Goal: Task Accomplishment & Management: Use online tool/utility

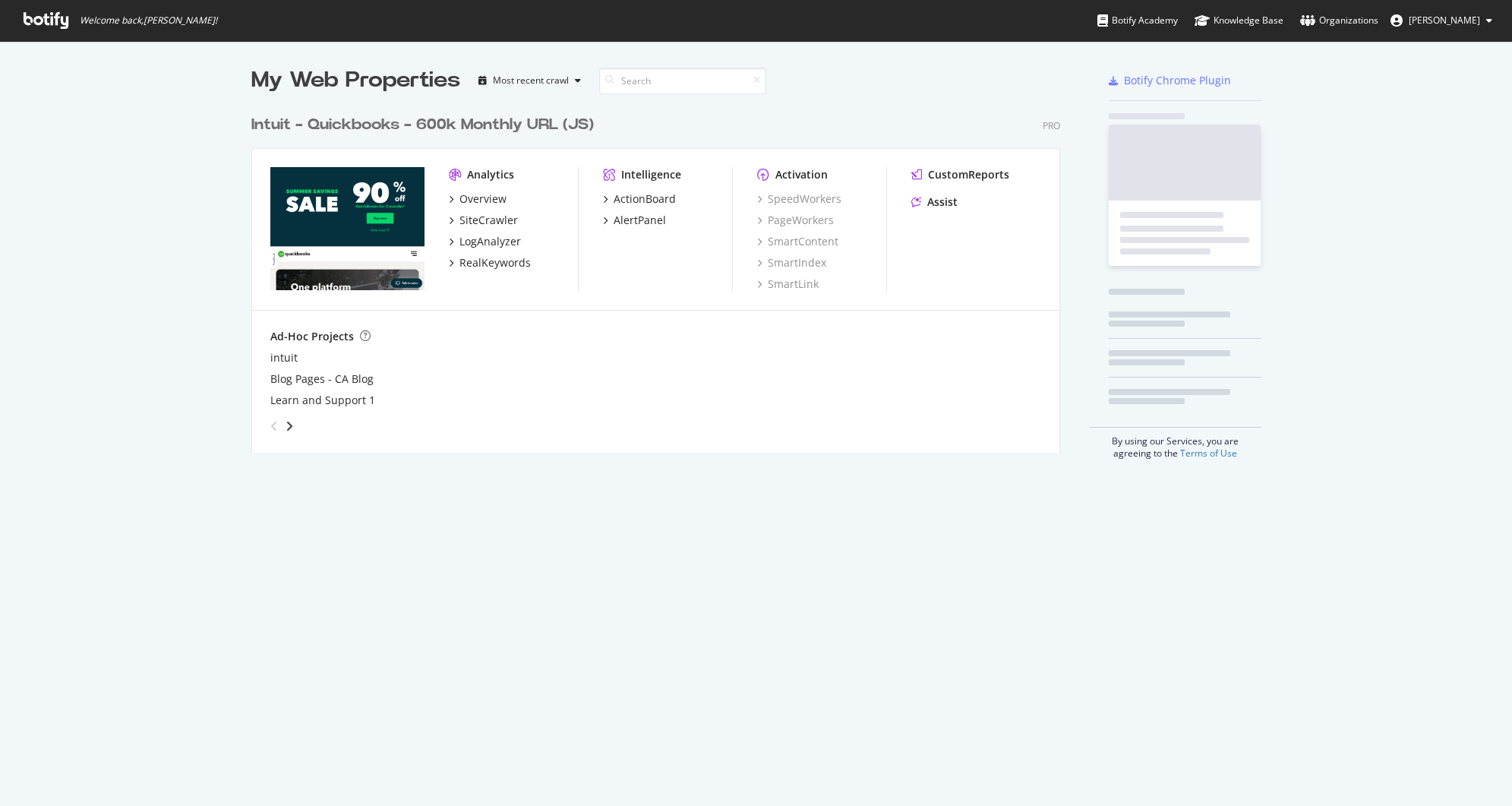
scroll to position [795, 1489]
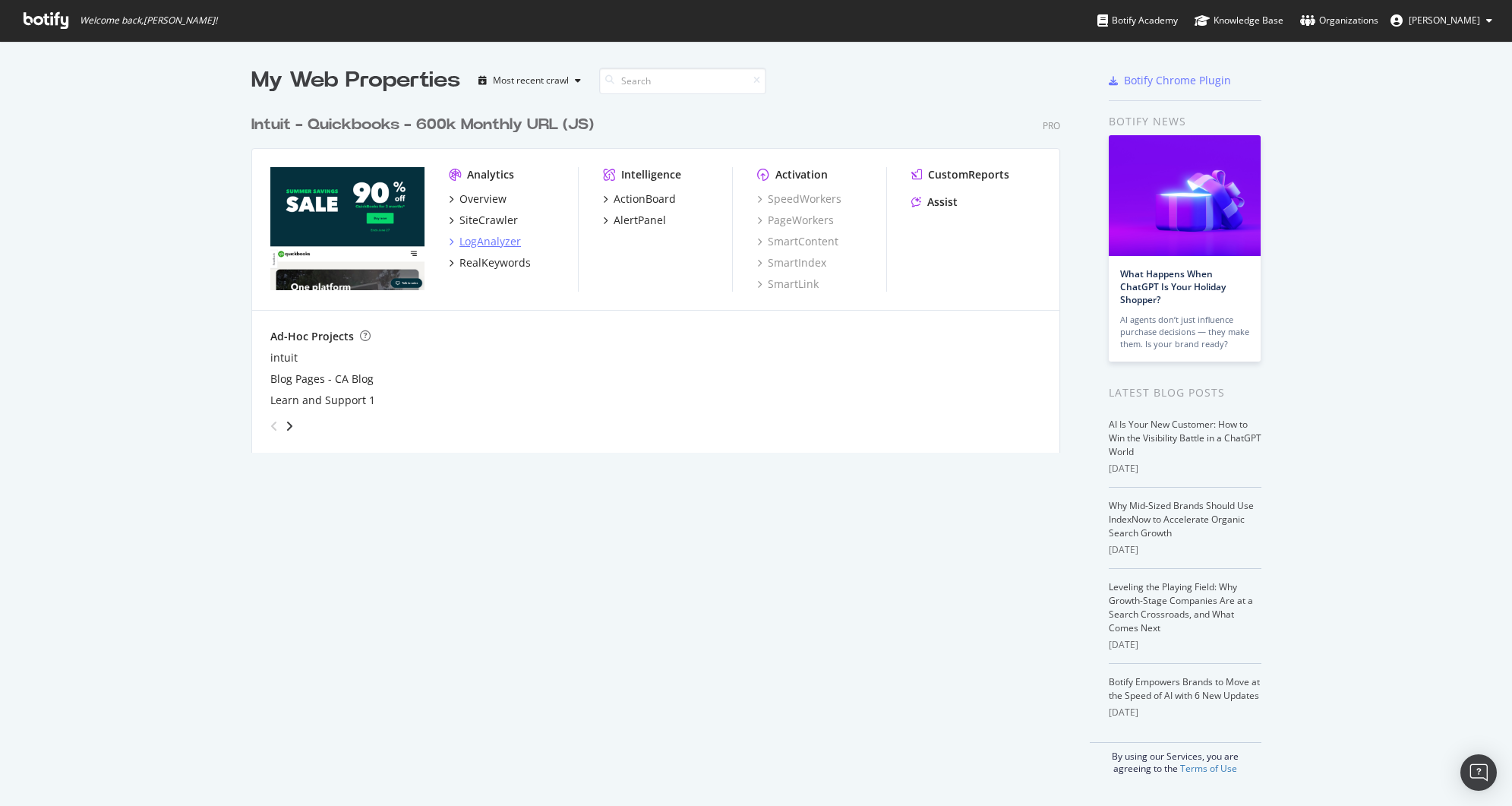
click at [494, 240] on div "LogAnalyzer" at bounding box center [490, 241] width 61 height 15
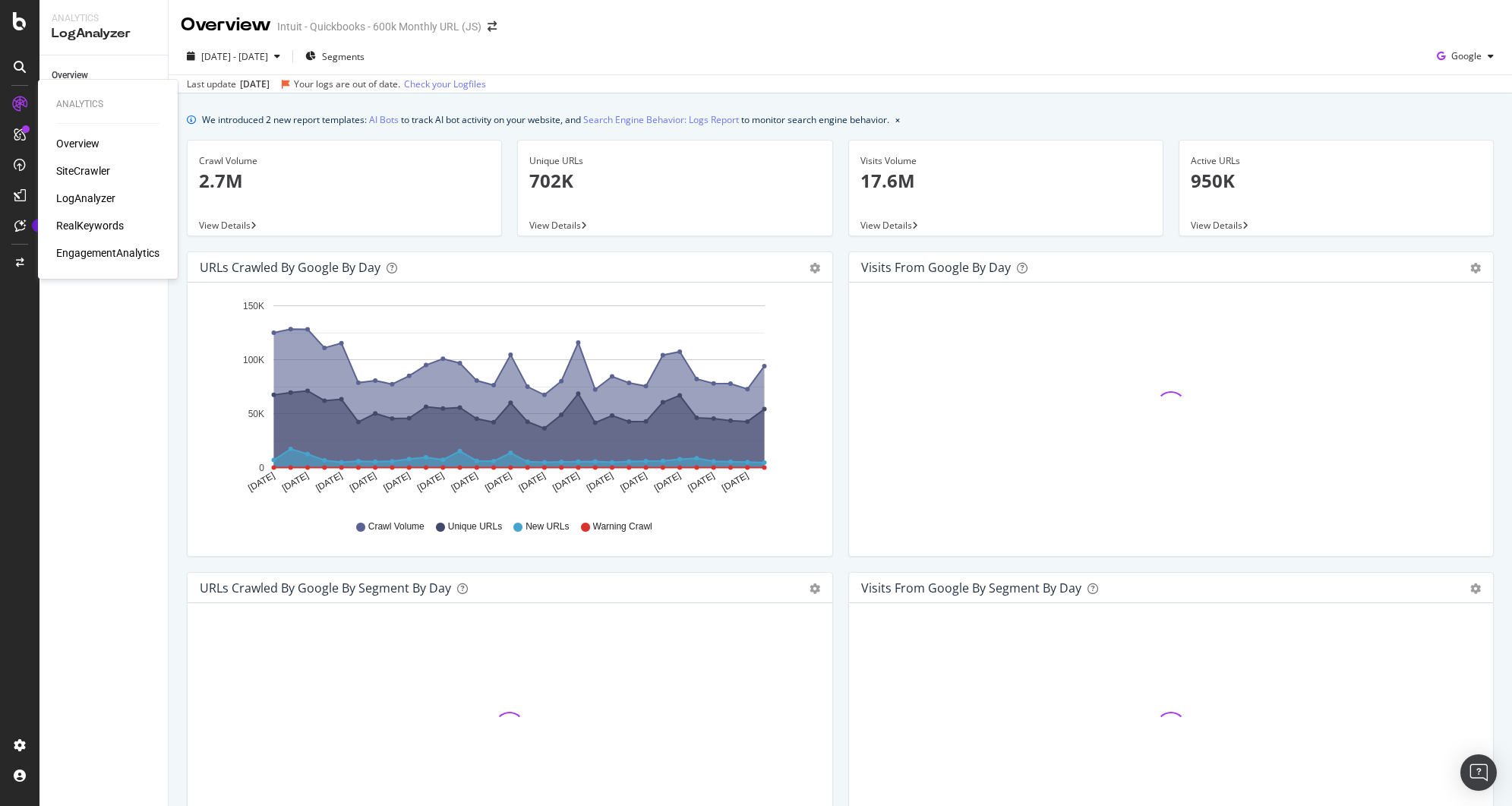
click at [89, 170] on div "SiteCrawler" at bounding box center [83, 170] width 54 height 15
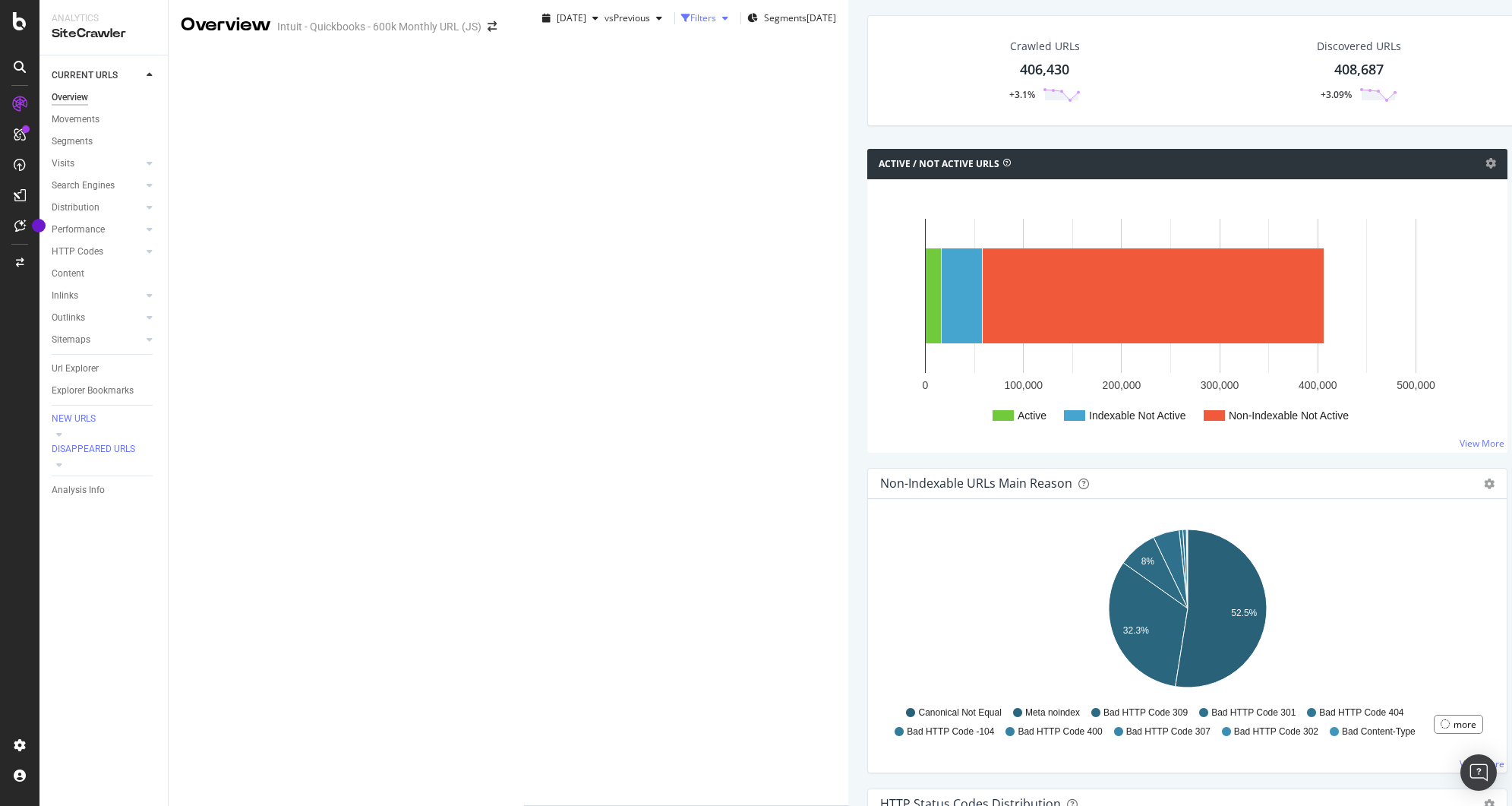
click at [681, 23] on div "button" at bounding box center [685, 18] width 9 height 9
click at [603, 51] on div "Add Filter Group" at bounding box center [648, 44] width 90 height 13
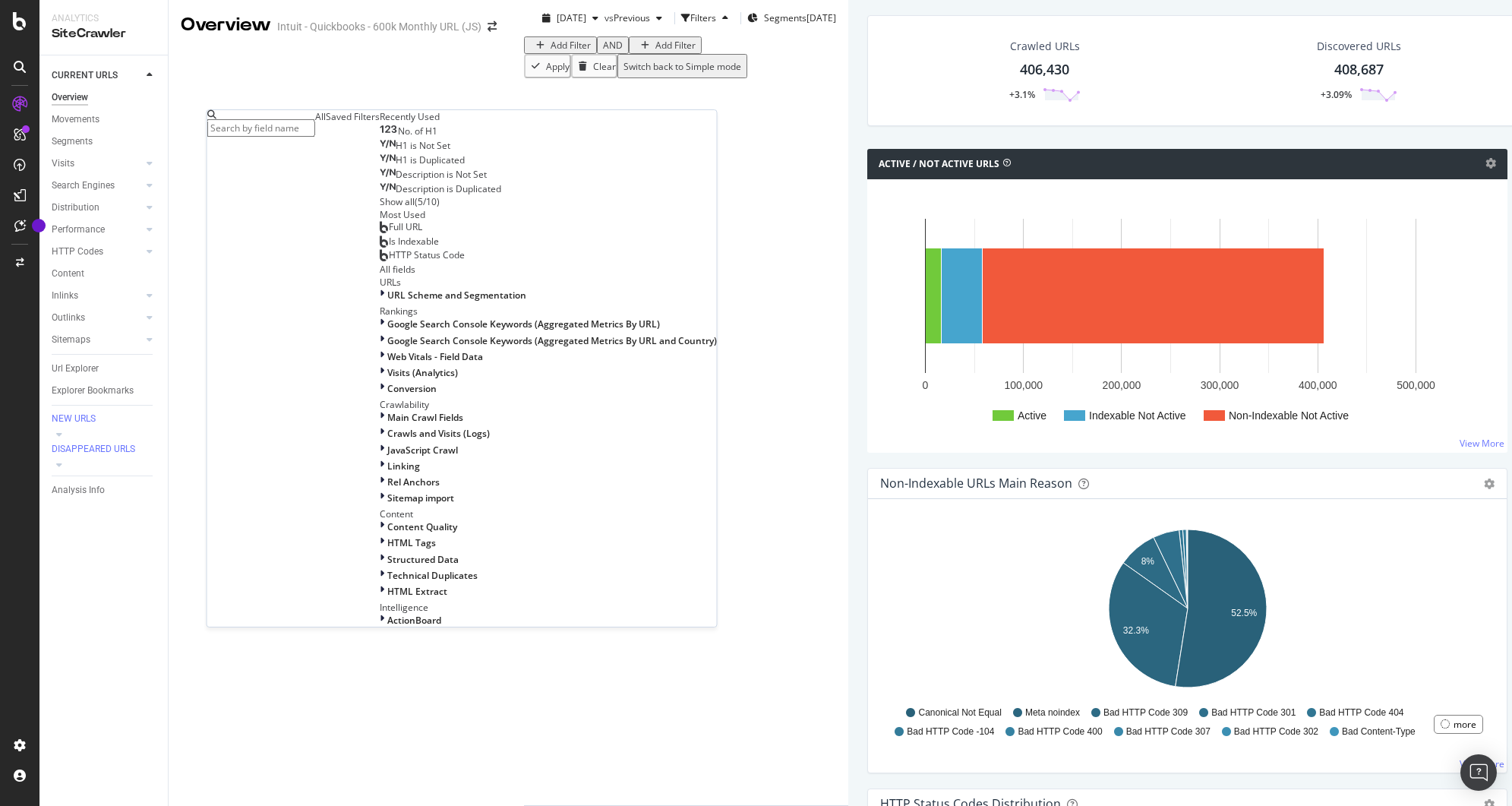
click at [331, 123] on div "Saved Filters" at bounding box center [353, 117] width 54 height 13
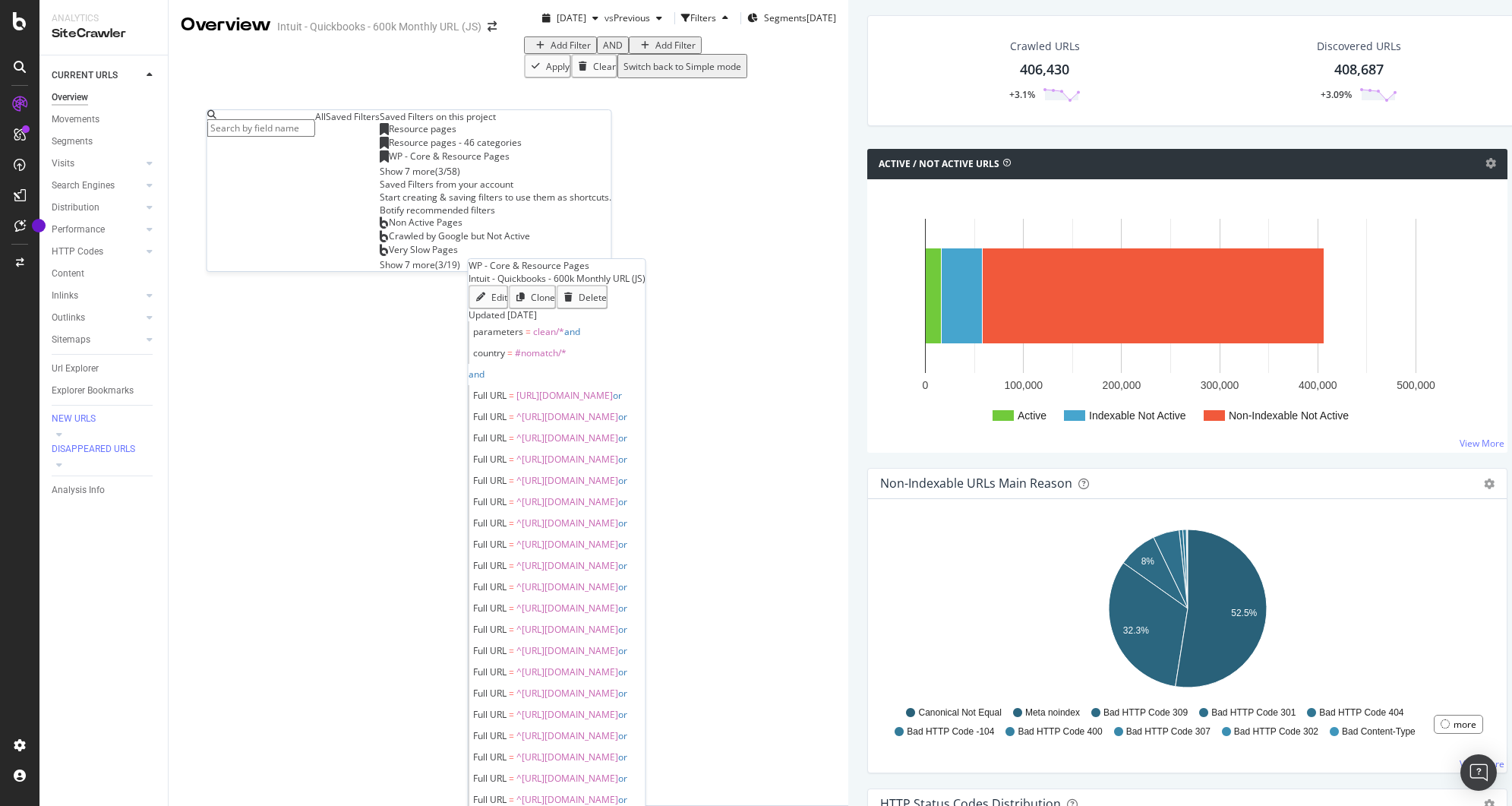
click at [389, 163] on span "WP - Core & Resource Pages" at bounding box center [449, 156] width 120 height 13
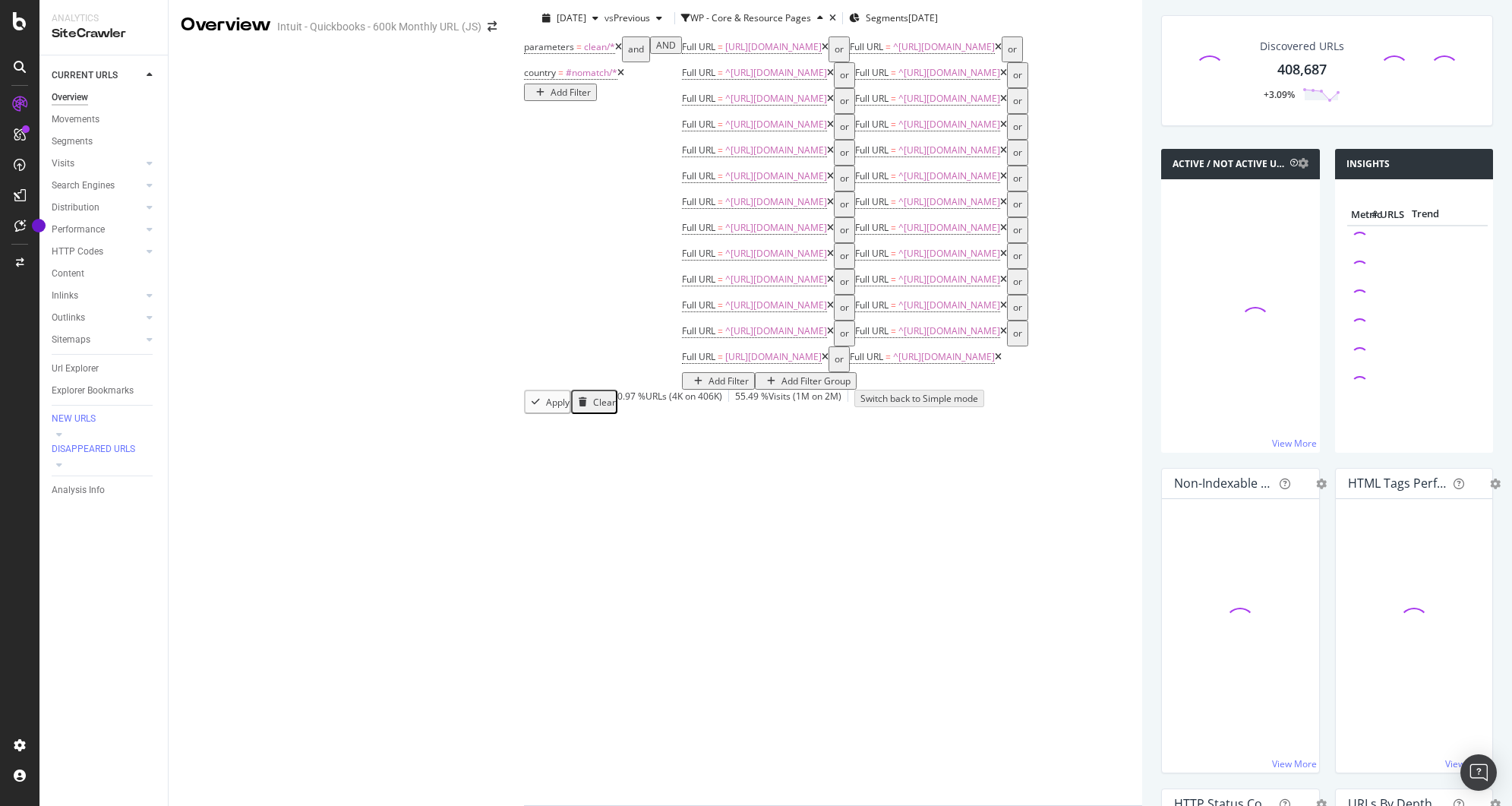
click at [781, 374] on div "Add Filter Group" at bounding box center [816, 380] width 69 height 13
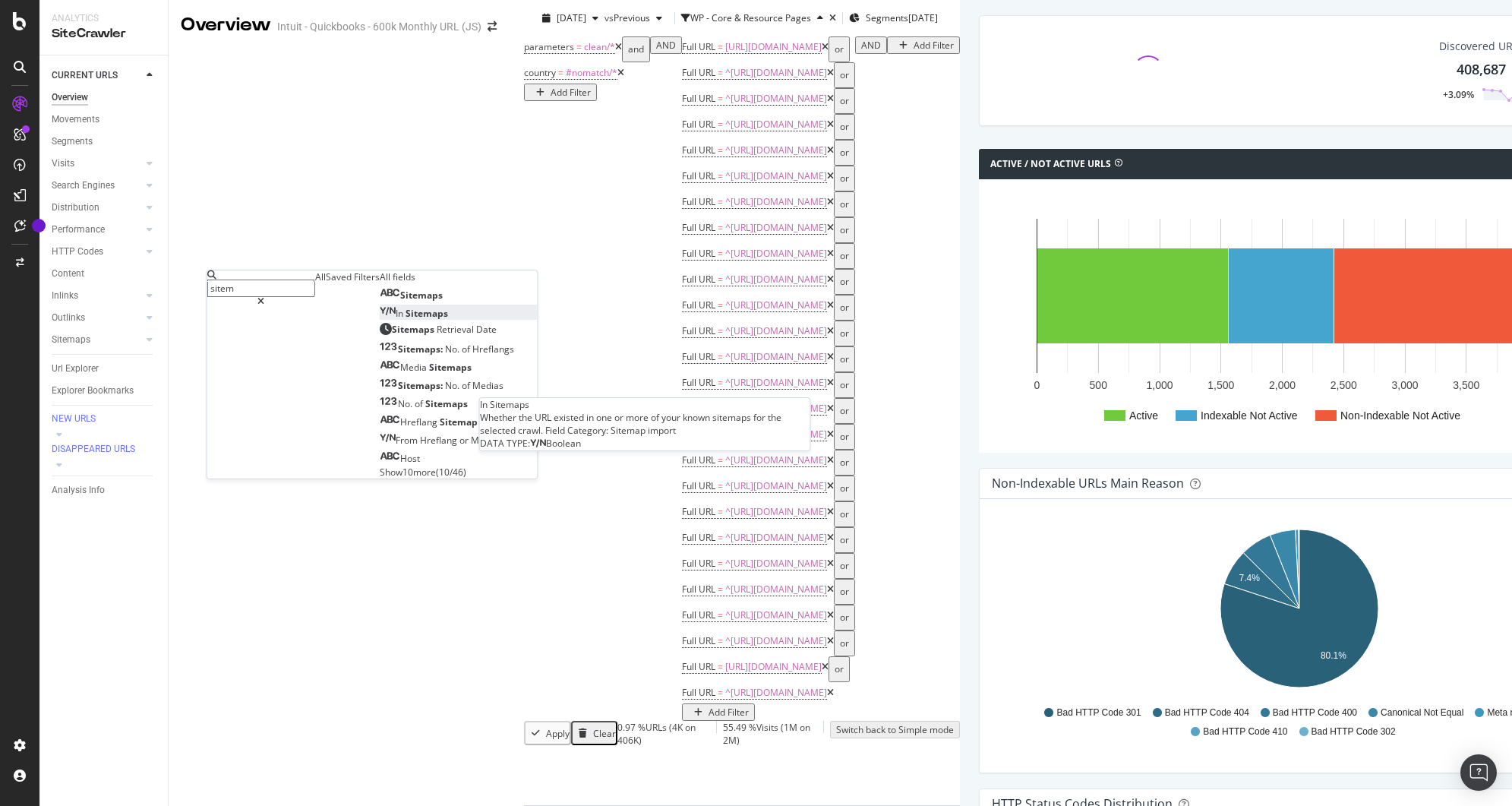
type input "sitem"
click at [406, 320] on span "Sitemaps" at bounding box center [427, 313] width 42 height 13
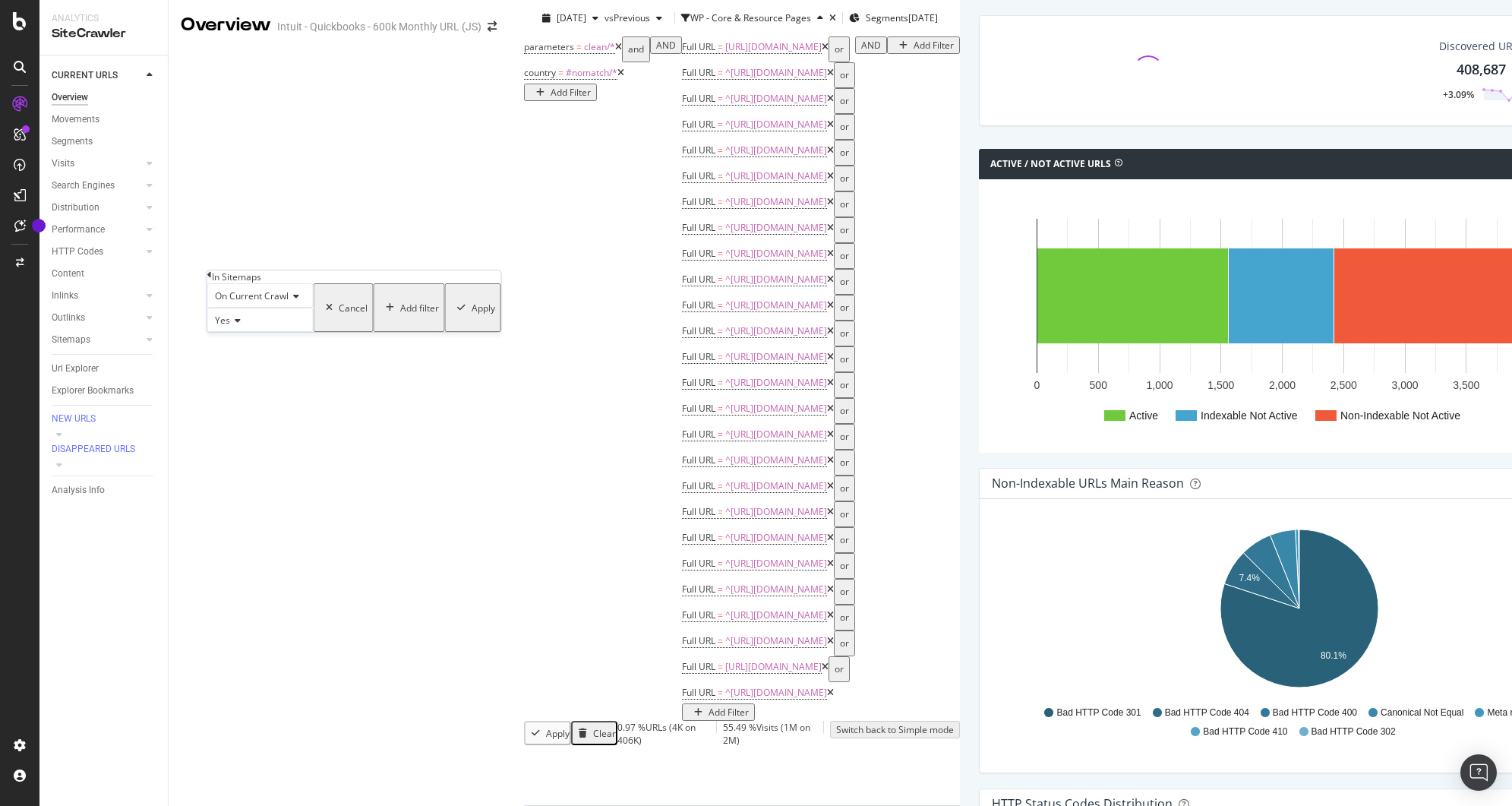
click at [235, 325] on icon at bounding box center [235, 320] width 11 height 9
click at [239, 363] on div "No" at bounding box center [261, 356] width 105 height 16
click at [380, 312] on div "button" at bounding box center [390, 307] width 21 height 9
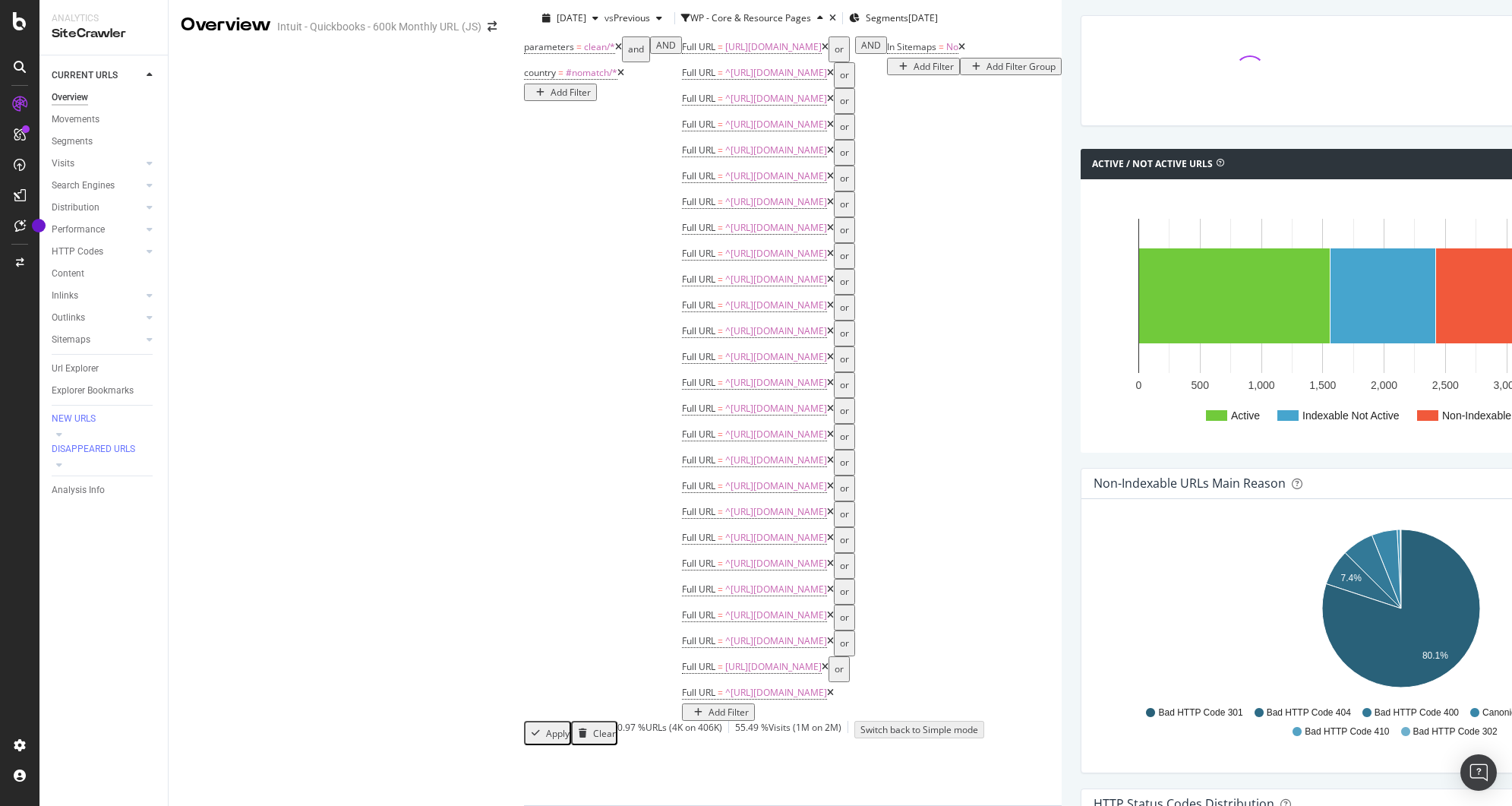
click at [914, 73] on div "Add Filter" at bounding box center [933, 66] width 40 height 13
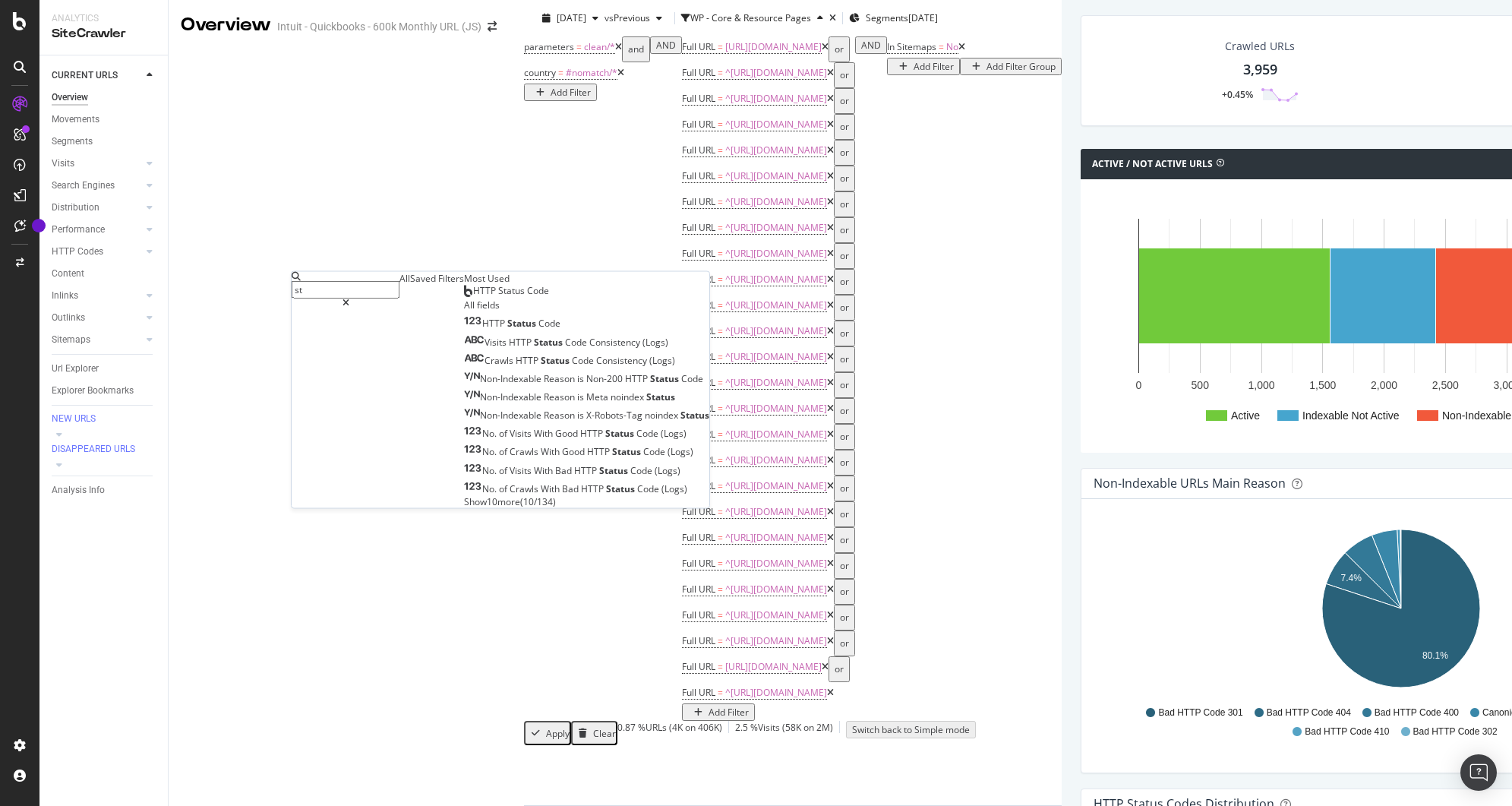
type input "s"
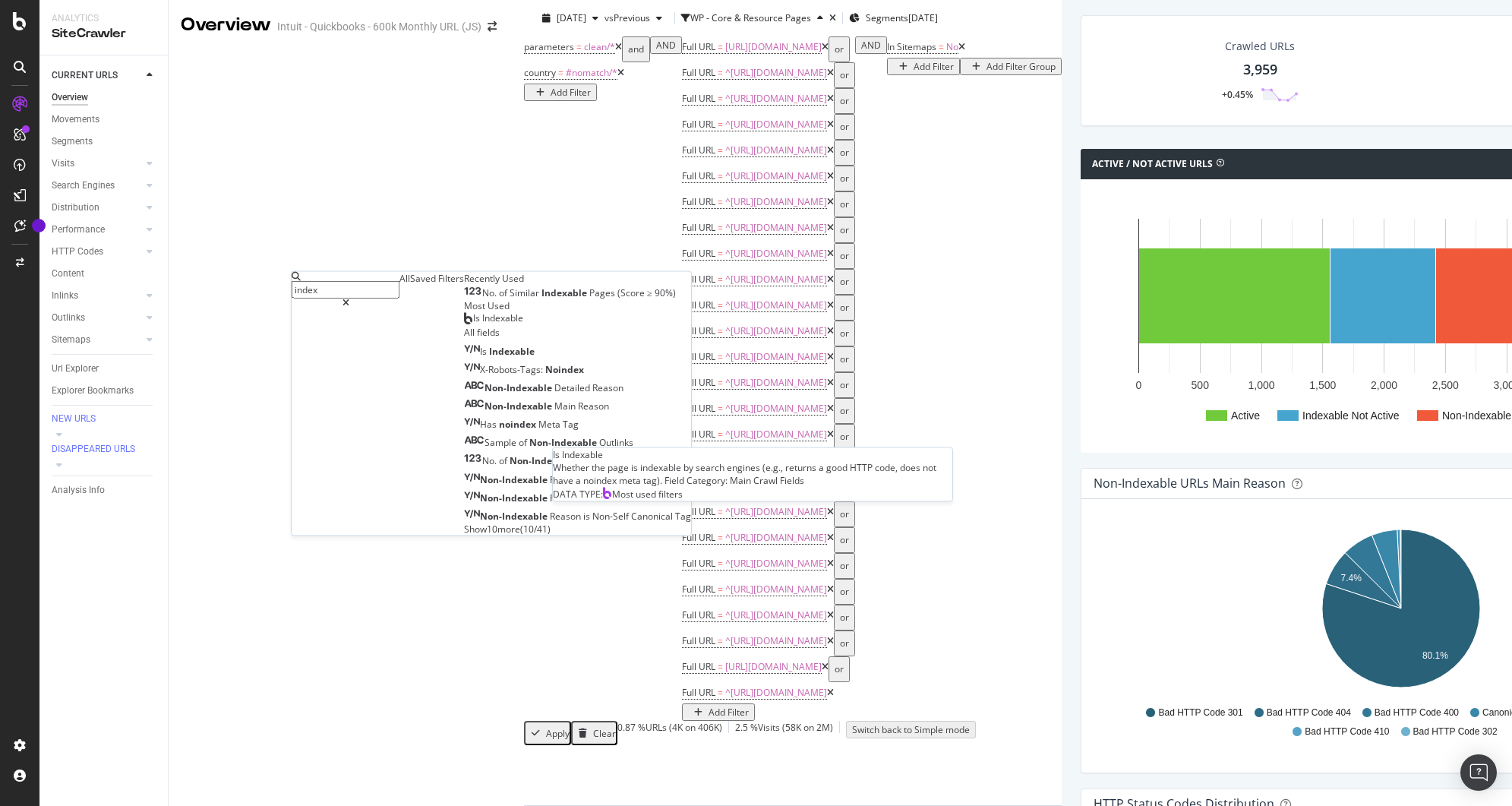
type input "index"
click at [473, 324] on span "Is Indexable" at bounding box center [498, 317] width 50 height 13
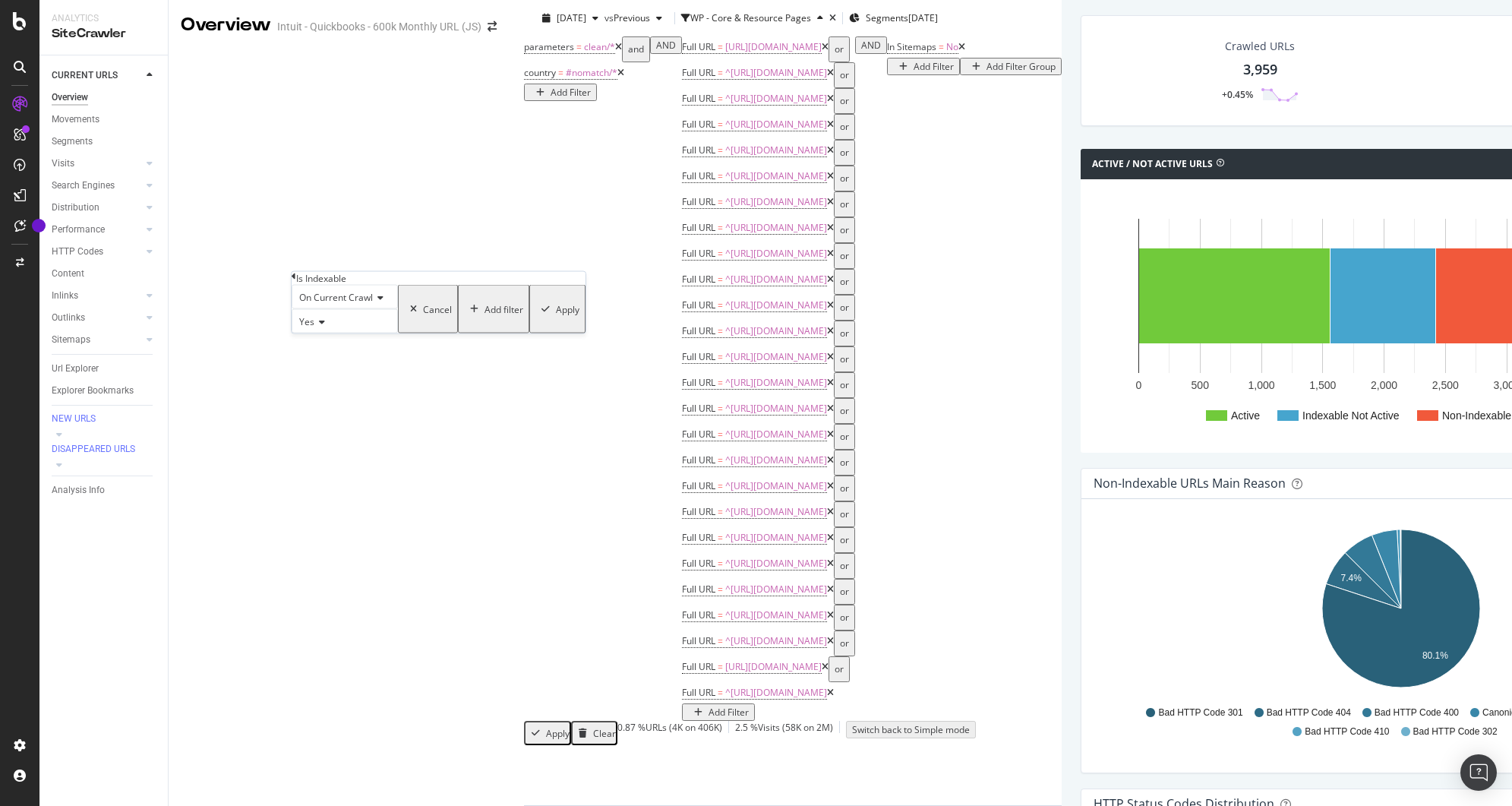
click at [325, 327] on icon at bounding box center [319, 322] width 11 height 9
click at [325, 365] on div "No" at bounding box center [345, 358] width 105 height 16
click at [535, 314] on div "button" at bounding box center [545, 308] width 21 height 9
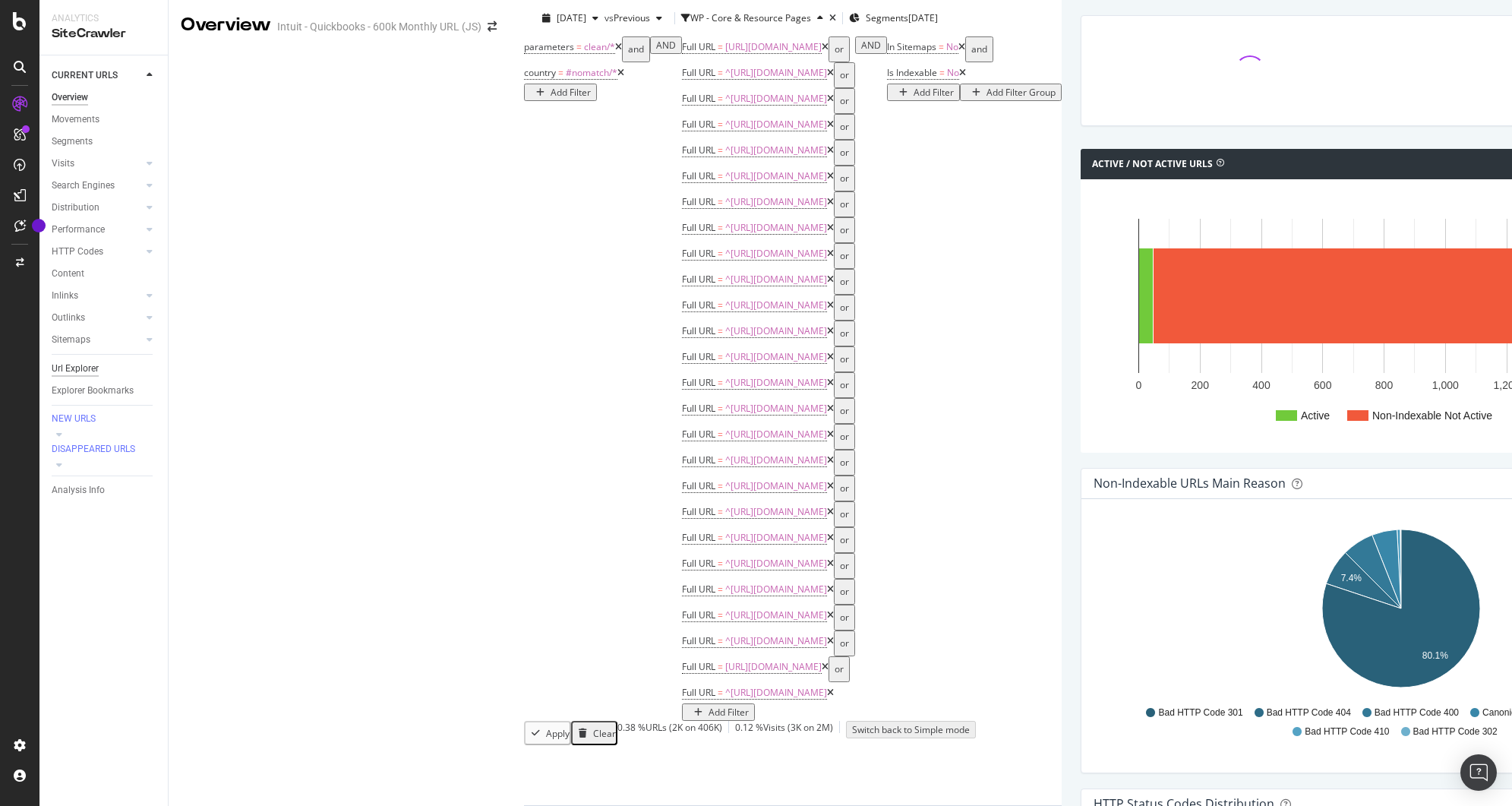
click at [72, 361] on div "Url Explorer" at bounding box center [75, 368] width 47 height 16
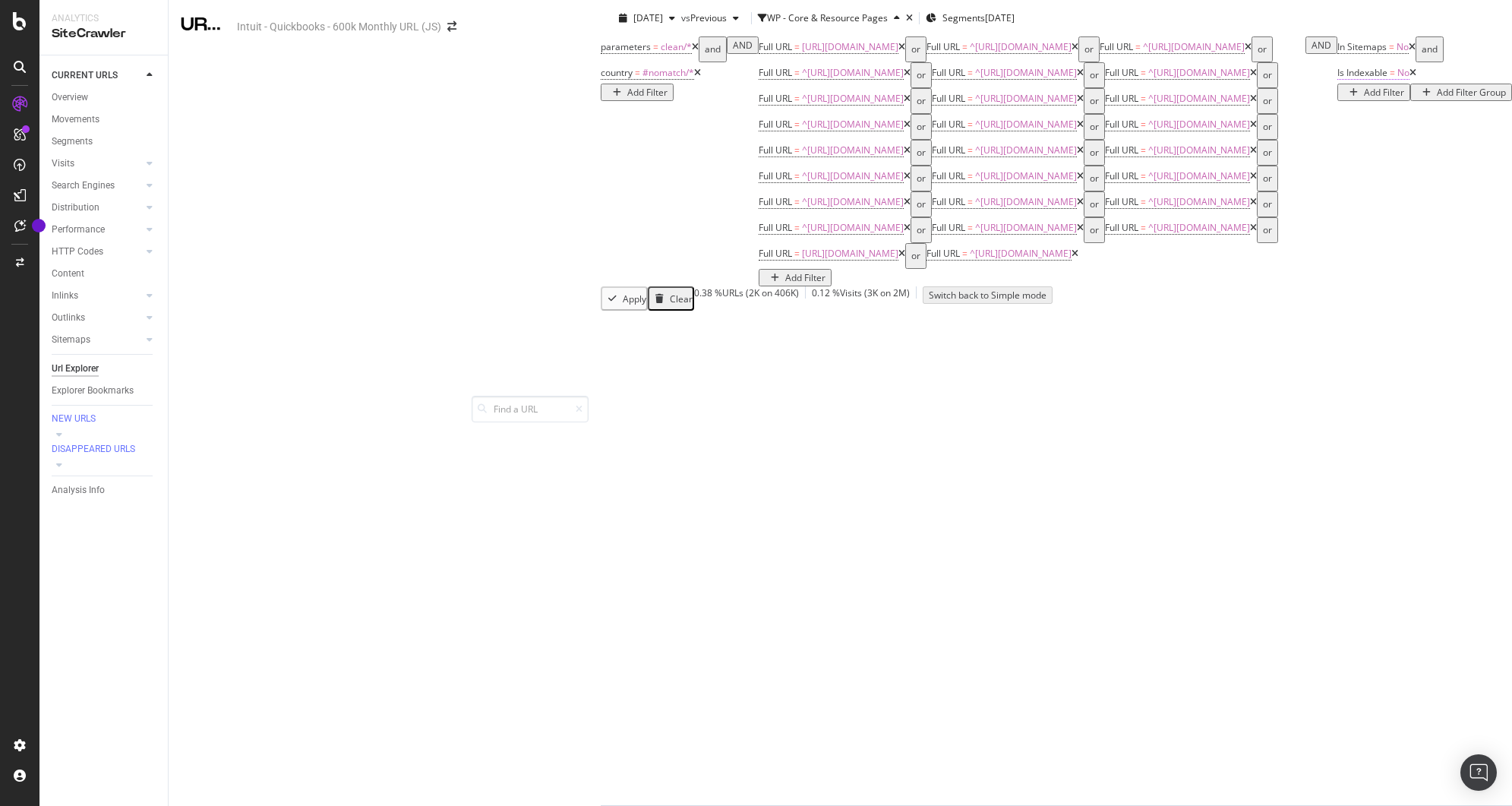
click at [1338, 79] on span "Is Indexable" at bounding box center [1363, 72] width 50 height 13
click at [337, 326] on span "No" at bounding box center [331, 319] width 12 height 13
click at [322, 279] on icon at bounding box center [320, 274] width 5 height 9
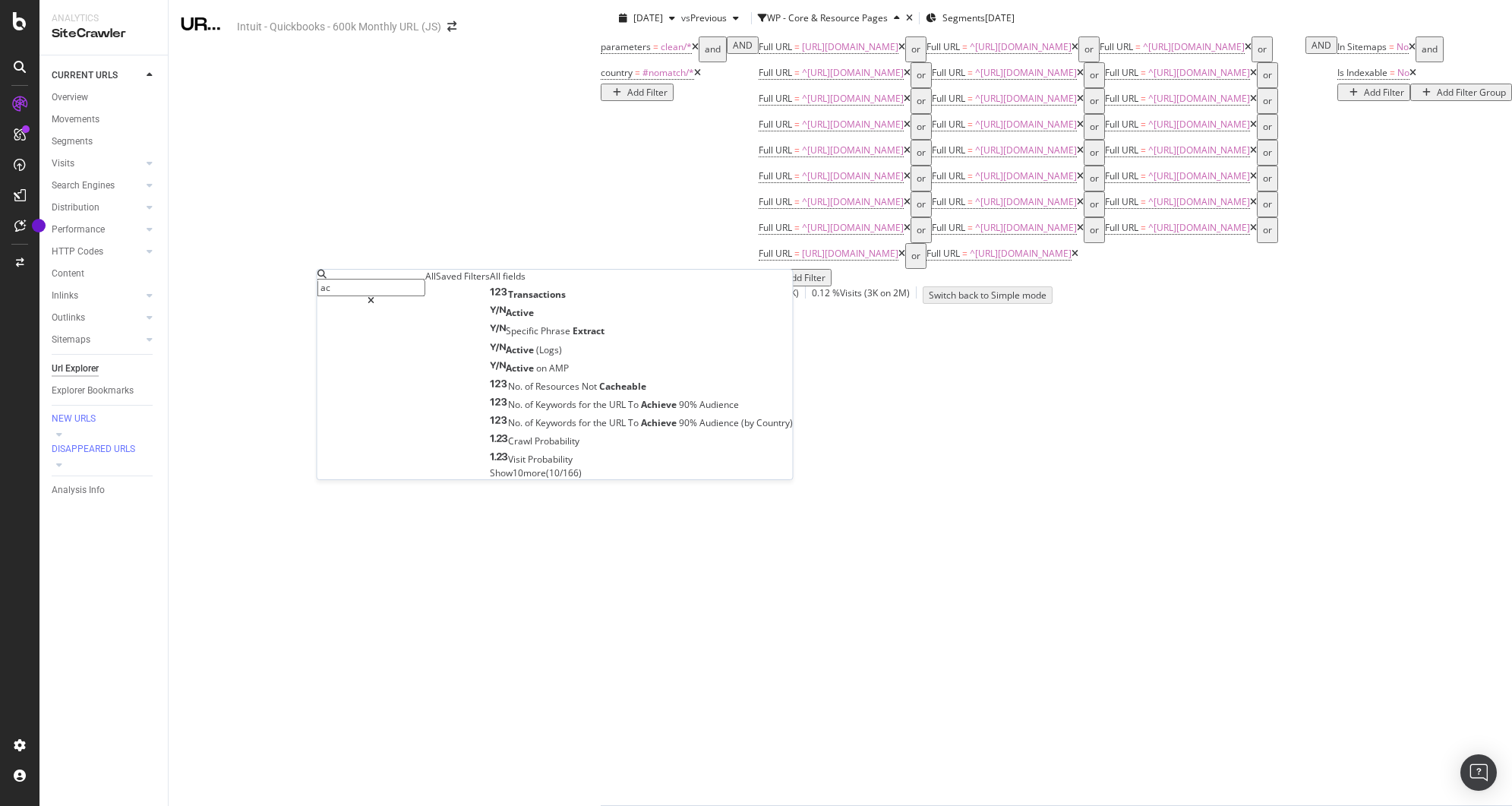
type input "a"
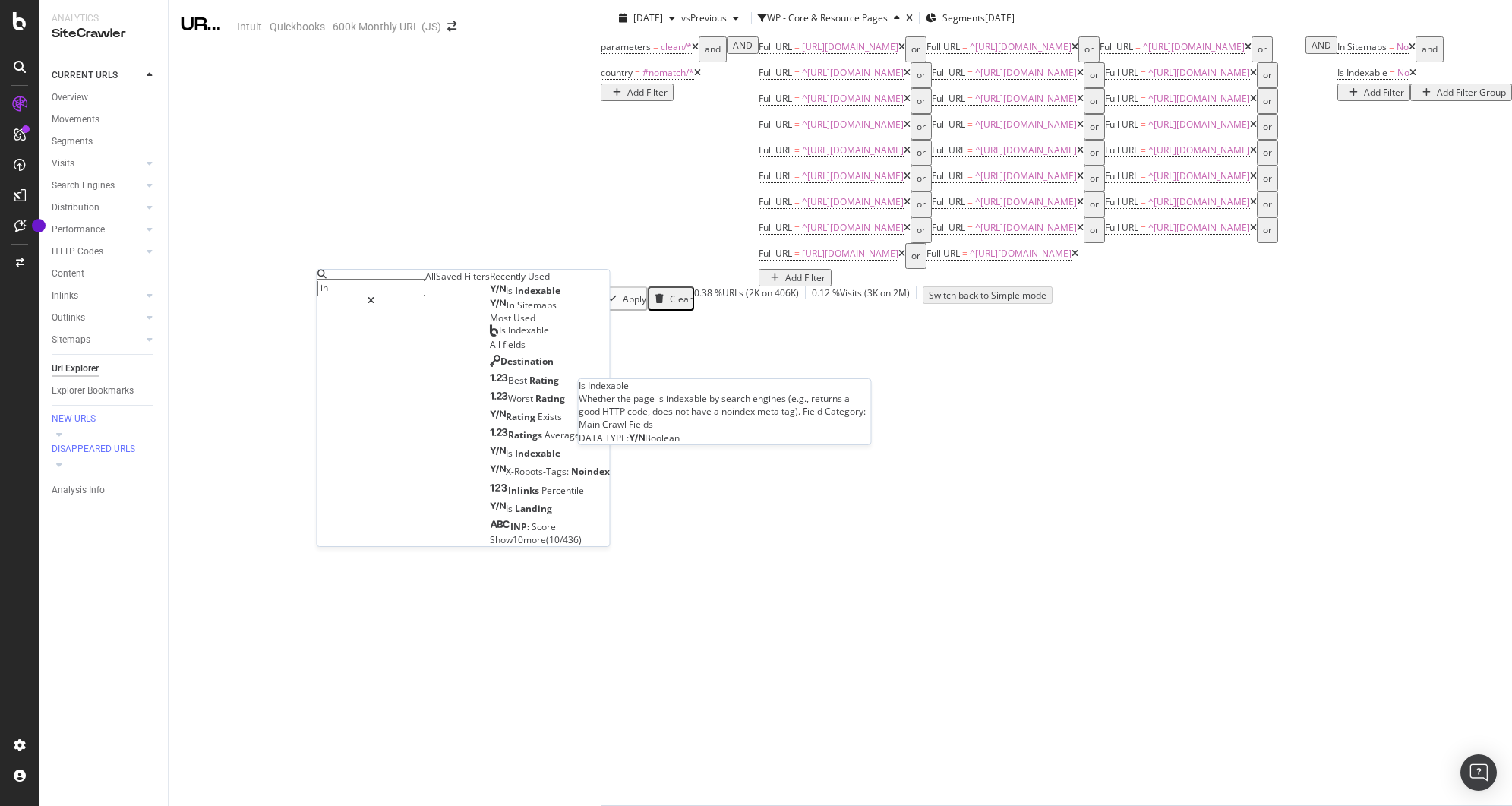
type input "in"
click at [490, 297] on div "Is Indexable" at bounding box center [525, 290] width 71 height 12
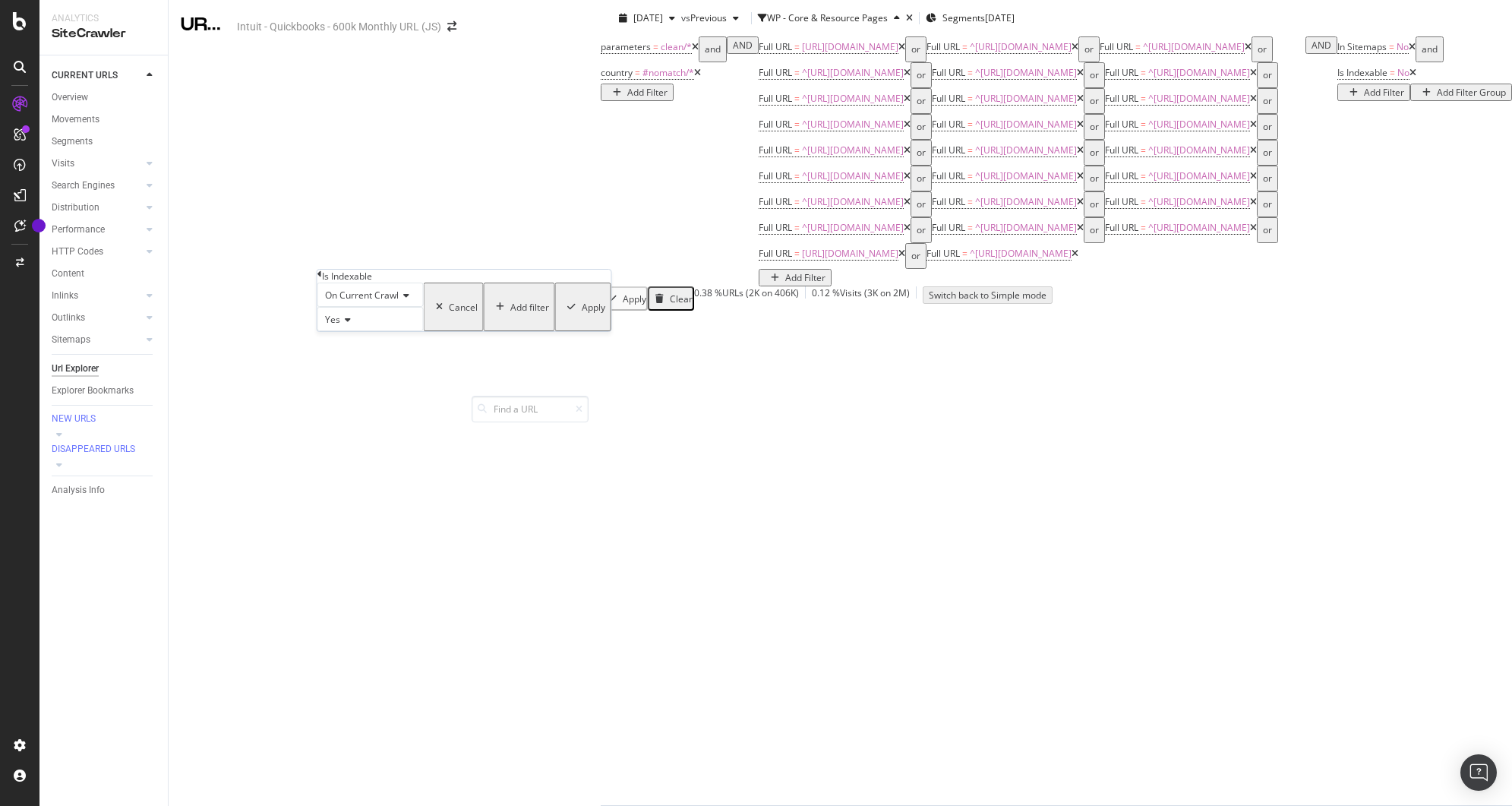
click at [561, 311] on div "button" at bounding box center [571, 306] width 21 height 9
click at [1409, 51] on icon at bounding box center [1412, 46] width 7 height 9
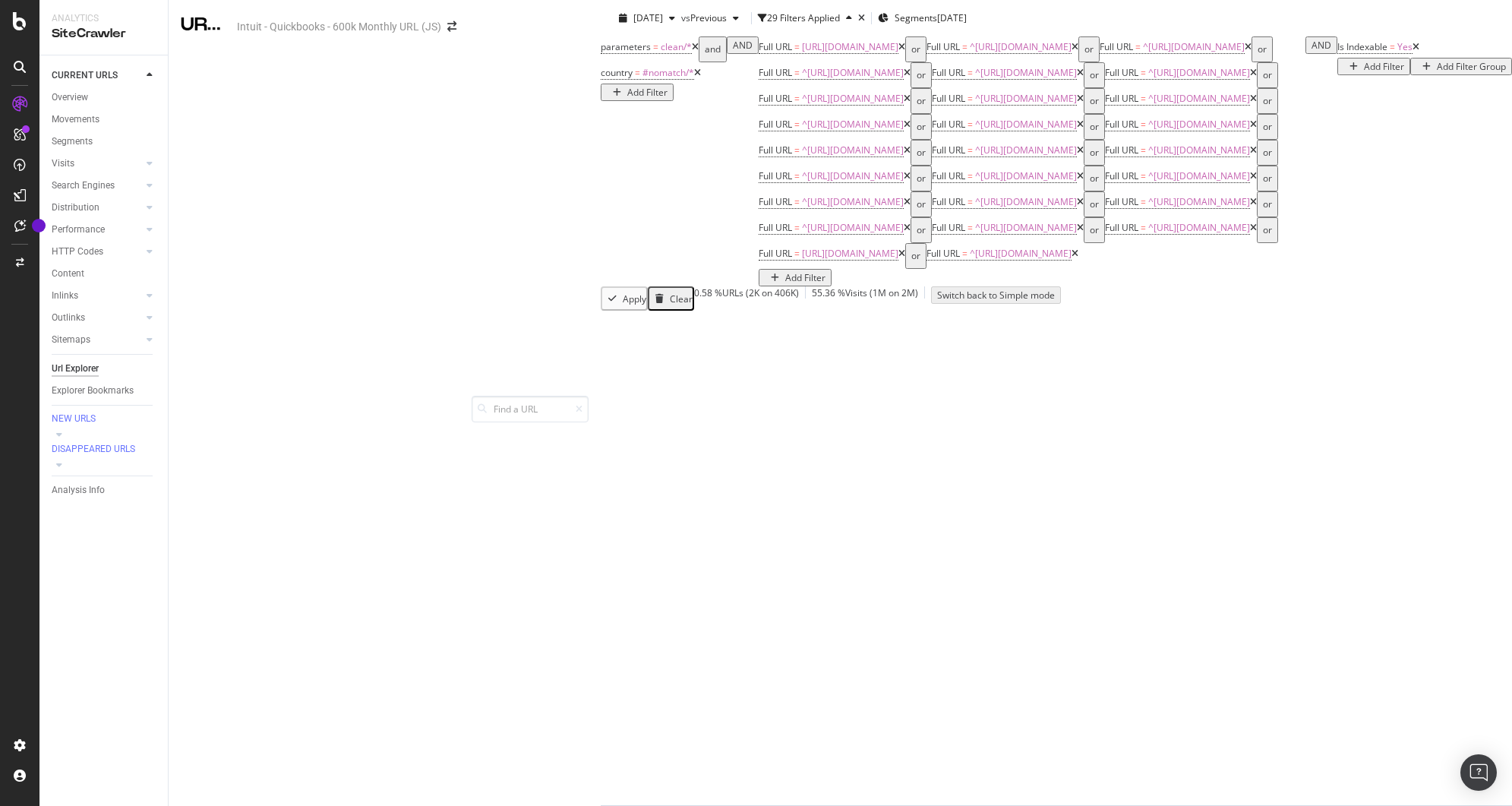
click at [1364, 73] on div "Add Filter" at bounding box center [1384, 66] width 40 height 13
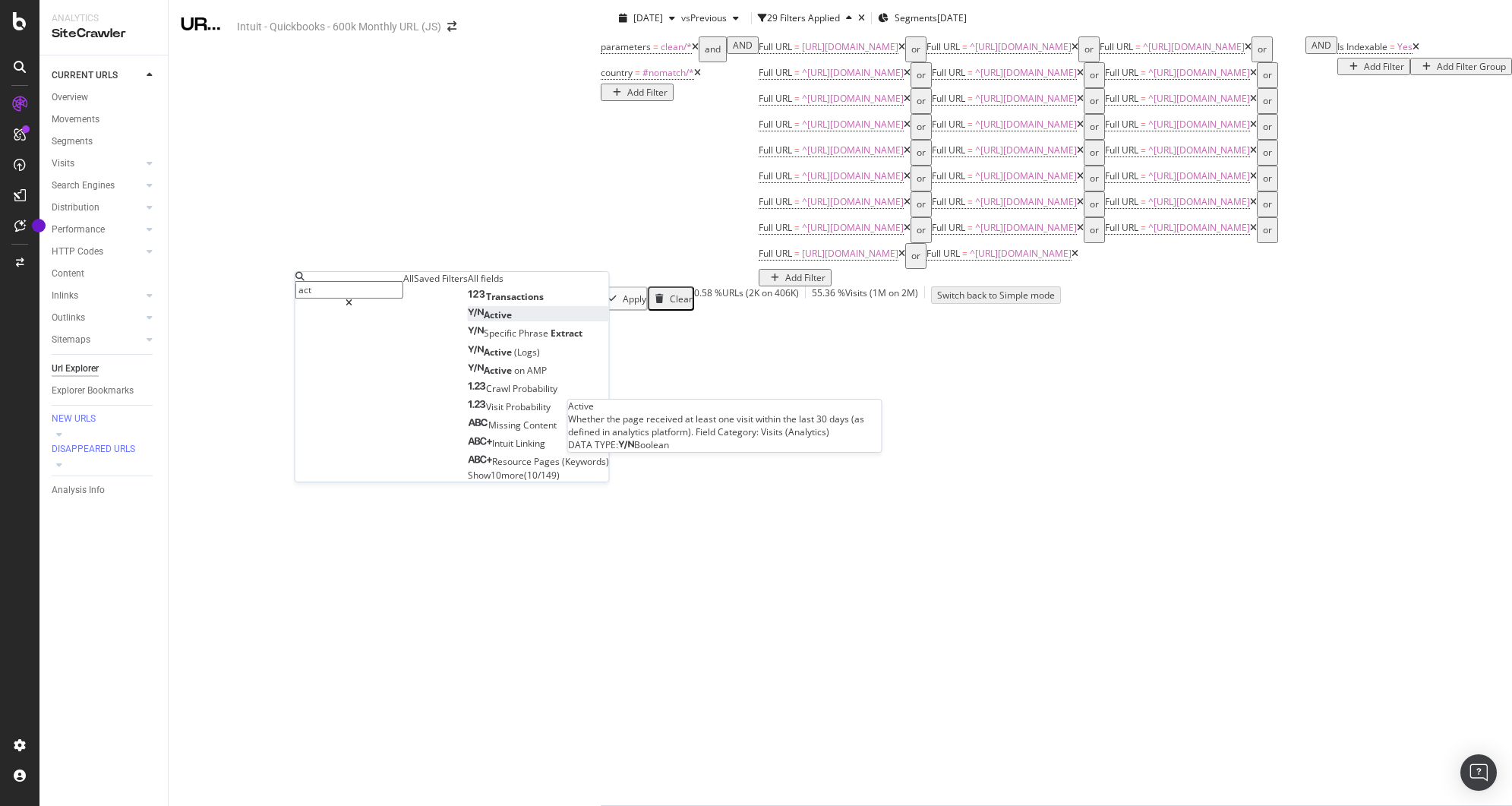
type input "act"
click at [484, 321] on span "Active" at bounding box center [498, 314] width 28 height 13
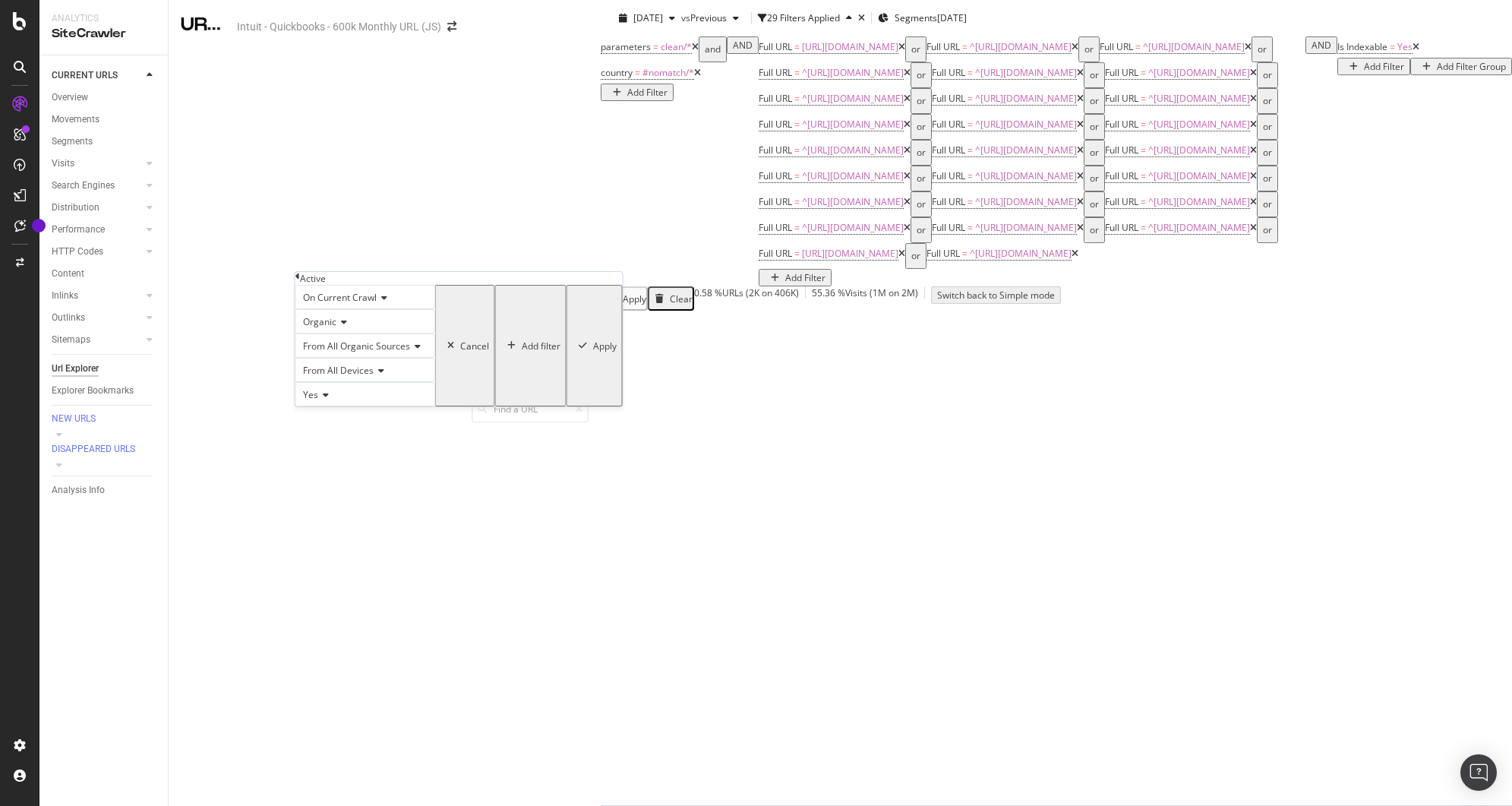
click at [579, 351] on icon "button" at bounding box center [583, 345] width 8 height 9
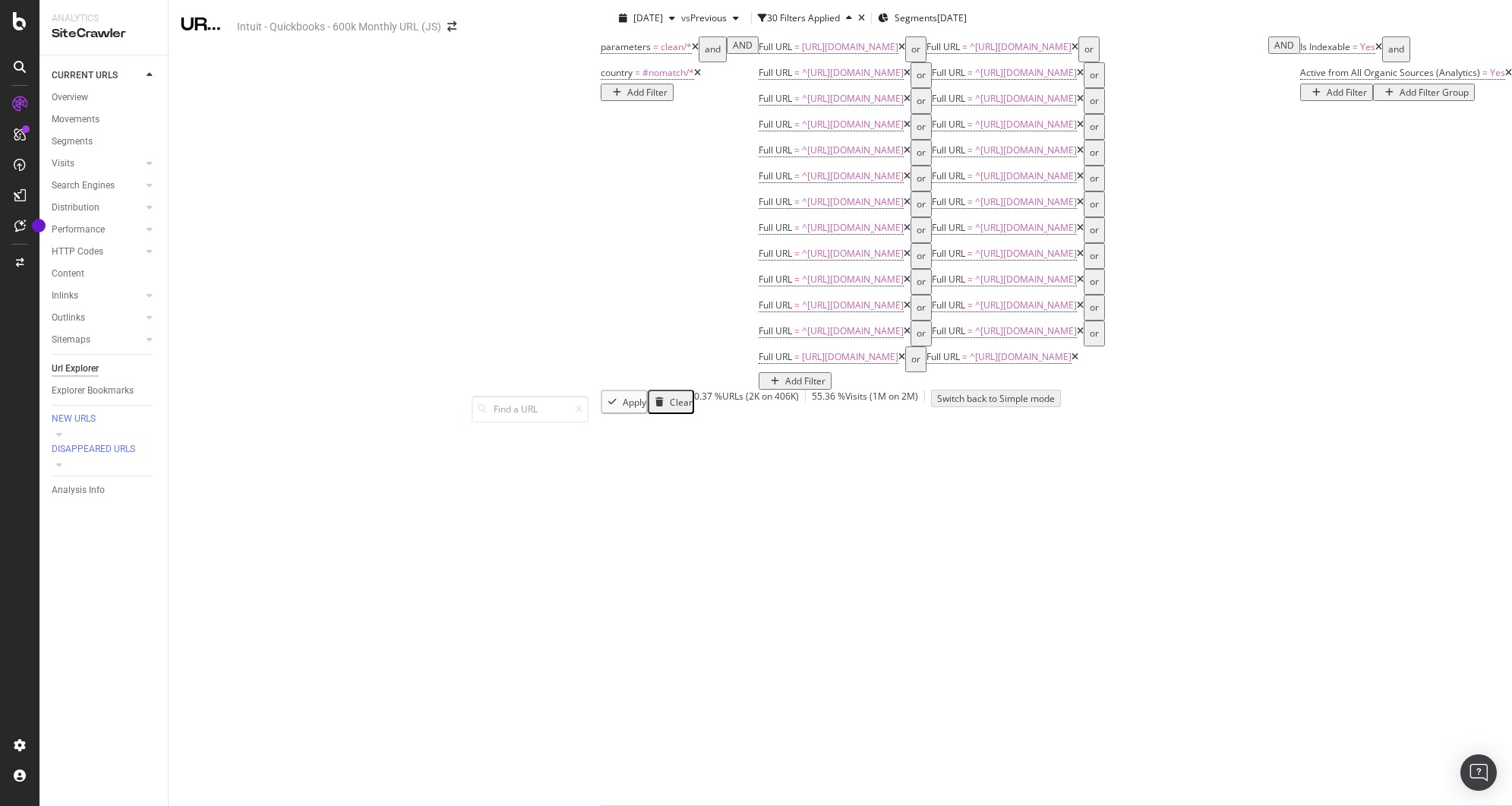
click at [1376, 51] on icon at bounding box center [1379, 46] width 7 height 9
click at [1506, 51] on icon at bounding box center [1509, 46] width 7 height 9
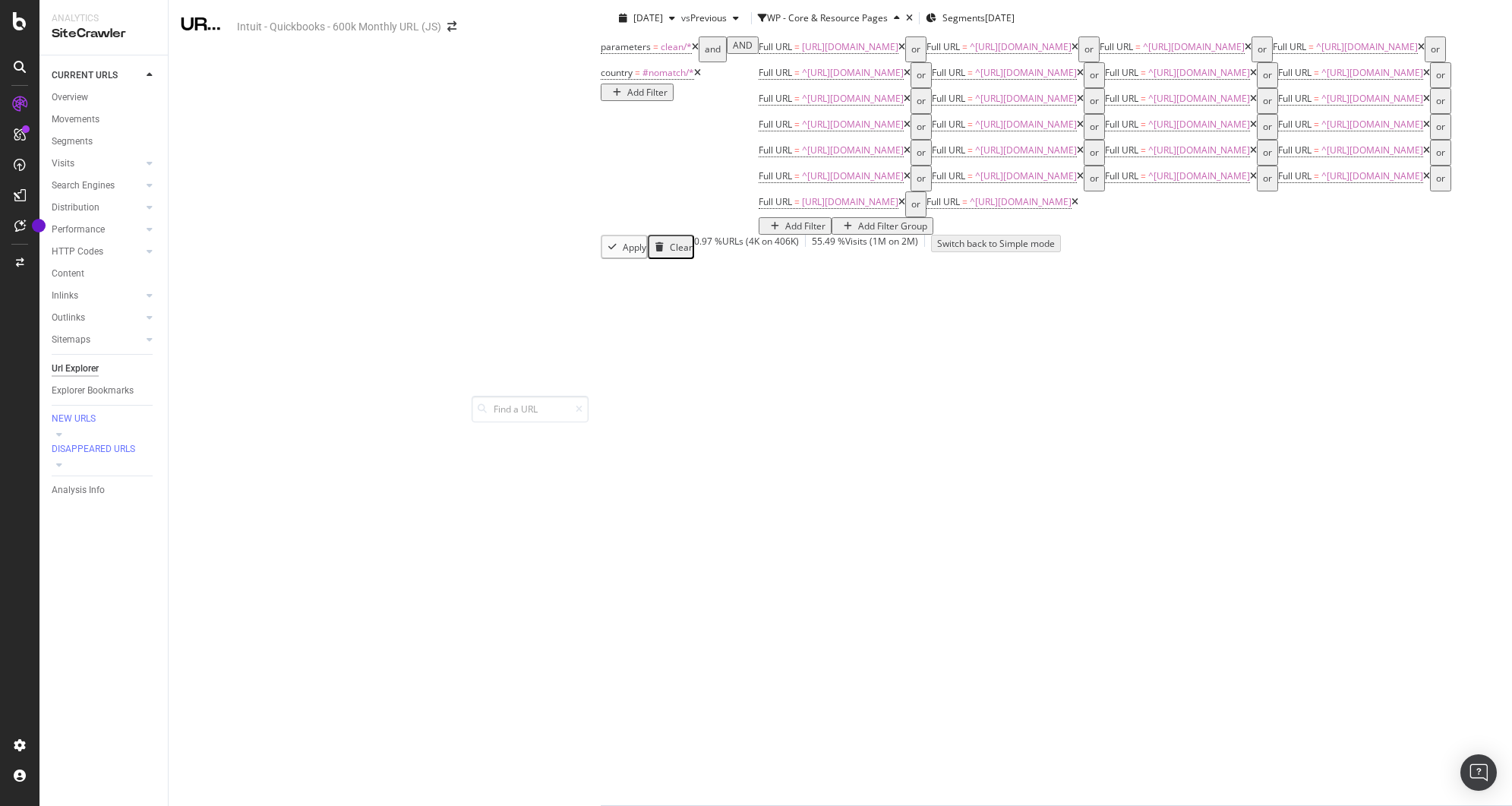
click at [858, 232] on div "Add Filter Group" at bounding box center [893, 225] width 69 height 13
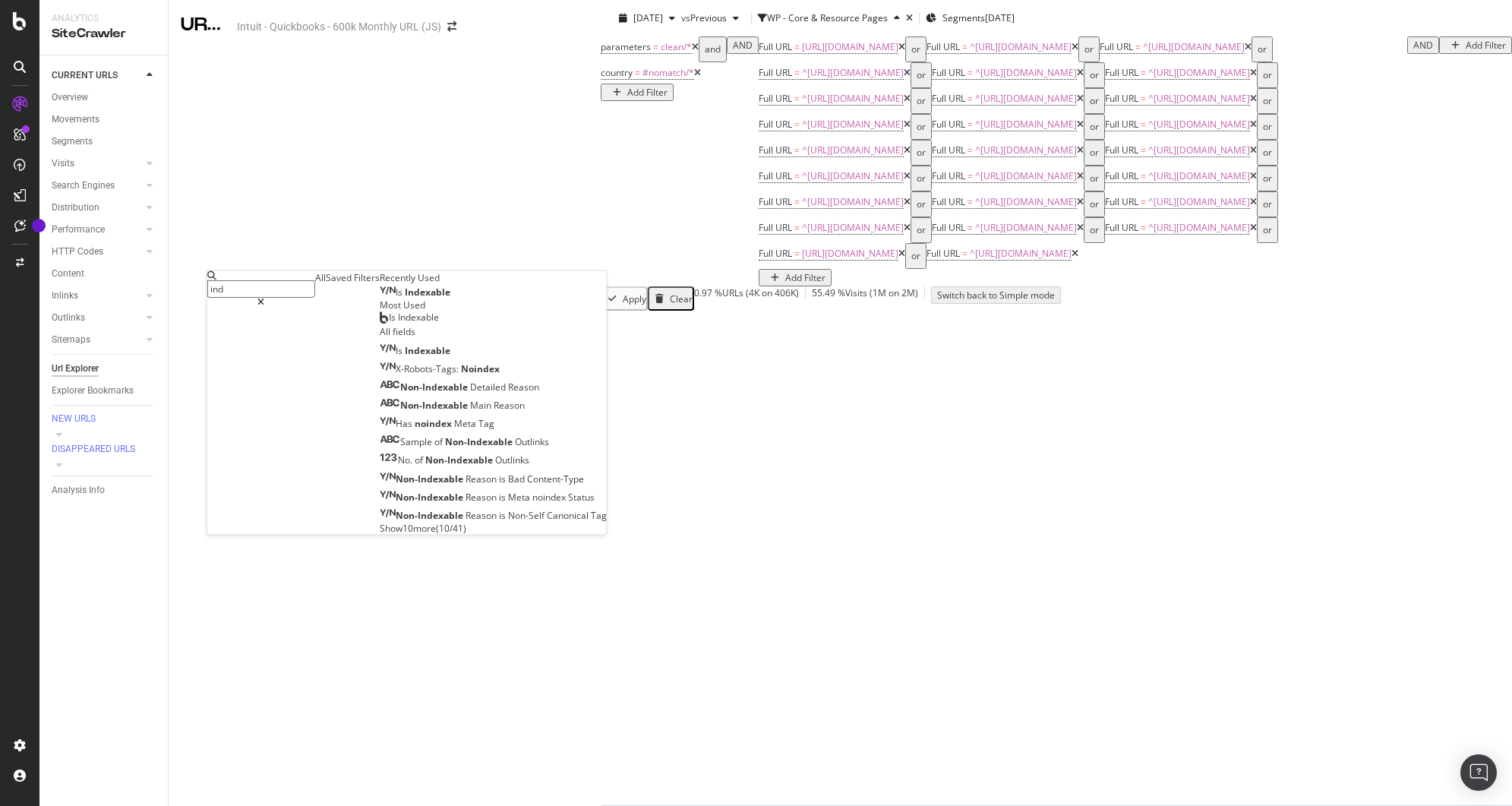
type input "ind"
click at [380, 298] on div "Is Indexable" at bounding box center [494, 291] width 227 height 15
click at [380, 298] on div "Is Indexable" at bounding box center [416, 292] width 71 height 12
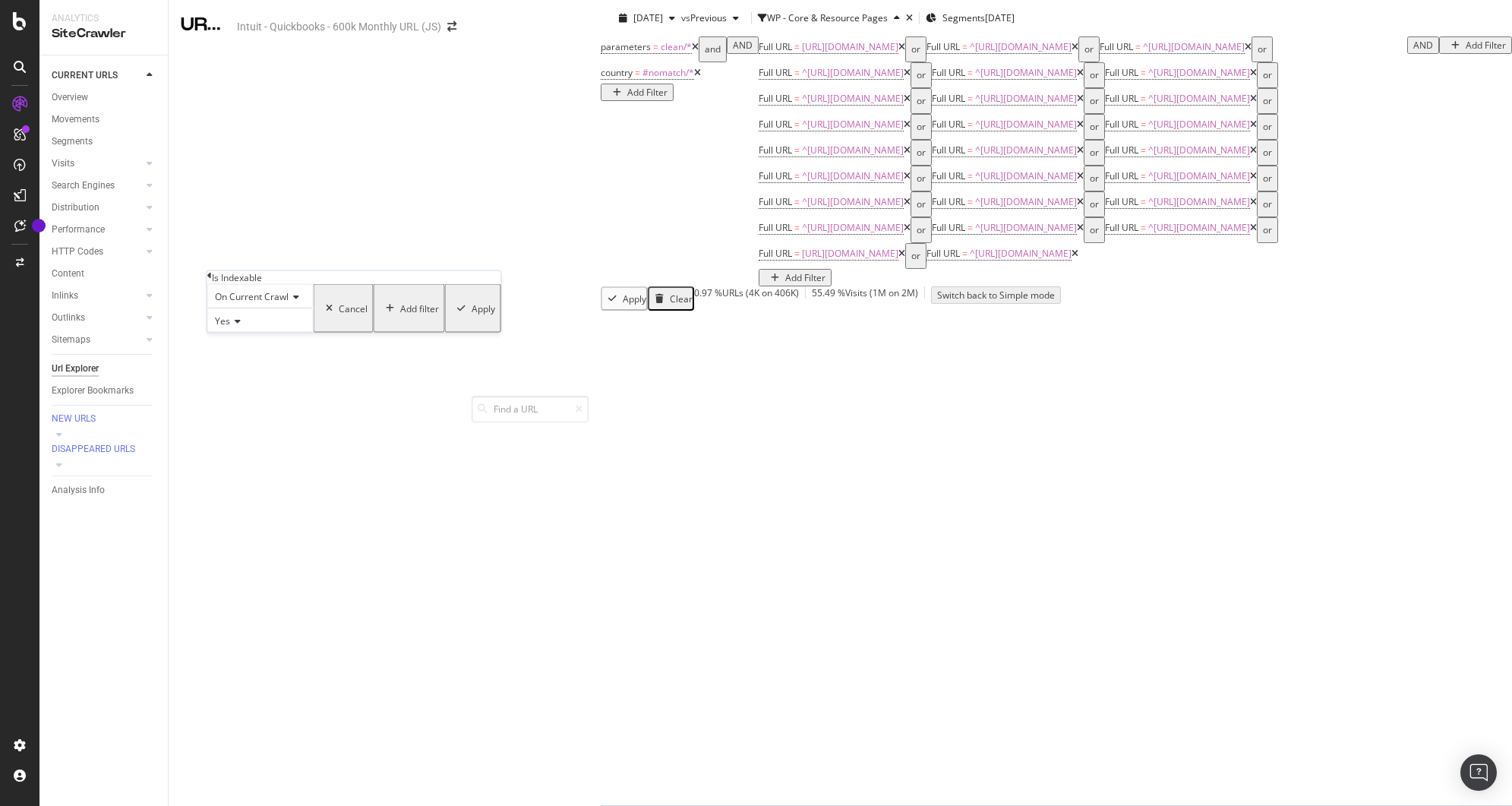
click at [288, 303] on span "On Current Crawl" at bounding box center [252, 296] width 74 height 13
click at [282, 339] on span "On Compared Crawl" at bounding box center [255, 332] width 86 height 13
click at [413, 314] on div "Add filter" at bounding box center [432, 307] width 39 height 13
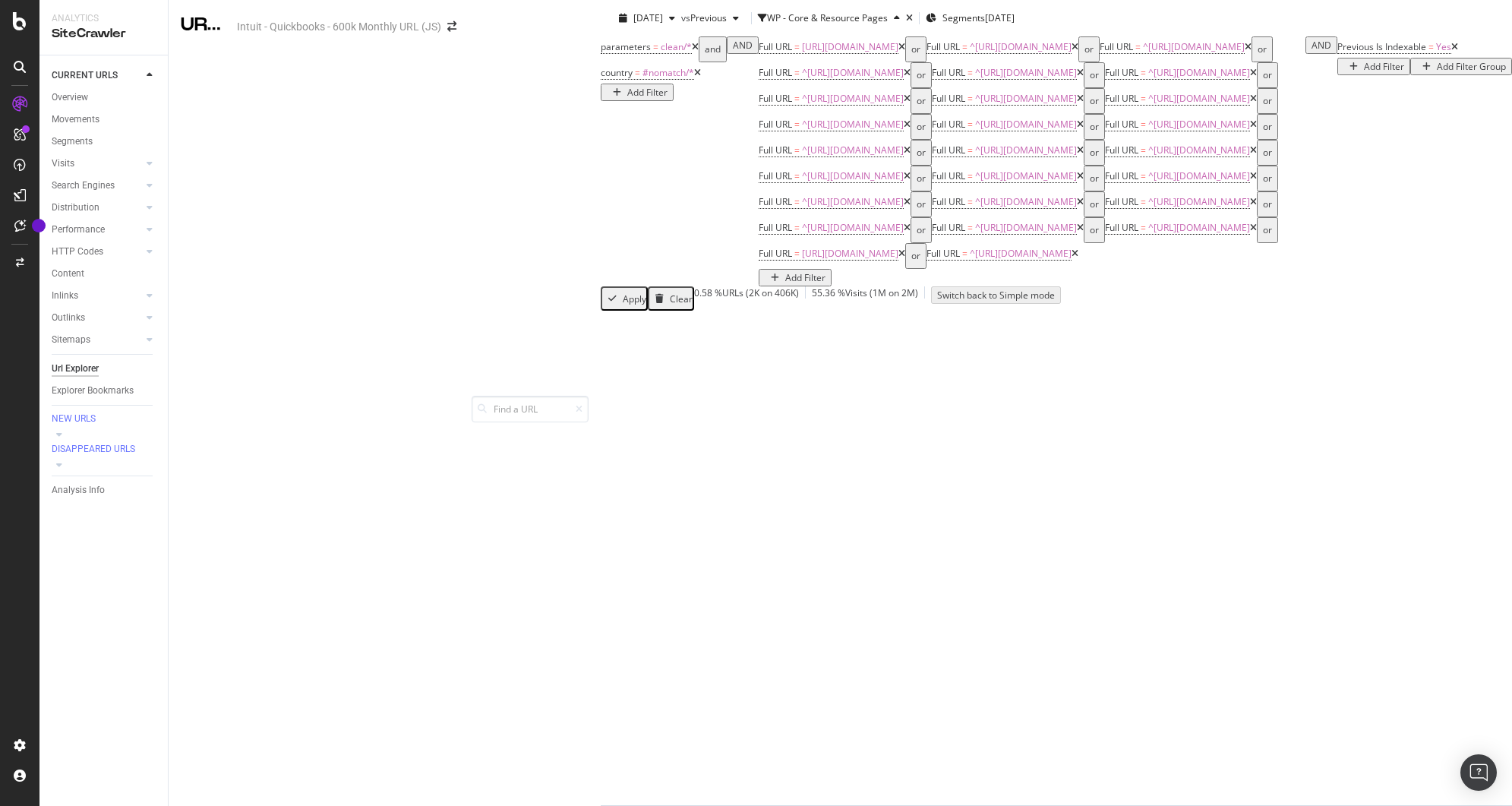
click at [1364, 73] on div "Add Filter" at bounding box center [1384, 66] width 40 height 13
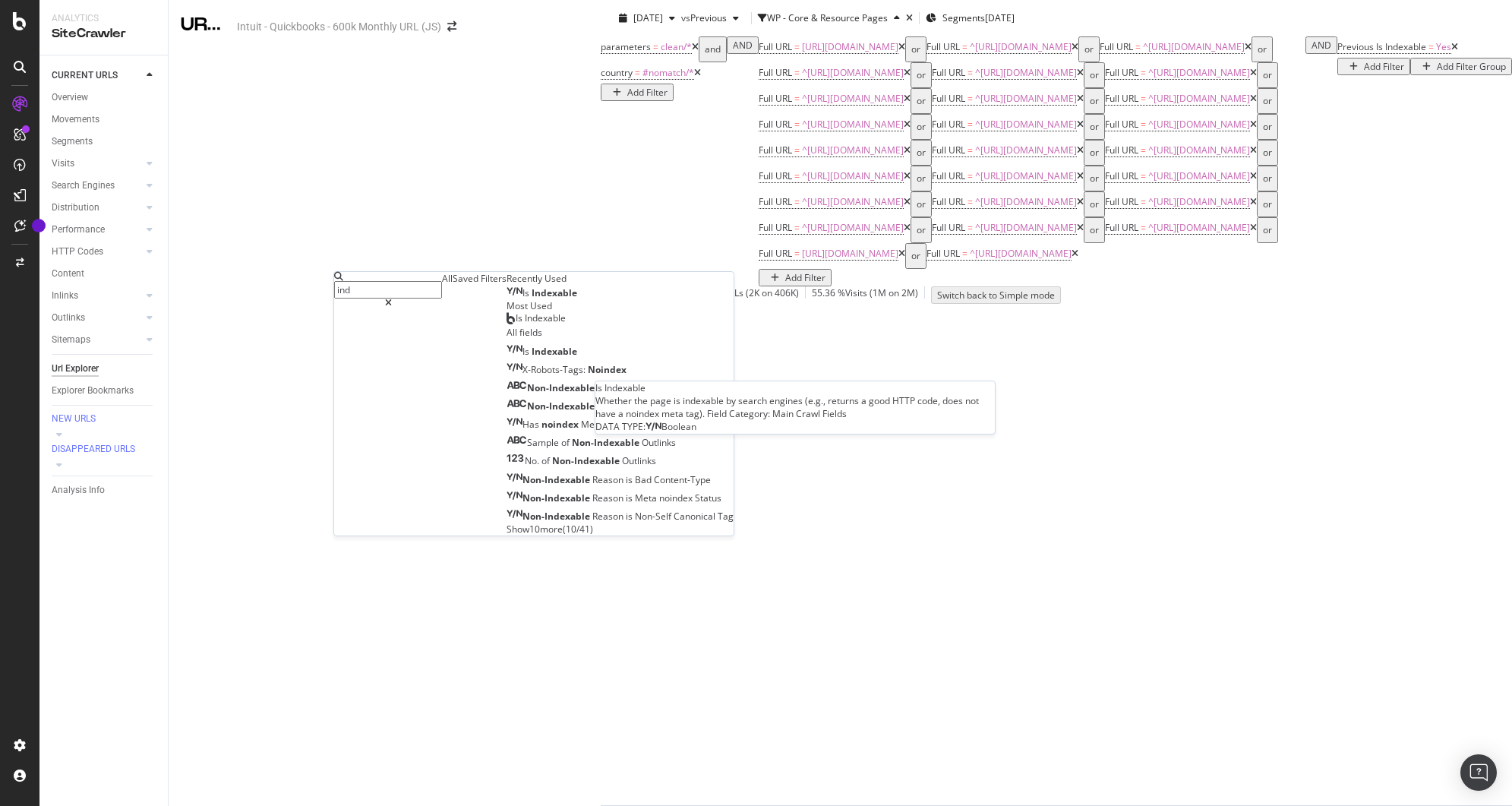
click at [531, 299] on span "Indexable" at bounding box center [554, 292] width 45 height 13
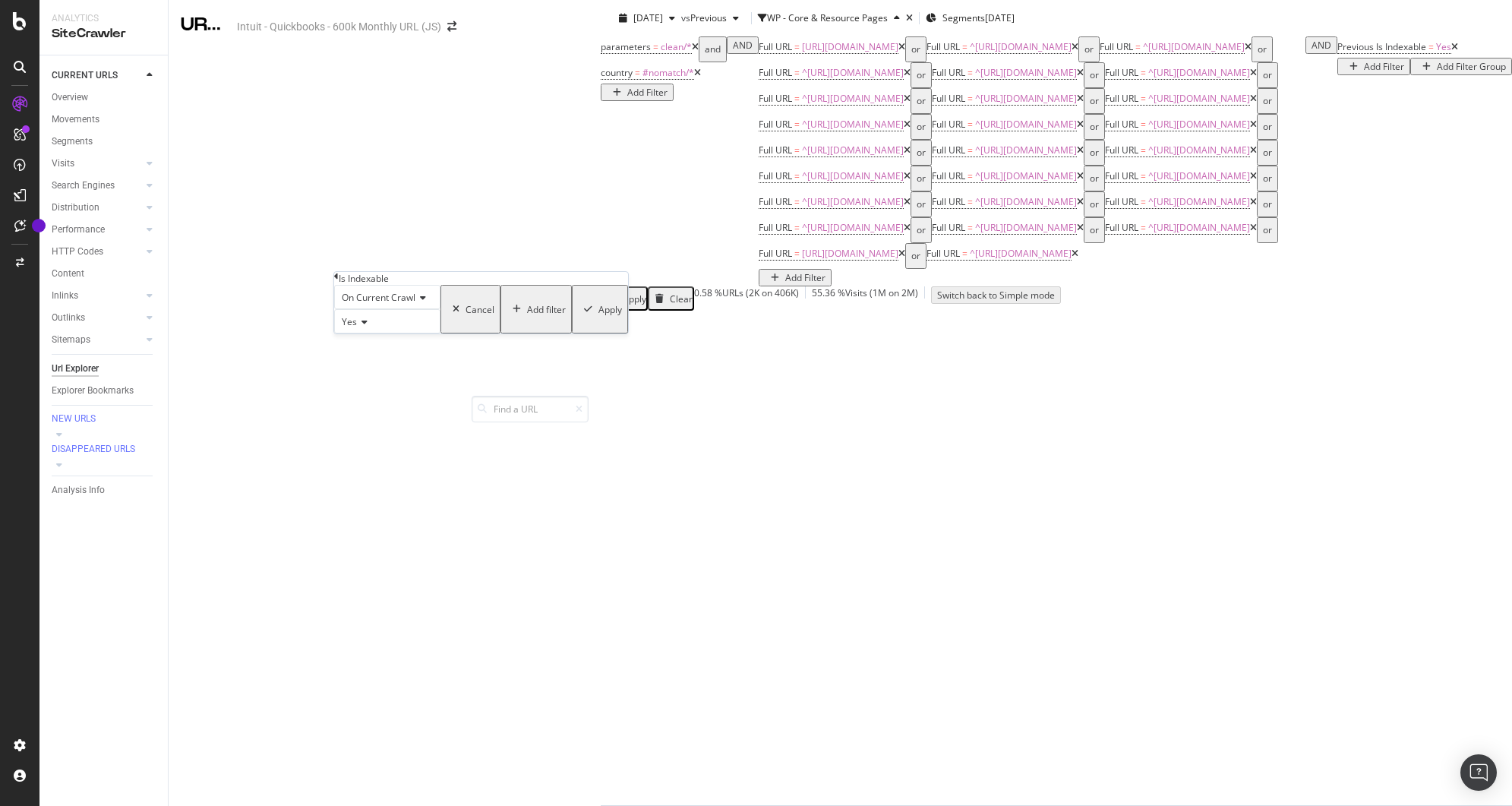
click at [370, 334] on div "Yes" at bounding box center [387, 321] width 107 height 25
click at [376, 365] on div "No" at bounding box center [387, 358] width 105 height 16
click at [598, 316] on div "Apply" at bounding box center [610, 309] width 24 height 13
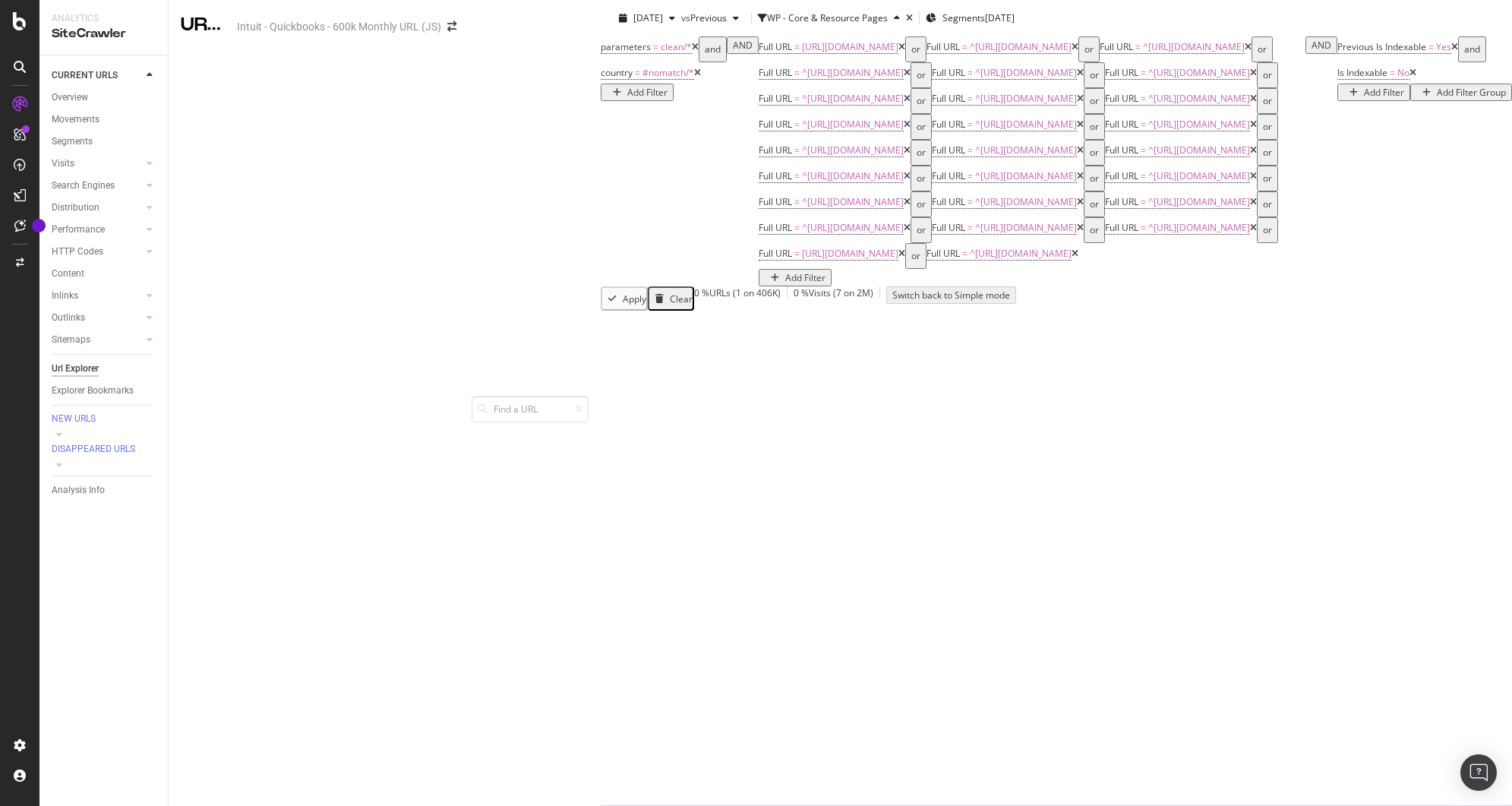
click at [1410, 77] on icon at bounding box center [1413, 72] width 7 height 9
click at [1338, 53] on span "Previous Is Indexable" at bounding box center [1383, 46] width 89 height 13
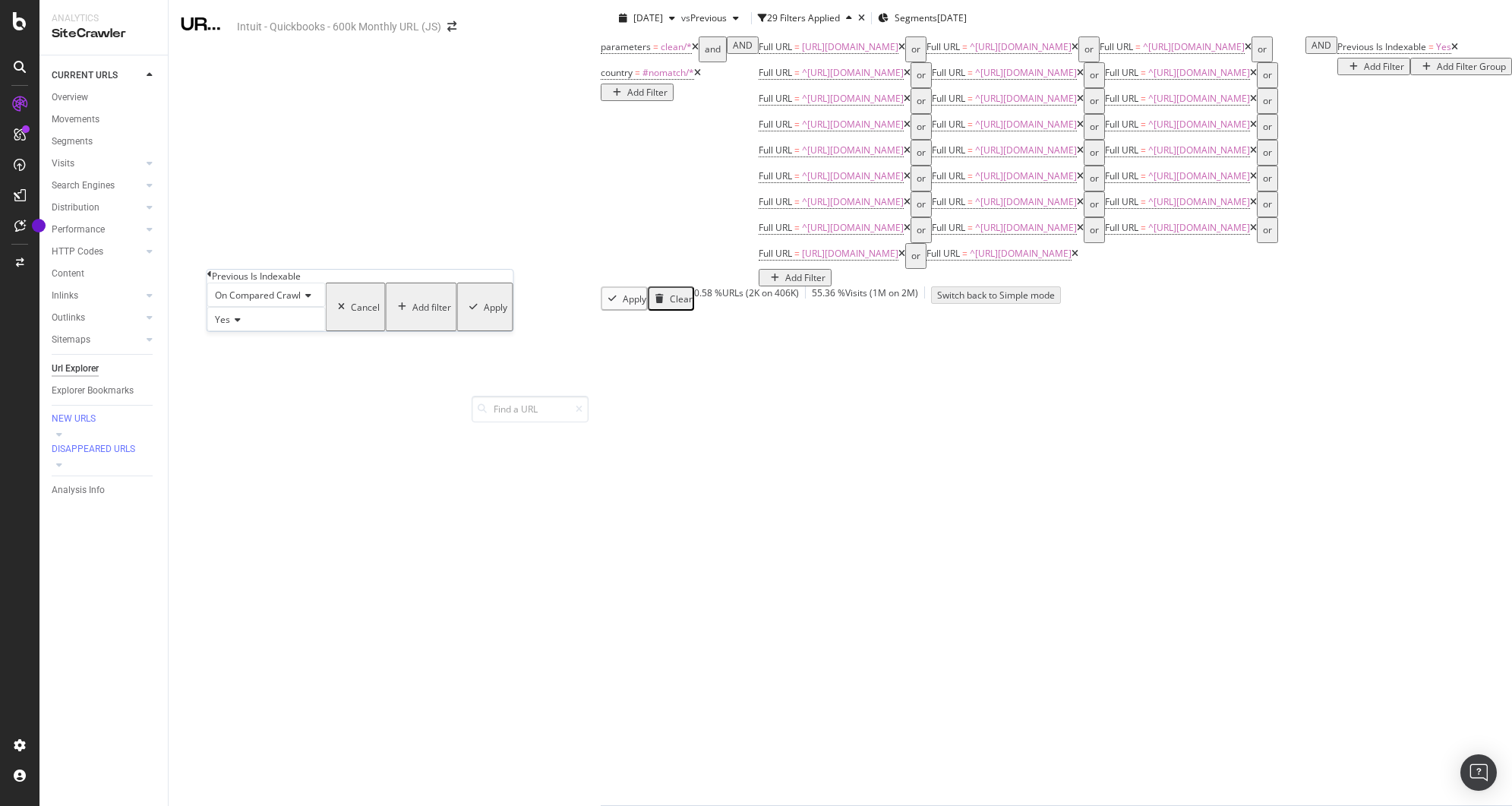
click at [212, 279] on icon at bounding box center [209, 274] width 5 height 9
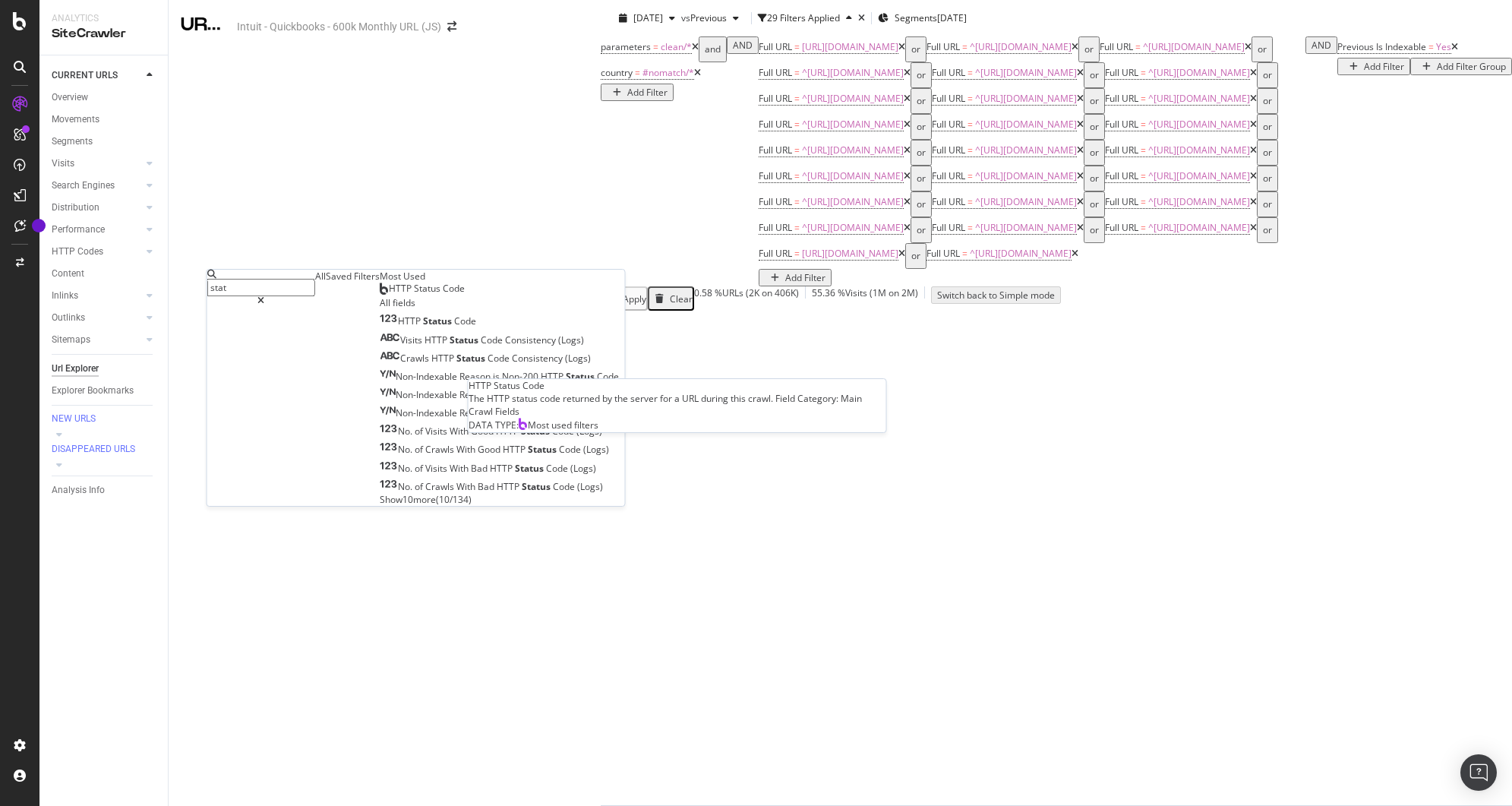
type input "stat"
click at [389, 294] on span "HTTP Status Code" at bounding box center [427, 287] width 76 height 13
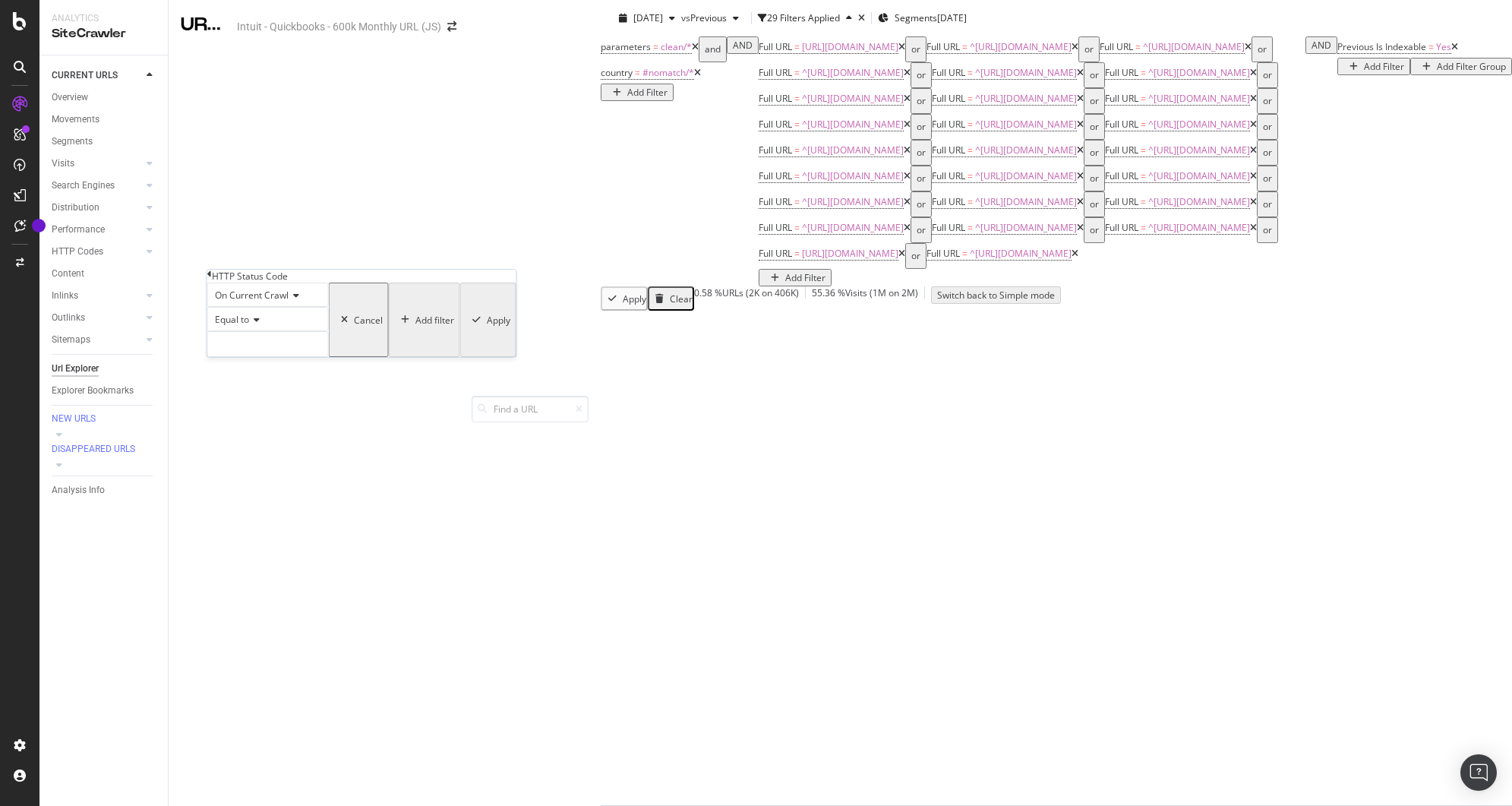
click at [249, 326] on span "Equal to" at bounding box center [232, 319] width 35 height 13
click at [249, 443] on span "Between" at bounding box center [231, 436] width 38 height 13
click at [266, 358] on input "0" at bounding box center [268, 344] width 121 height 26
type input "399"
click at [257, 396] on input "1" at bounding box center [268, 383] width 121 height 26
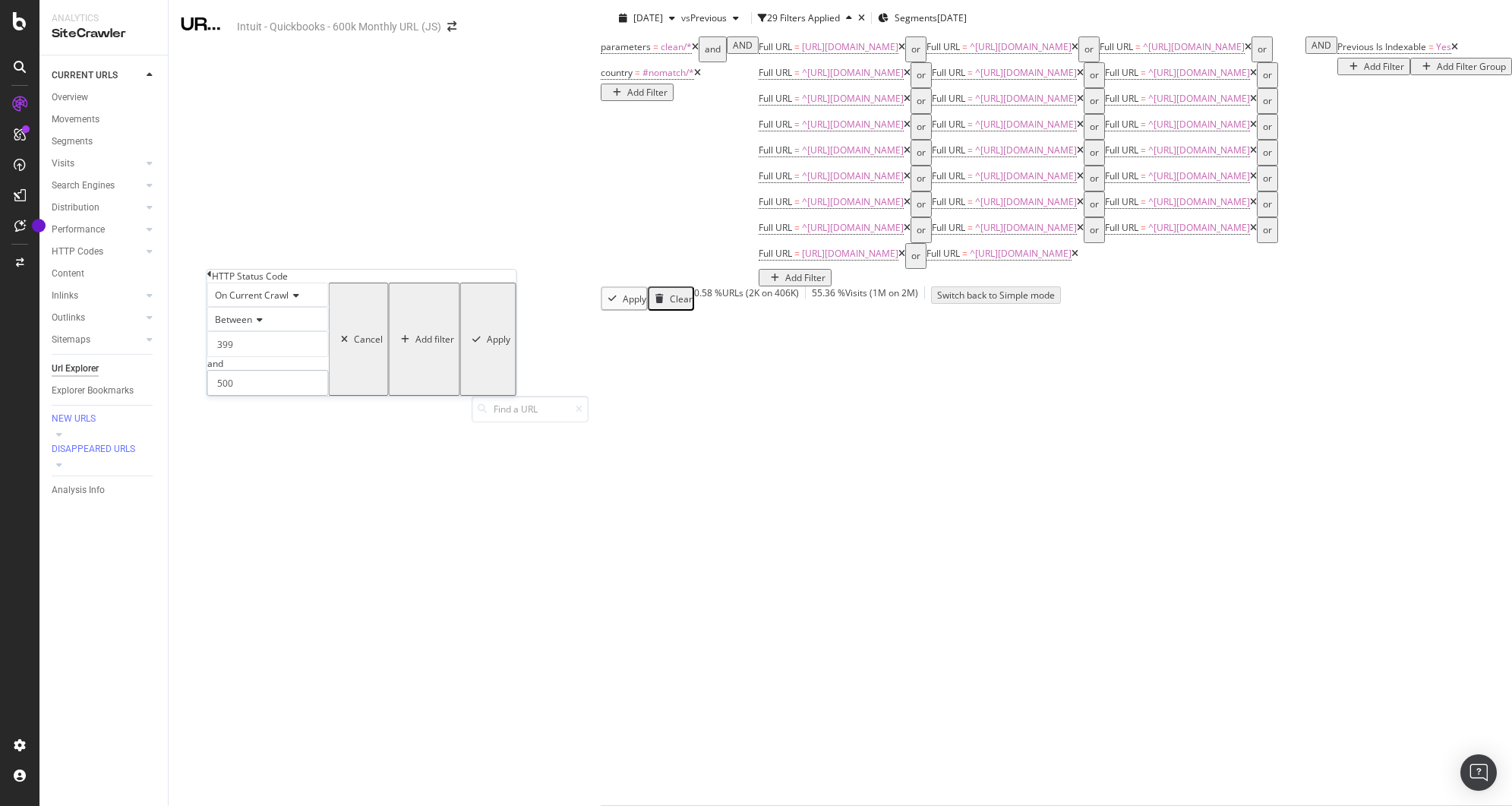
type input "500"
click at [466, 344] on div "button" at bounding box center [476, 339] width 21 height 9
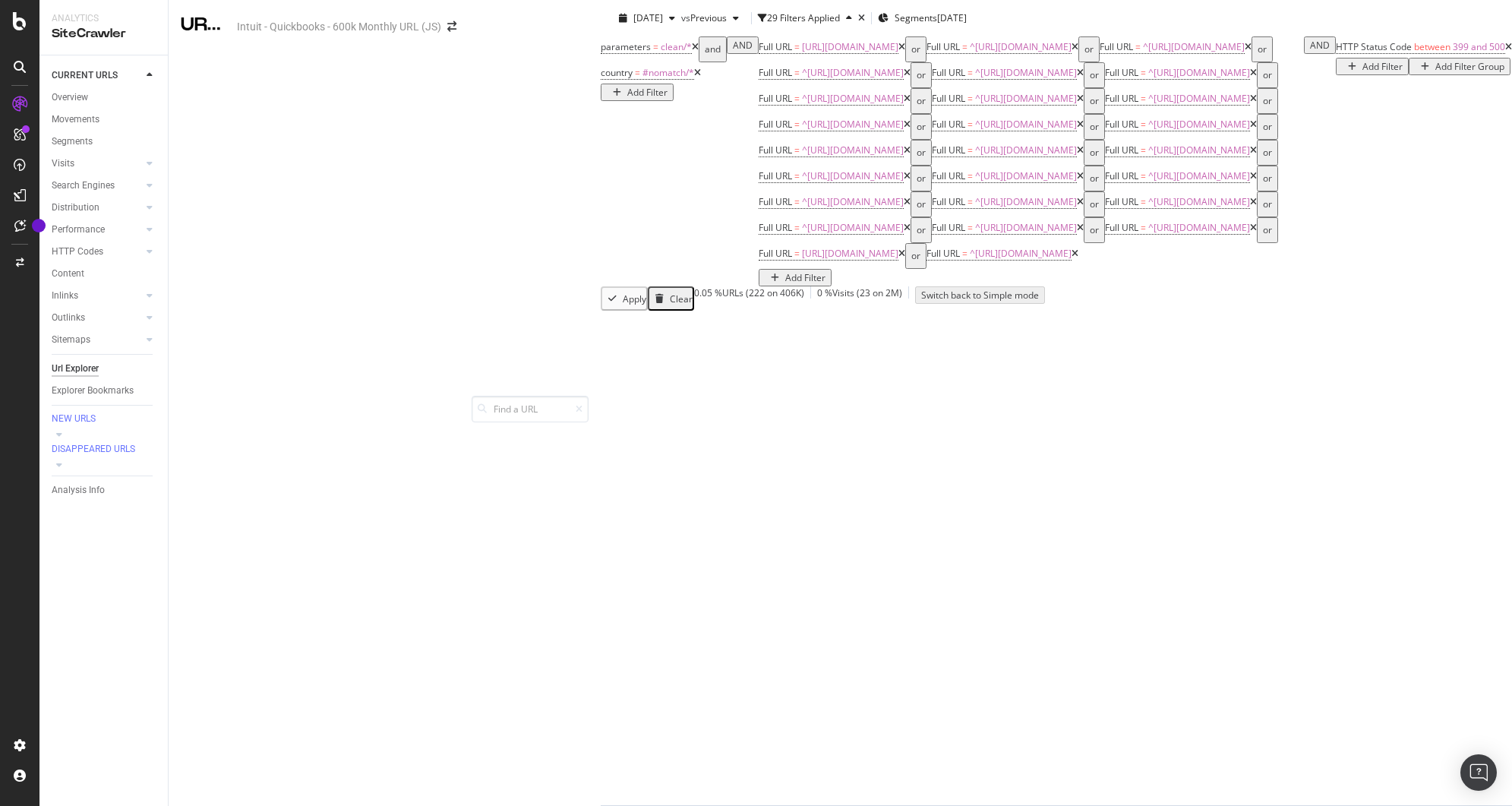
click at [1506, 51] on icon at bounding box center [1509, 46] width 7 height 9
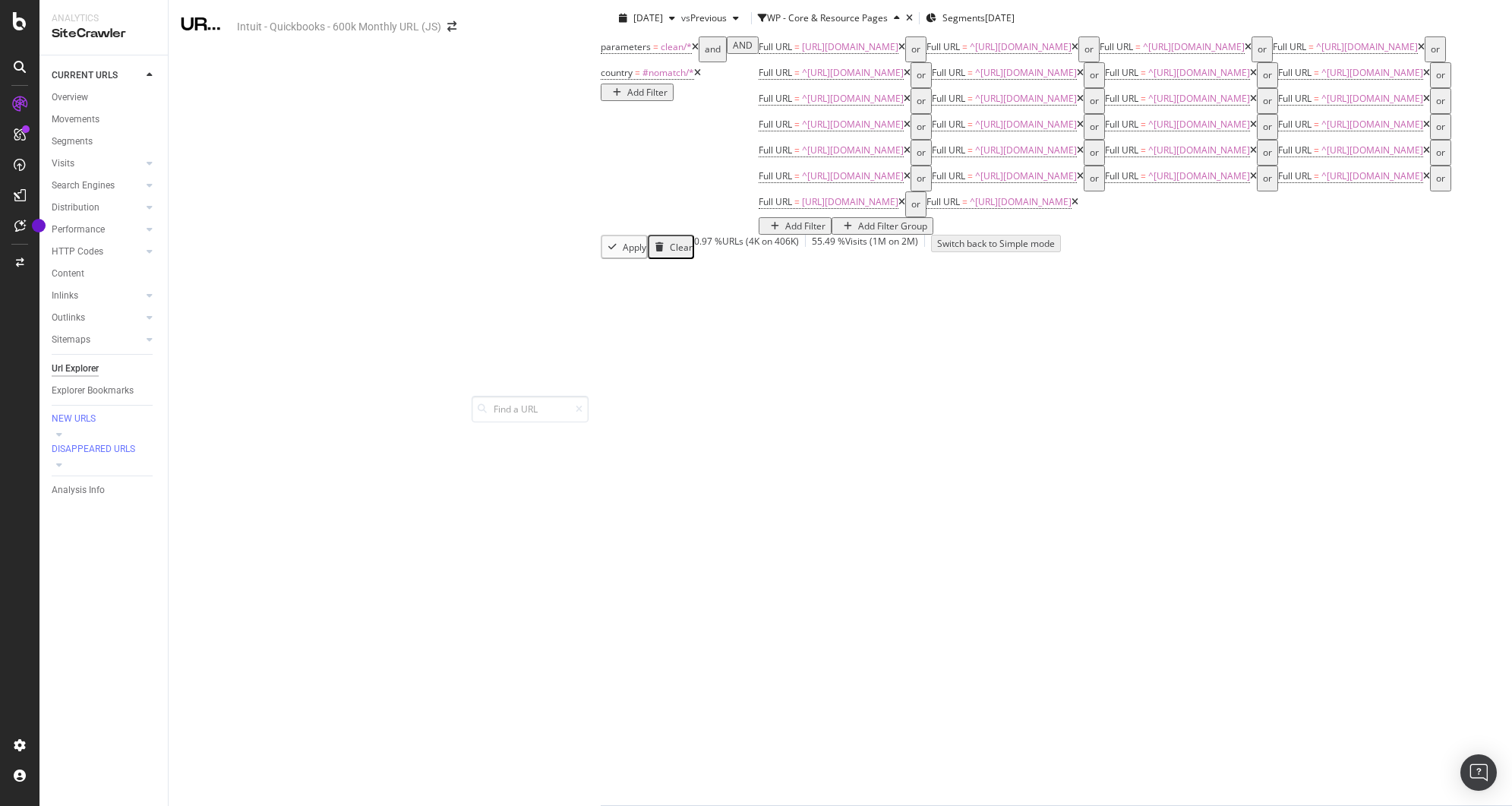
click at [858, 232] on div "Add Filter Group" at bounding box center [893, 225] width 69 height 13
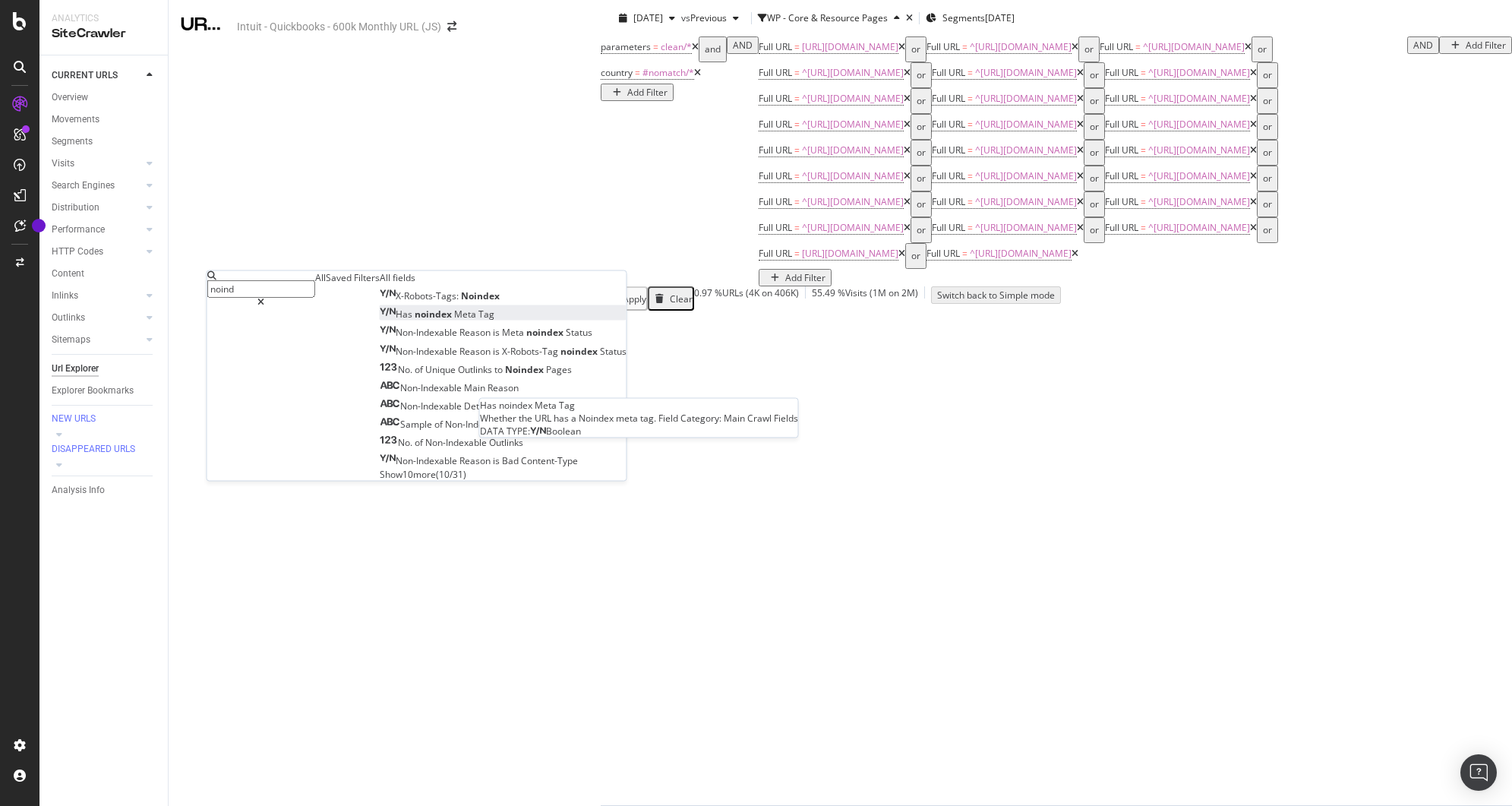
type input "noind"
click at [454, 321] on span "Meta" at bounding box center [466, 314] width 25 height 13
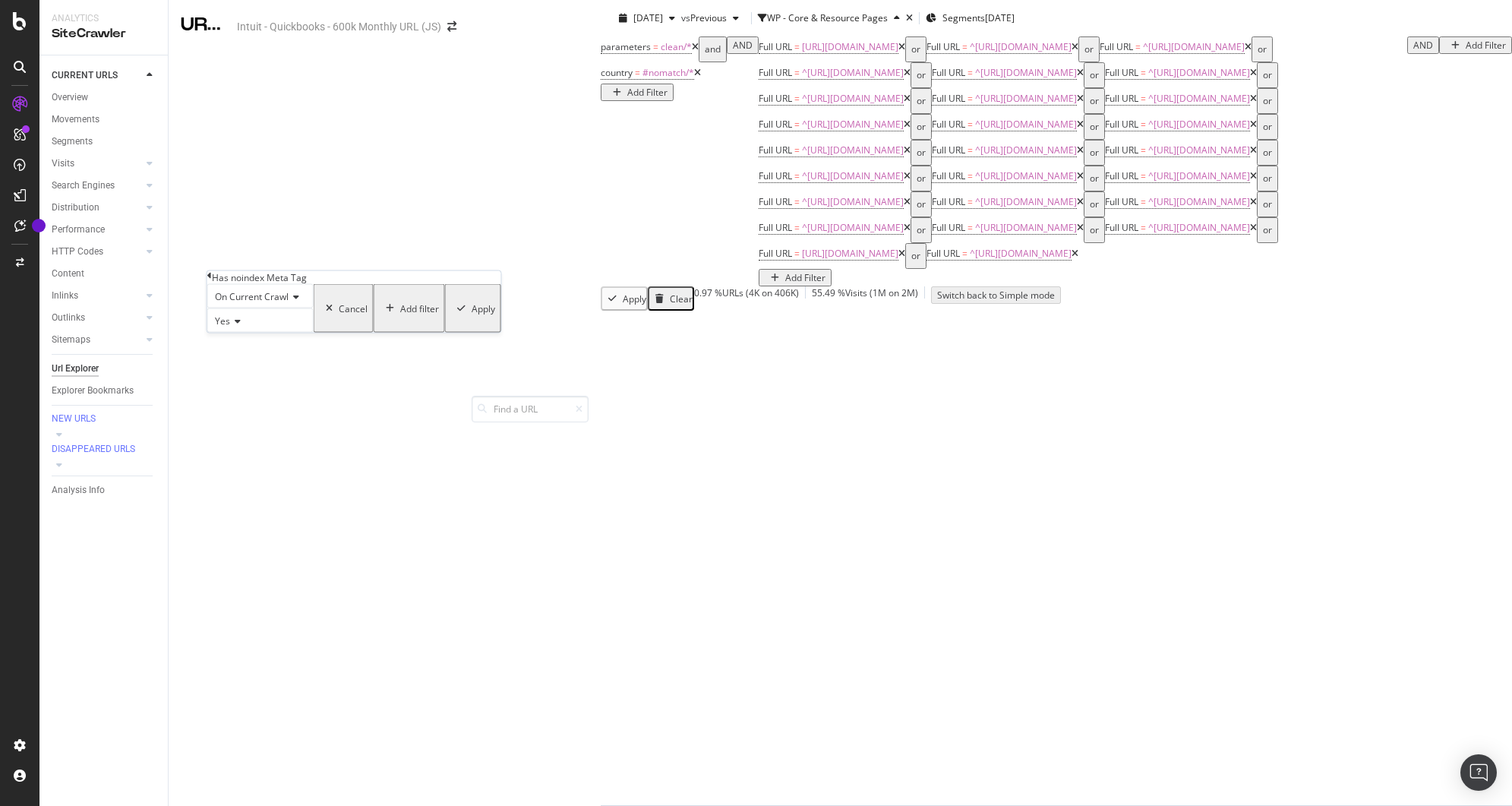
click at [472, 314] on div "Apply" at bounding box center [484, 307] width 24 height 13
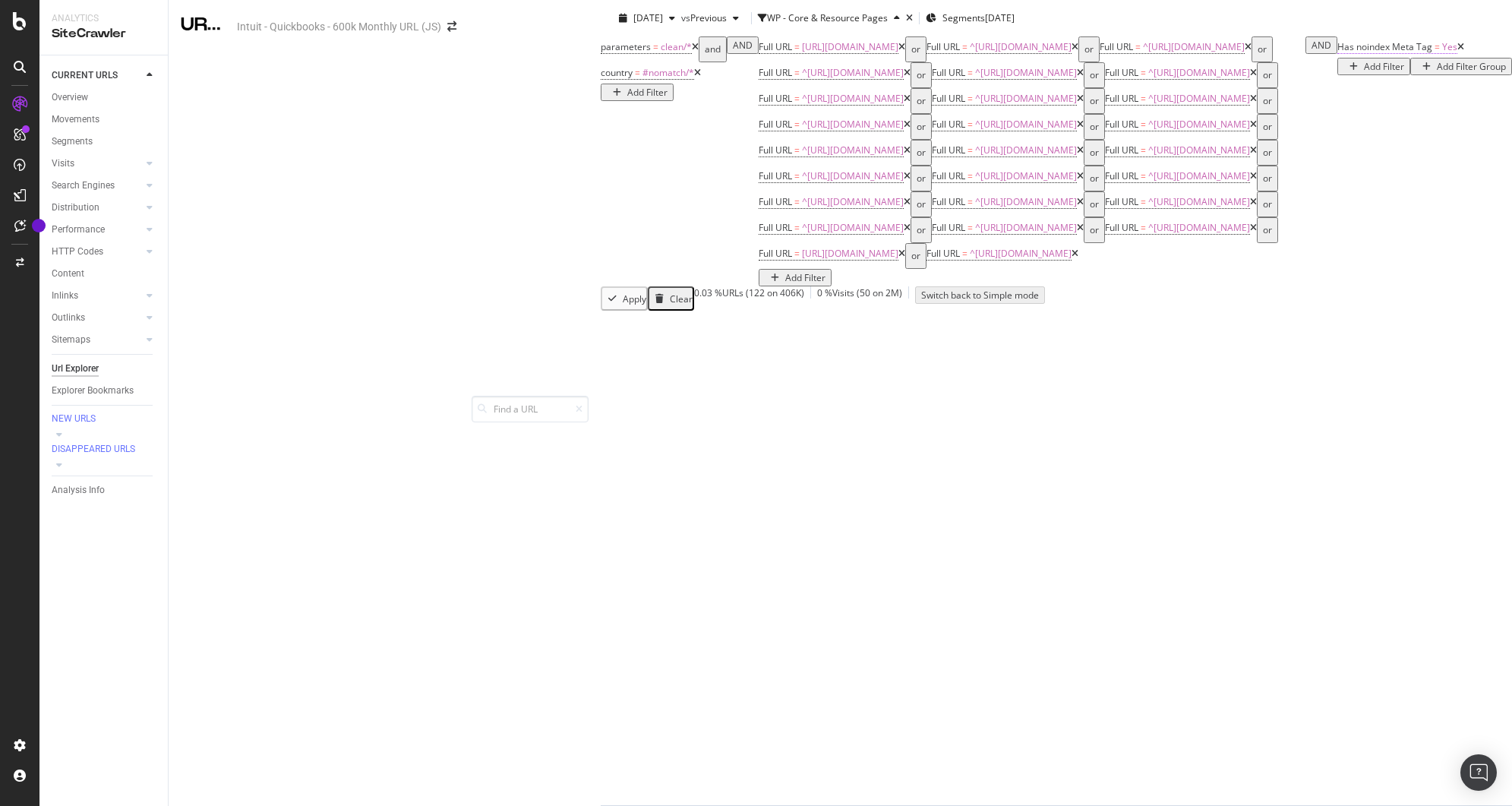
click at [1338, 53] on span "Has noindex Meta Tag" at bounding box center [1386, 46] width 95 height 13
click at [212, 279] on icon at bounding box center [209, 274] width 5 height 9
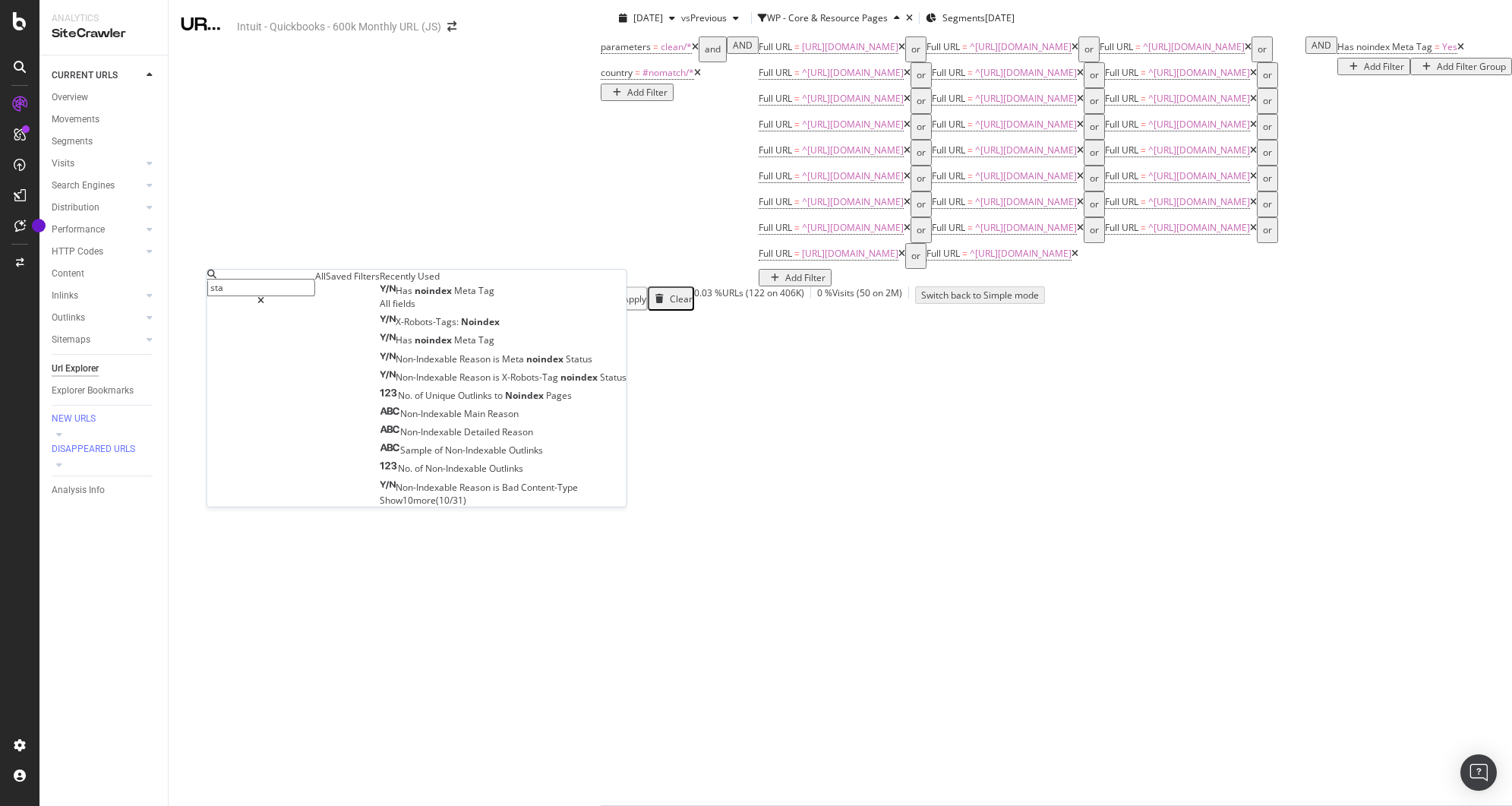
type input "stat"
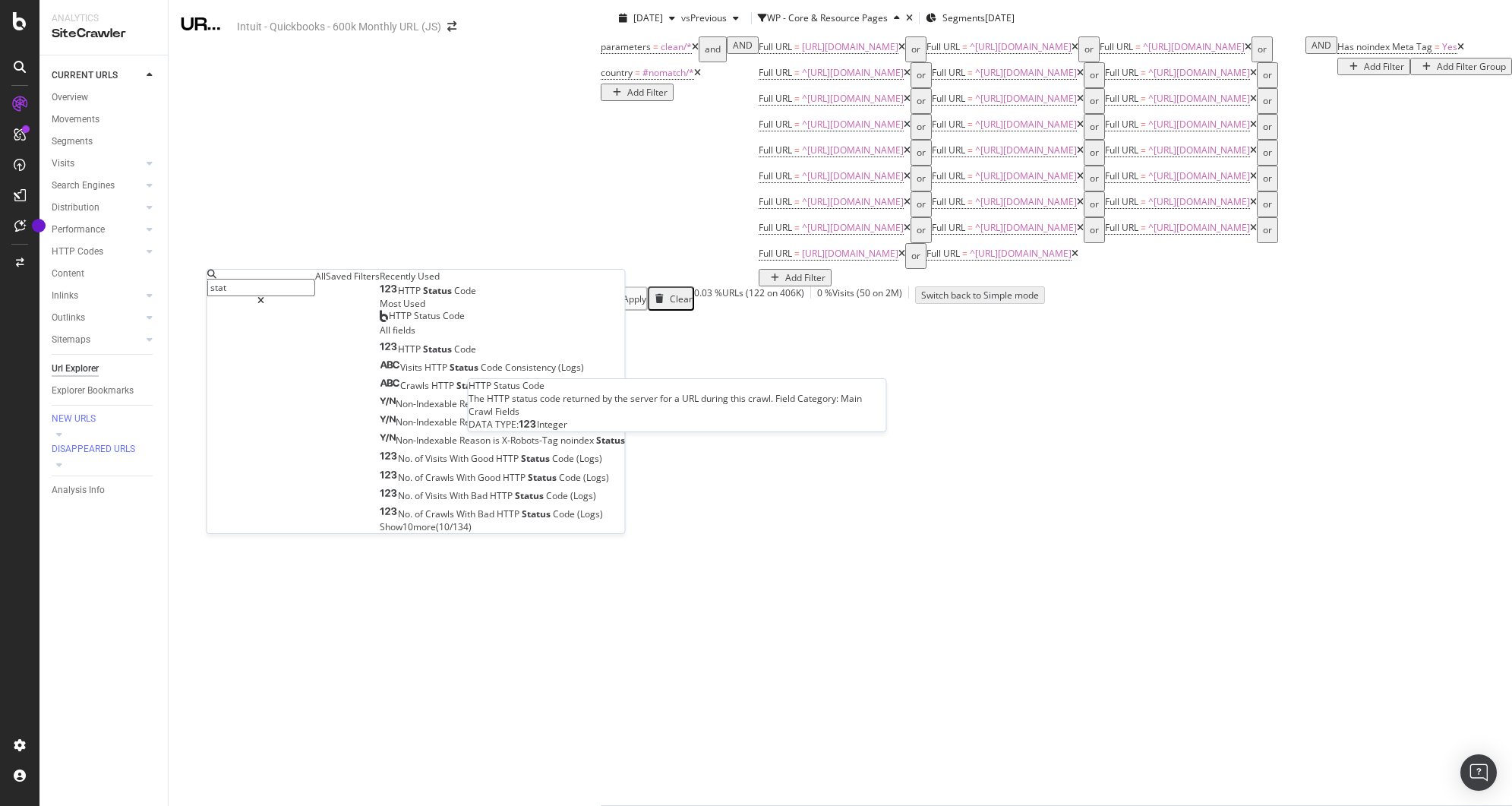
click at [423, 297] on span "Status" at bounding box center [438, 290] width 32 height 13
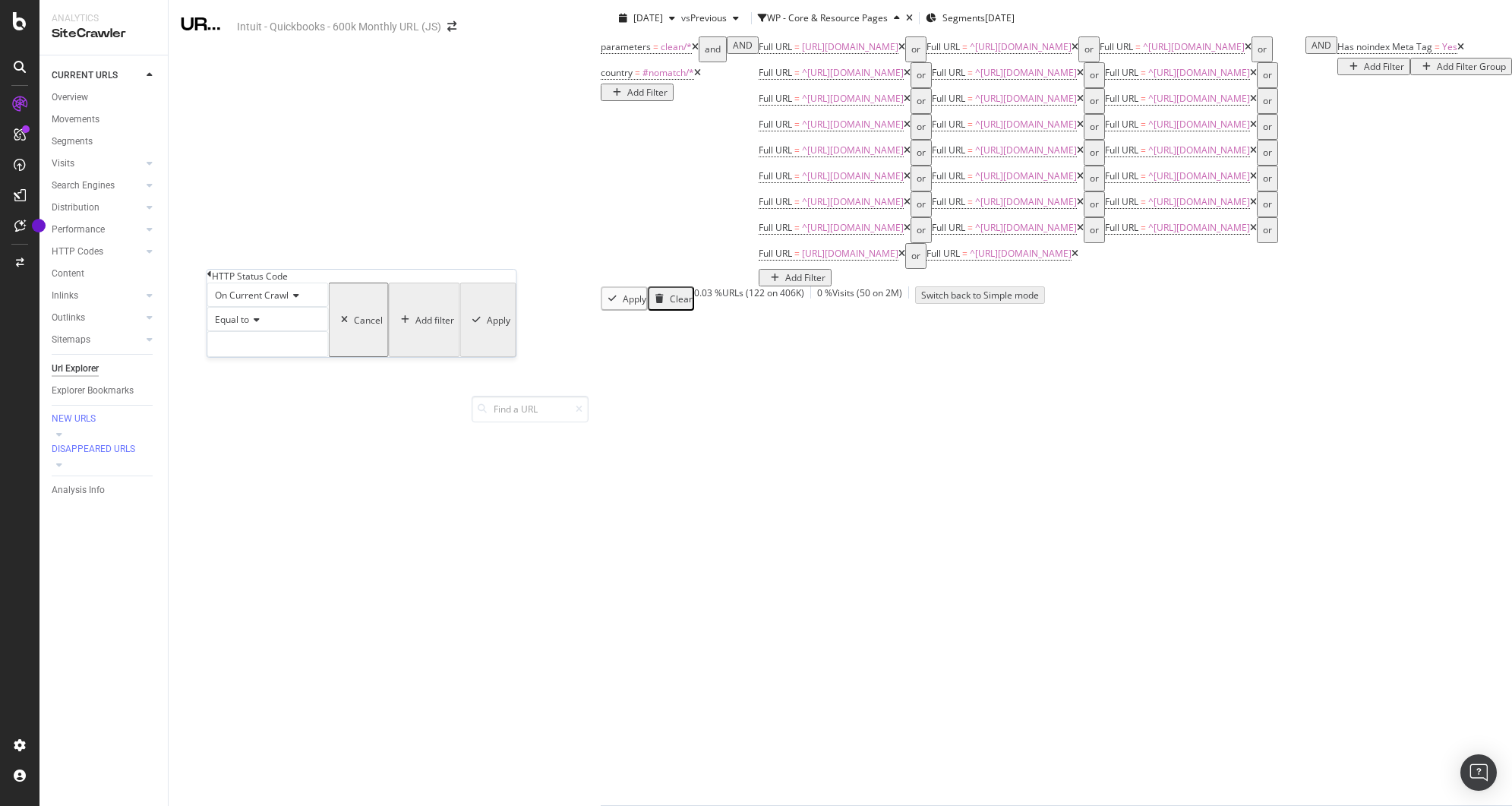
click at [247, 326] on span "Equal to" at bounding box center [232, 319] width 35 height 13
click at [246, 362] on span "Not Equal to" at bounding box center [238, 355] width 51 height 13
click at [251, 358] on input "number" at bounding box center [268, 344] width 121 height 26
click at [247, 371] on span "200" at bounding box center [238, 364] width 52 height 13
type input "200"
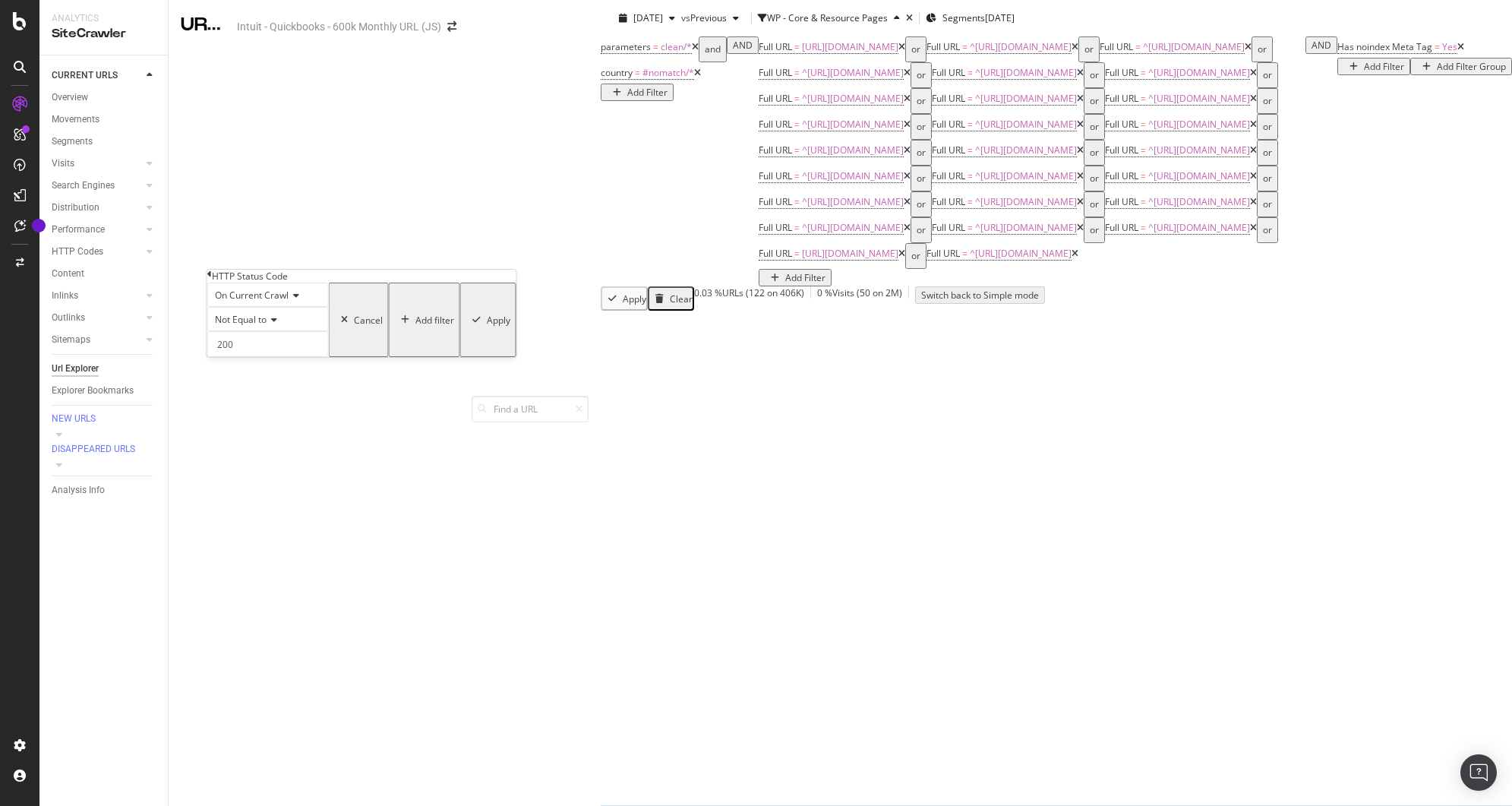
click at [600, 311] on div "Apply Clear 0.03 % URLs ( 122 on 406K ) 0 % Visits ( 50 on 2M ) Switch back to …" at bounding box center [1056, 298] width 912 height 25
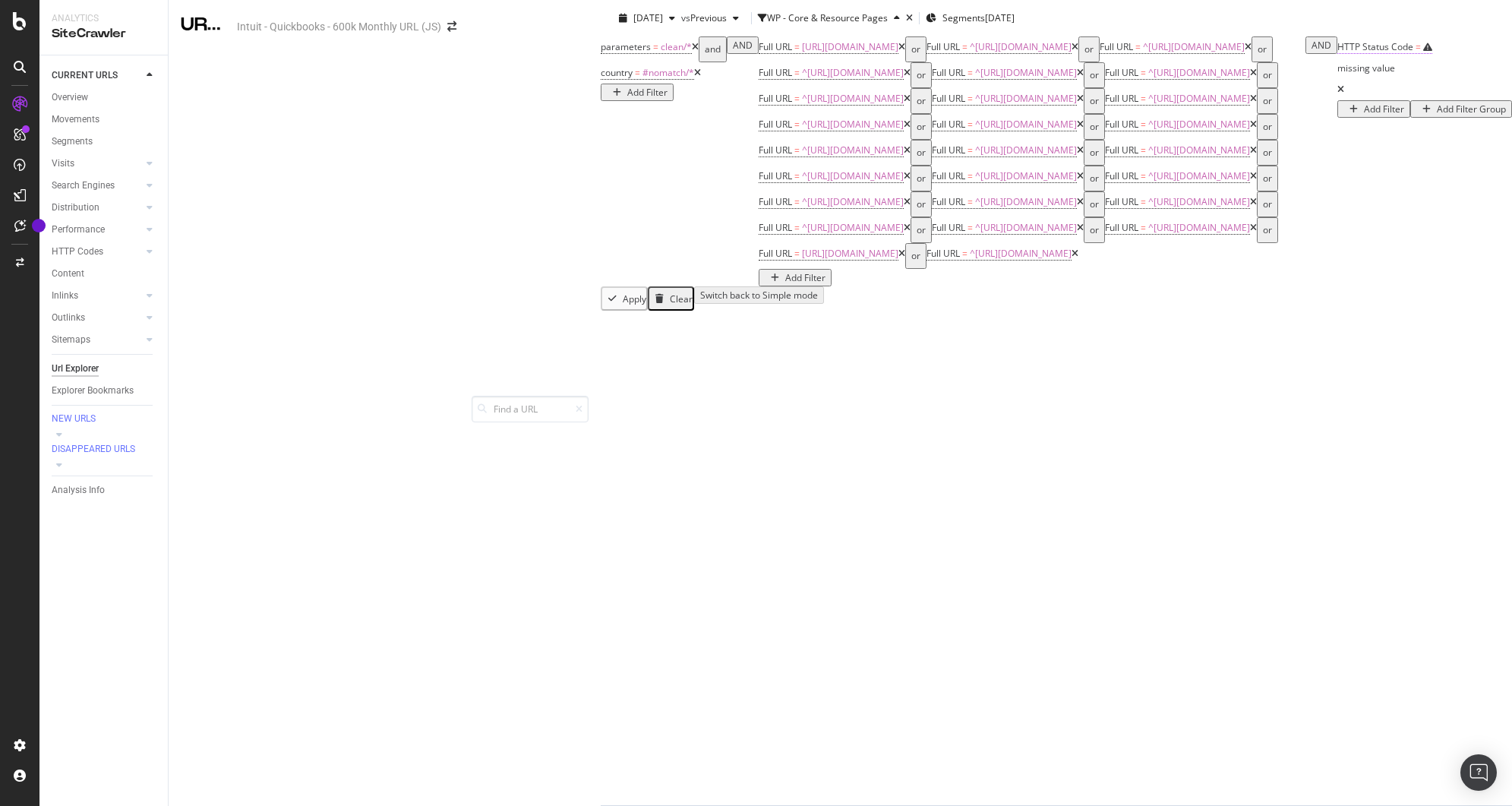
click at [1338, 53] on span "HTTP Status Code" at bounding box center [1376, 46] width 76 height 13
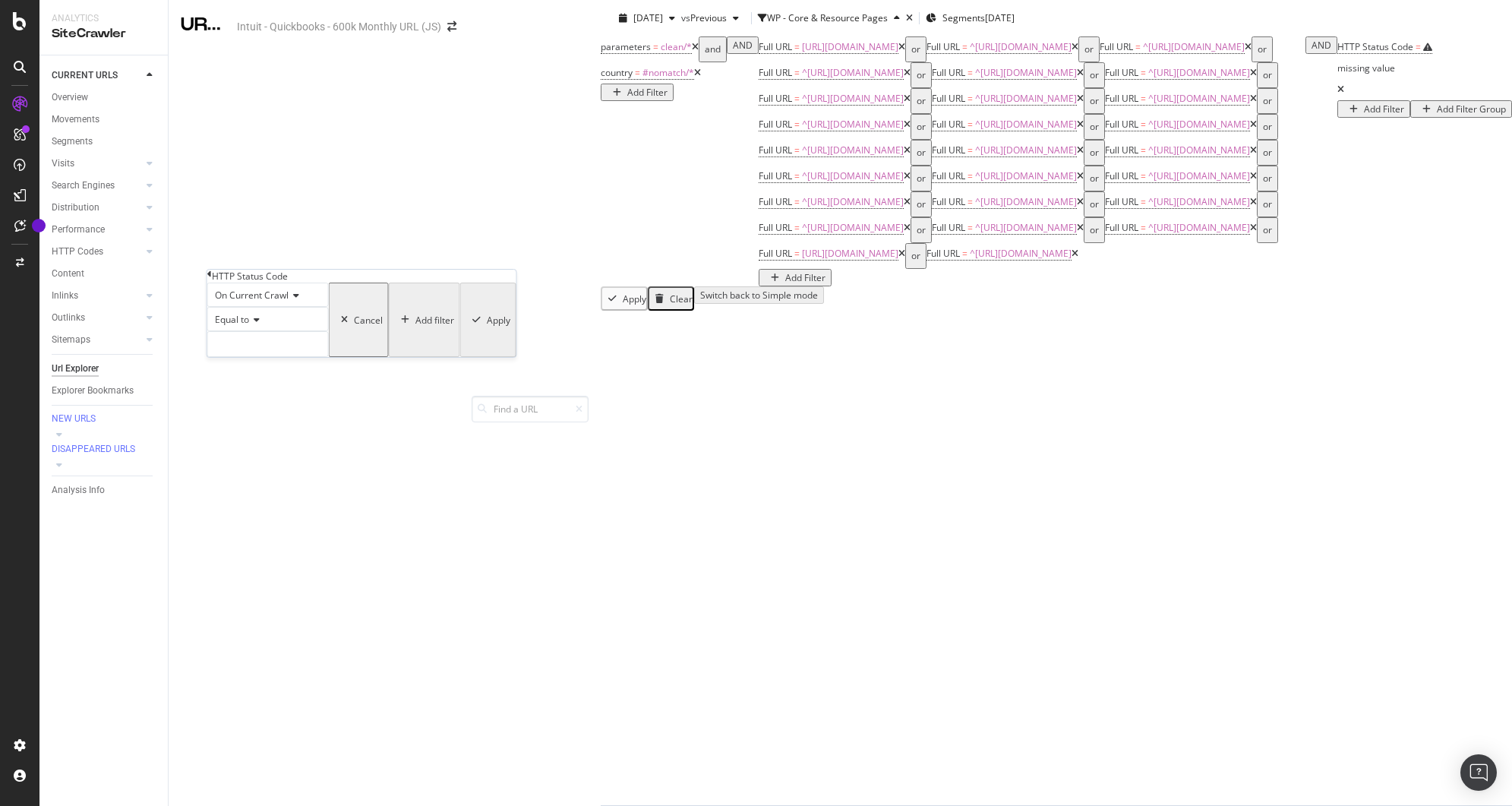
click at [255, 324] on icon at bounding box center [254, 319] width 11 height 9
click at [261, 362] on span "Not Equal to" at bounding box center [238, 355] width 51 height 13
click at [259, 358] on input "number" at bounding box center [268, 344] width 121 height 26
click at [242, 371] on span "200" at bounding box center [238, 364] width 52 height 13
type input "200"
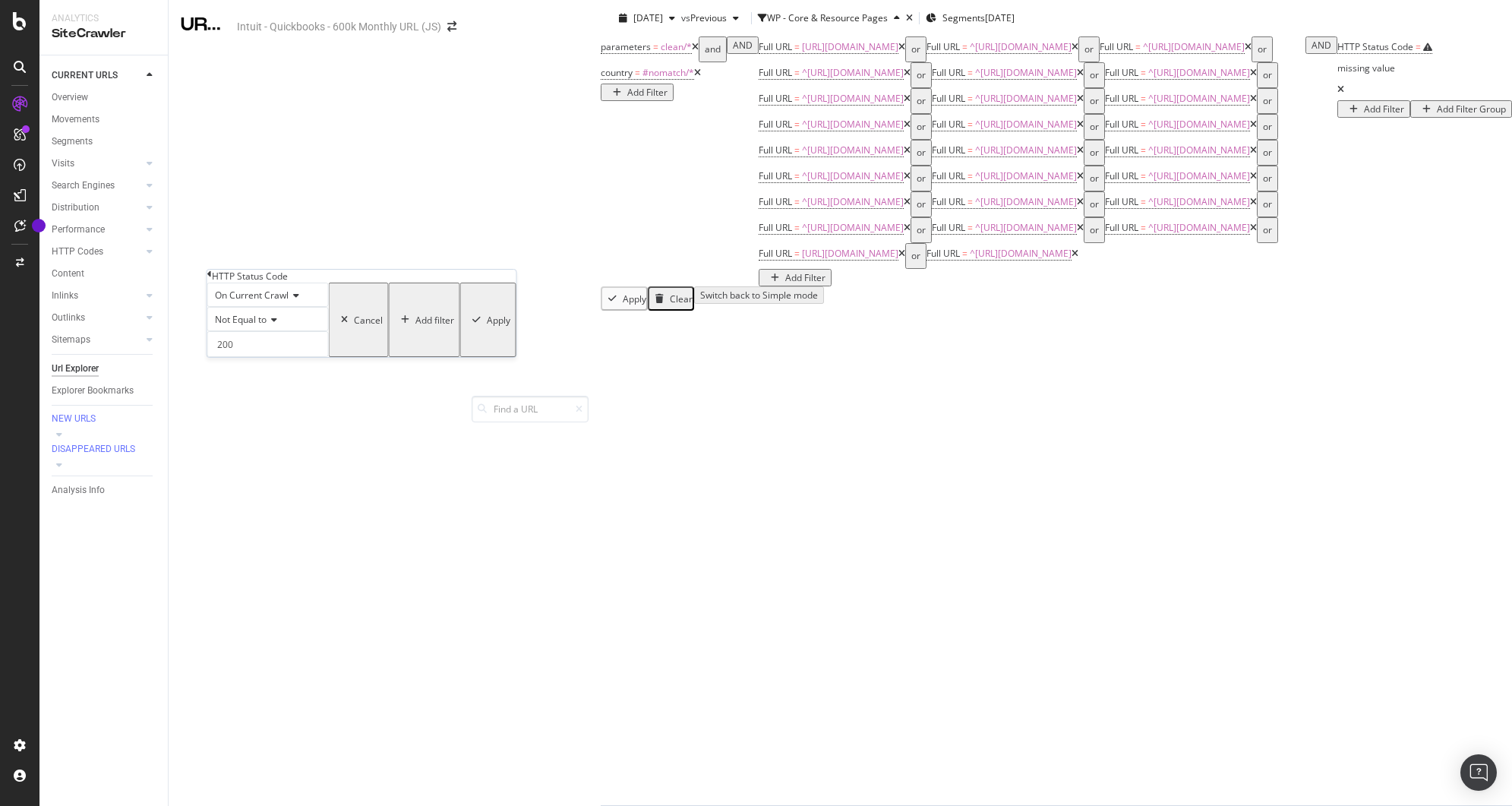
click at [472, 324] on icon "button" at bounding box center [476, 319] width 8 height 9
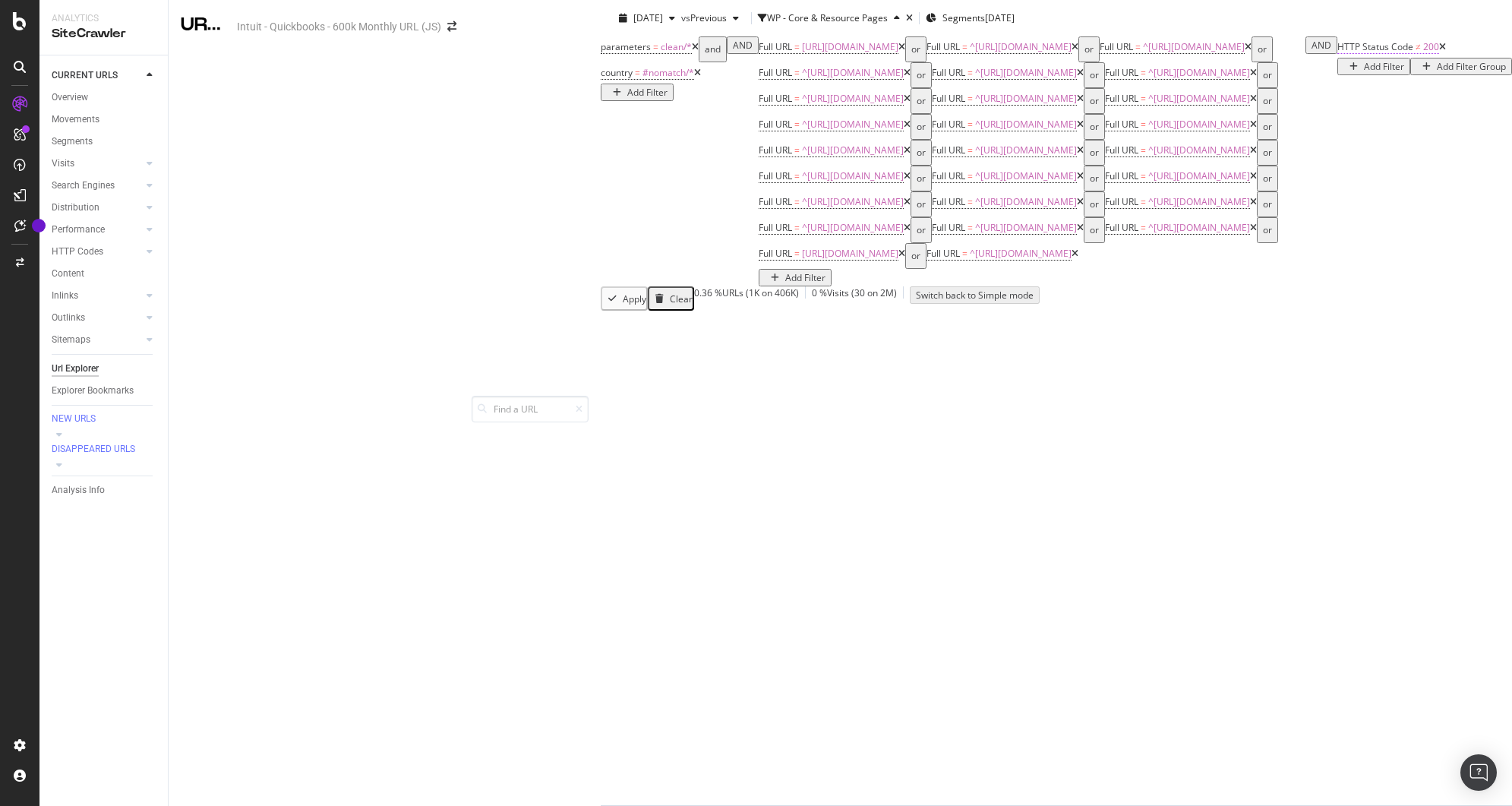
click at [1338, 53] on span "HTTP Status Code" at bounding box center [1376, 46] width 76 height 13
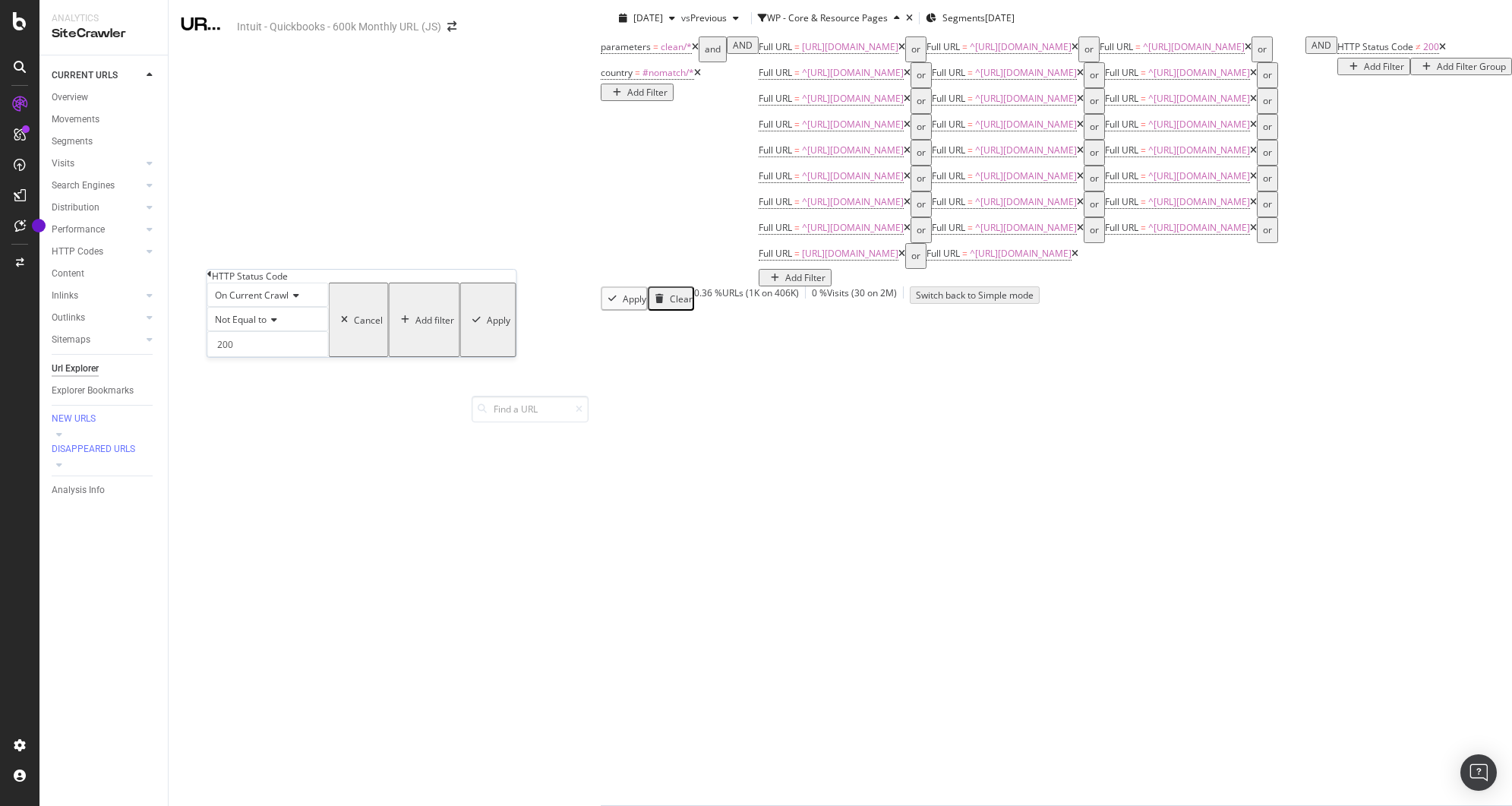
click at [212, 279] on icon at bounding box center [209, 274] width 5 height 9
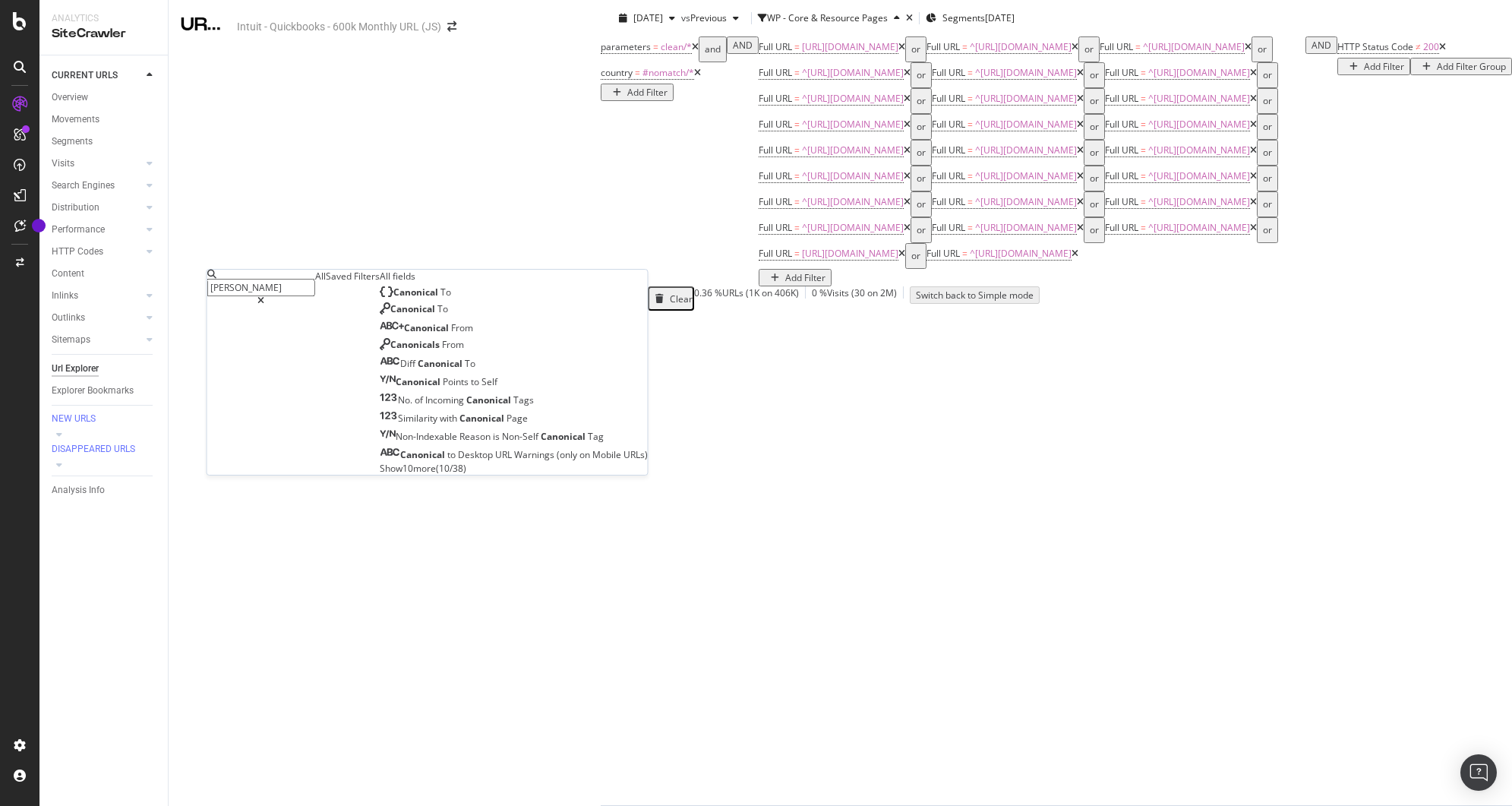
type input "canon"
click at [393, 298] on span "Canonical" at bounding box center [417, 291] width 47 height 13
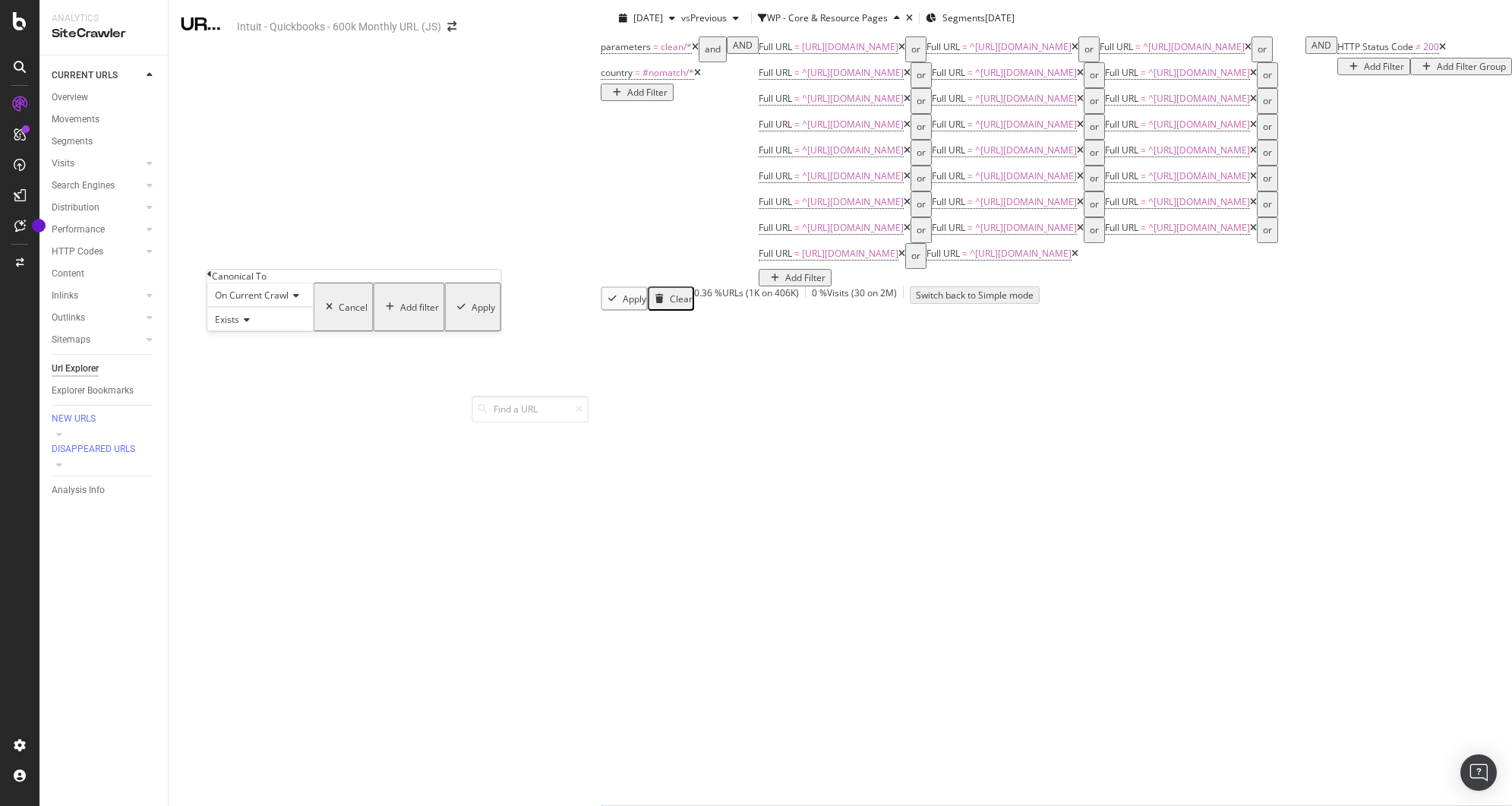
click at [248, 324] on icon at bounding box center [244, 319] width 11 height 9
click at [245, 362] on span "Doesn't exist" at bounding box center [239, 355] width 54 height 13
click at [472, 314] on div "Apply" at bounding box center [484, 307] width 24 height 13
click at [1338, 53] on span "Canonical To" at bounding box center [1365, 46] width 54 height 13
click at [212, 279] on icon at bounding box center [209, 274] width 5 height 9
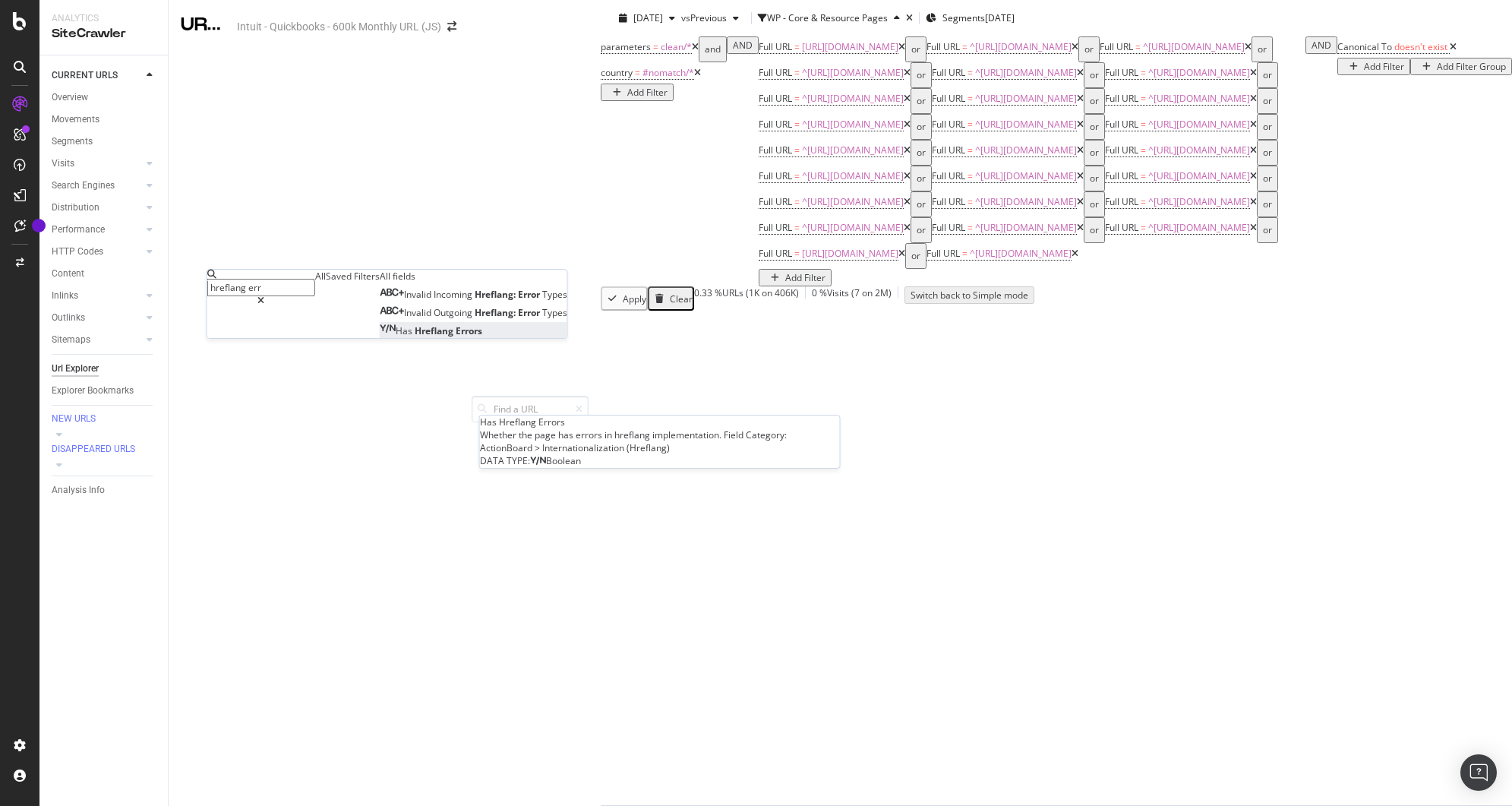
type input "hreflang err"
click at [415, 338] on span "Hreflang" at bounding box center [436, 330] width 41 height 13
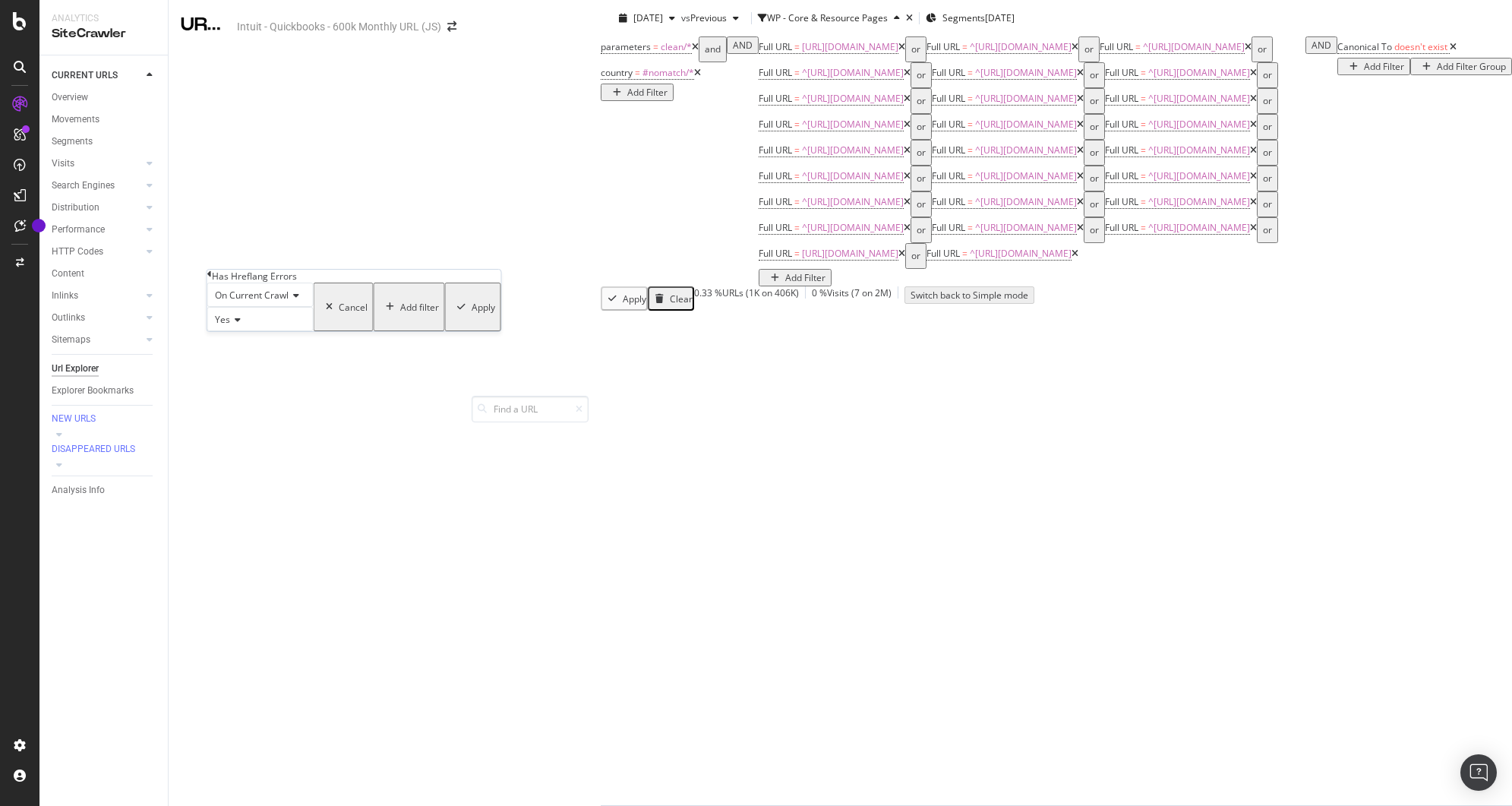
click at [451, 329] on div "Apply" at bounding box center [473, 306] width 44 height 44
click at [1338, 53] on span "Has Hreflang Errors" at bounding box center [1381, 46] width 85 height 13
click at [212, 279] on icon at bounding box center [209, 274] width 5 height 9
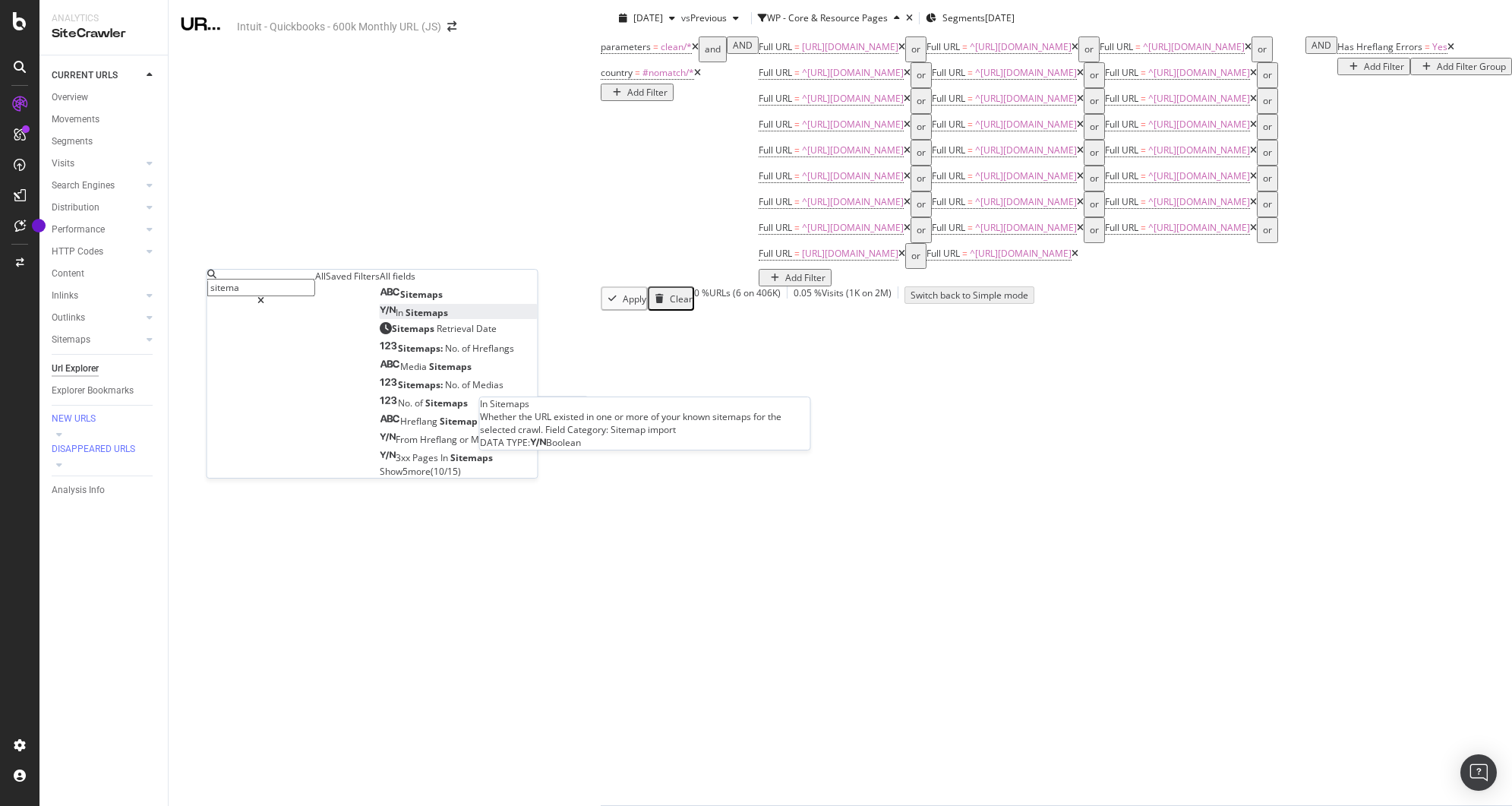
type input "sitema"
click at [406, 319] on span "Sitemaps" at bounding box center [427, 312] width 42 height 13
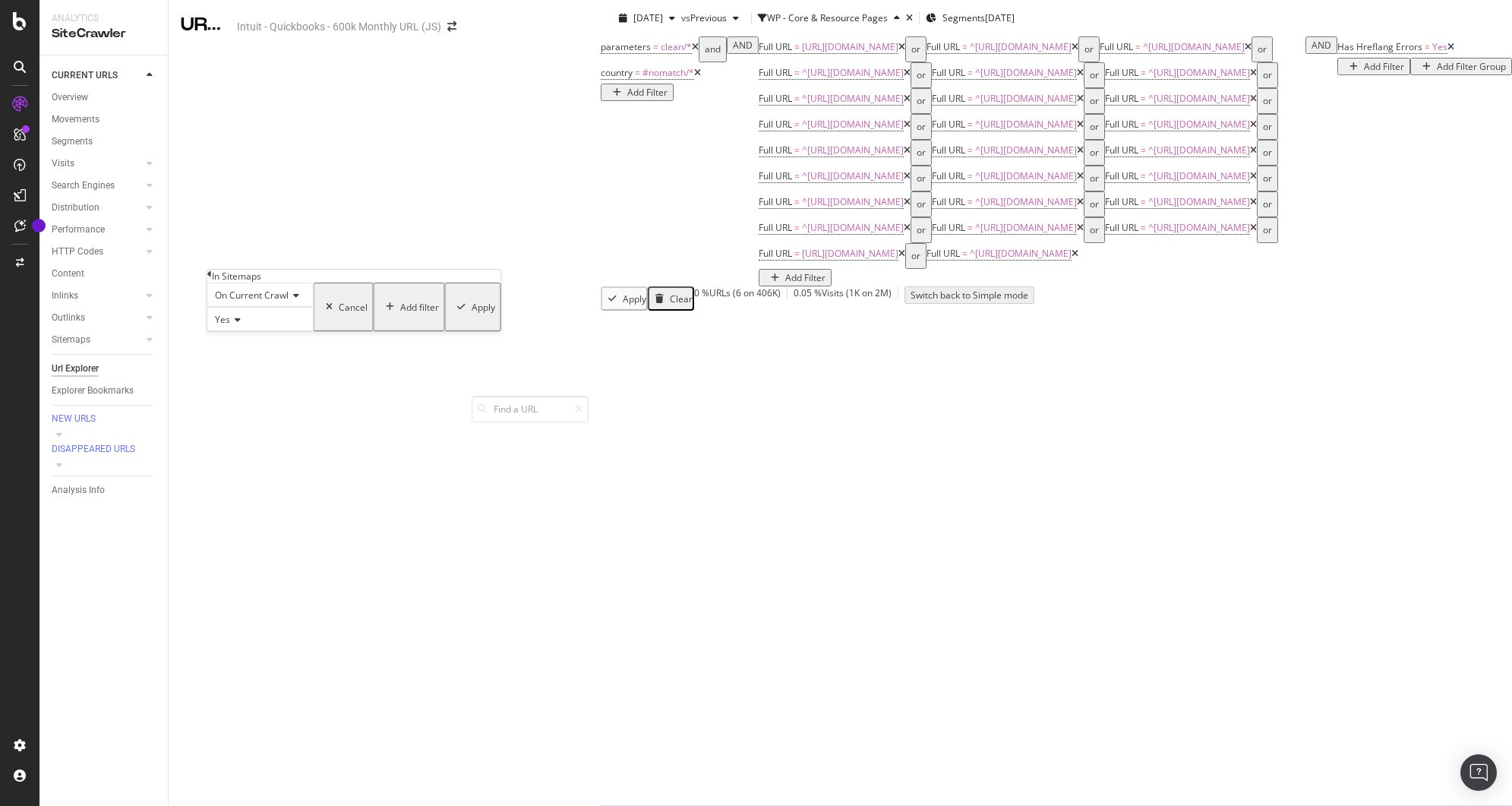
click at [226, 331] on div "Yes" at bounding box center [261, 319] width 107 height 25
click at [242, 363] on div "No" at bounding box center [261, 356] width 105 height 16
click at [400, 314] on div "Add filter" at bounding box center [419, 307] width 39 height 13
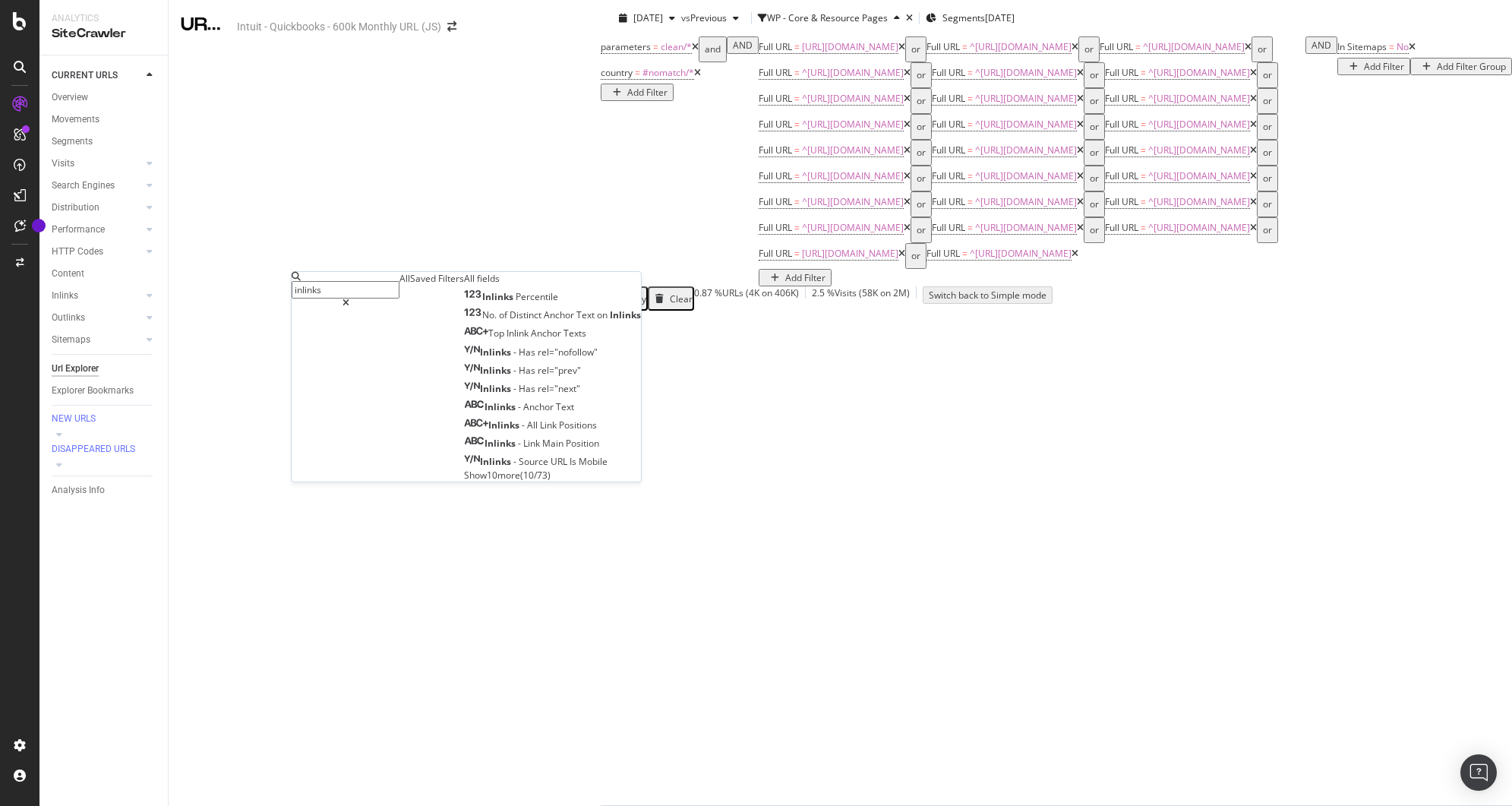
type input "inlinks"
click at [464, 482] on span "Show 10 more" at bounding box center [492, 475] width 56 height 13
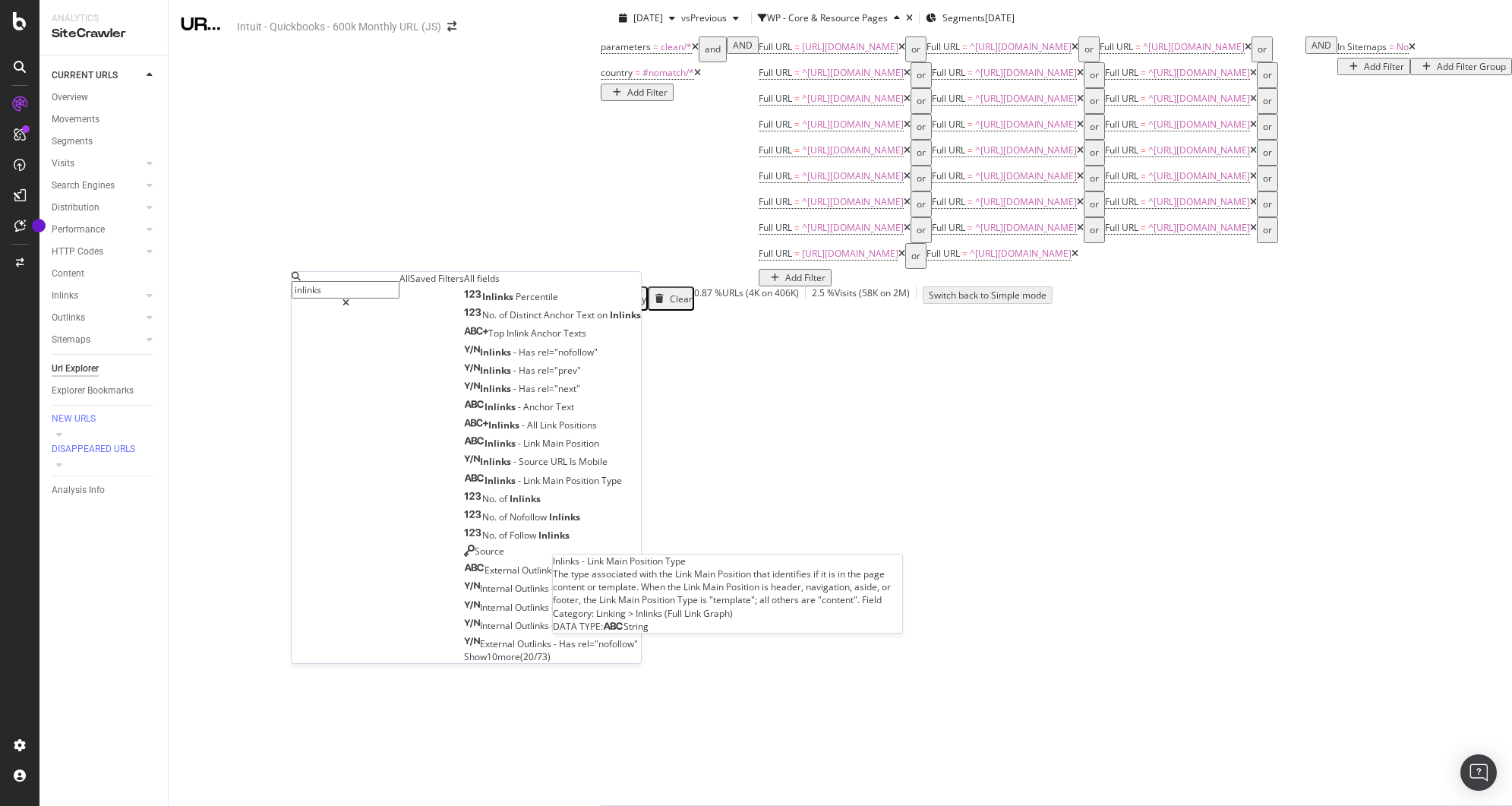
scroll to position [19, 0]
click at [499, 506] on span "of" at bounding box center [504, 498] width 11 height 13
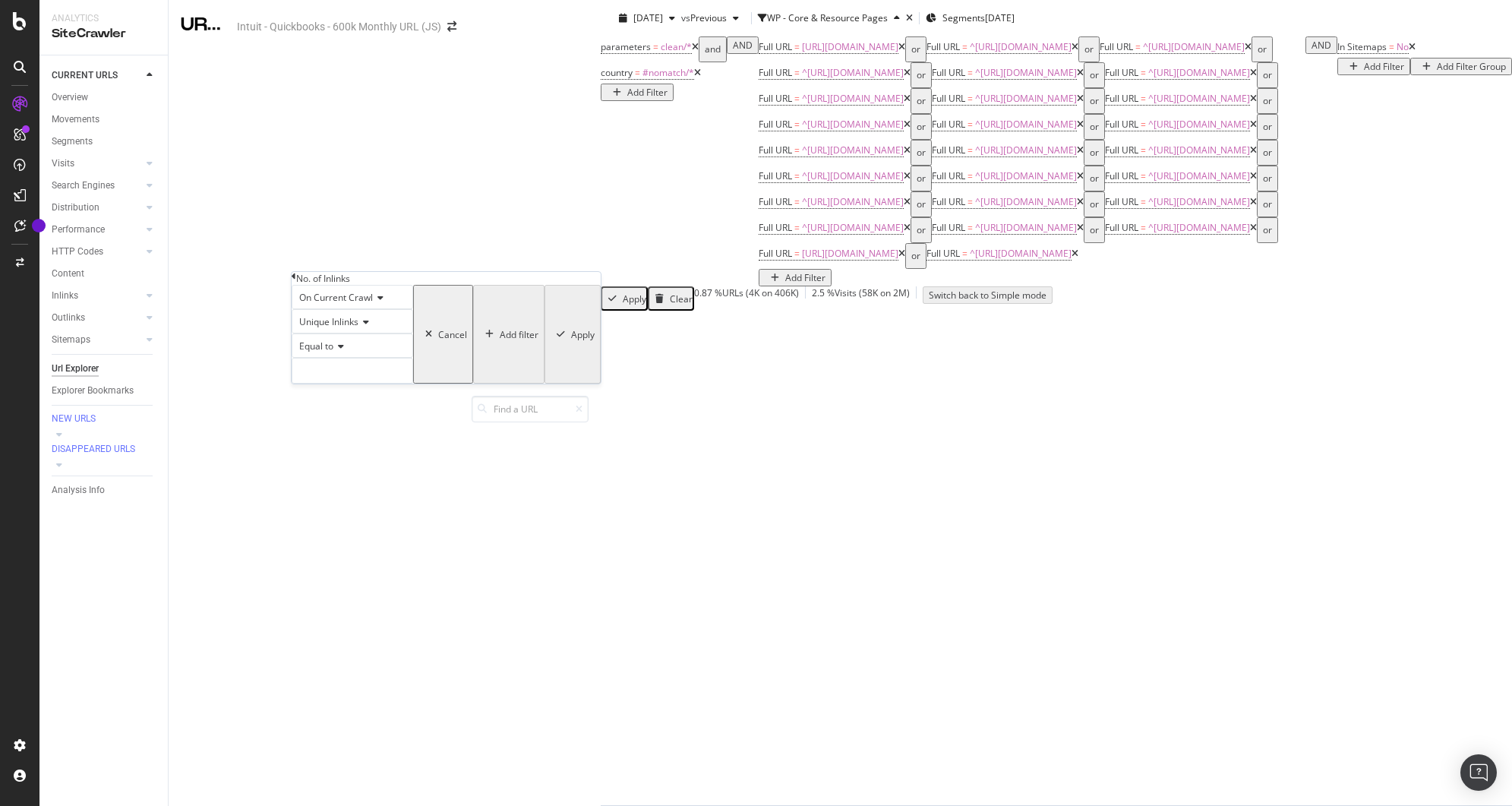
click at [341, 328] on span "Unique Inlinks" at bounding box center [329, 321] width 59 height 13
click at [336, 363] on span "Total Inlinks" at bounding box center [321, 357] width 50 height 13
click at [334, 383] on input "number" at bounding box center [352, 370] width 121 height 26
type input "0"
click at [571, 341] on div "Apply" at bounding box center [583, 334] width 24 height 13
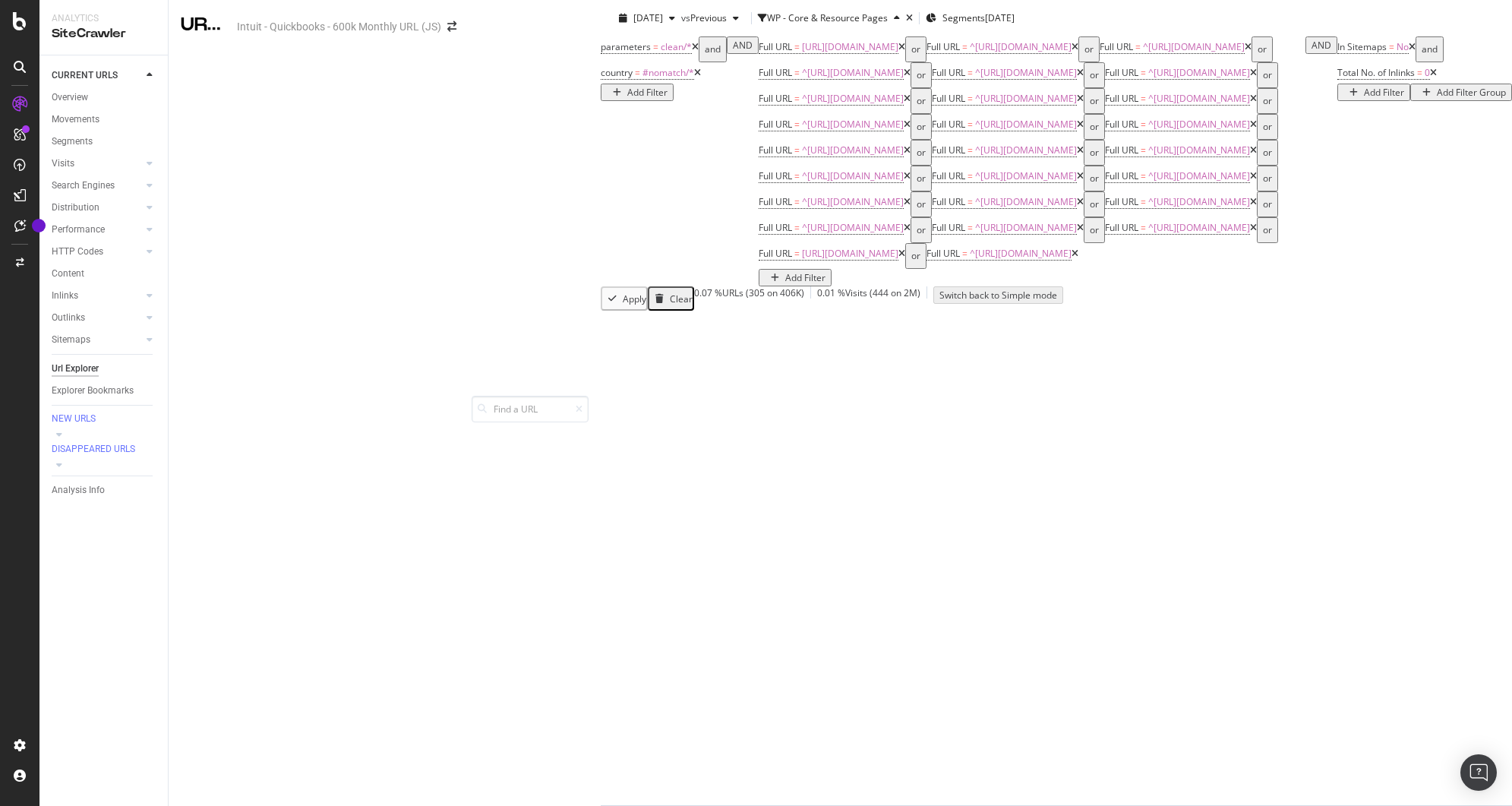
click at [1430, 77] on icon at bounding box center [1433, 72] width 7 height 9
click at [1338, 53] on span "In Sitemaps" at bounding box center [1363, 46] width 49 height 13
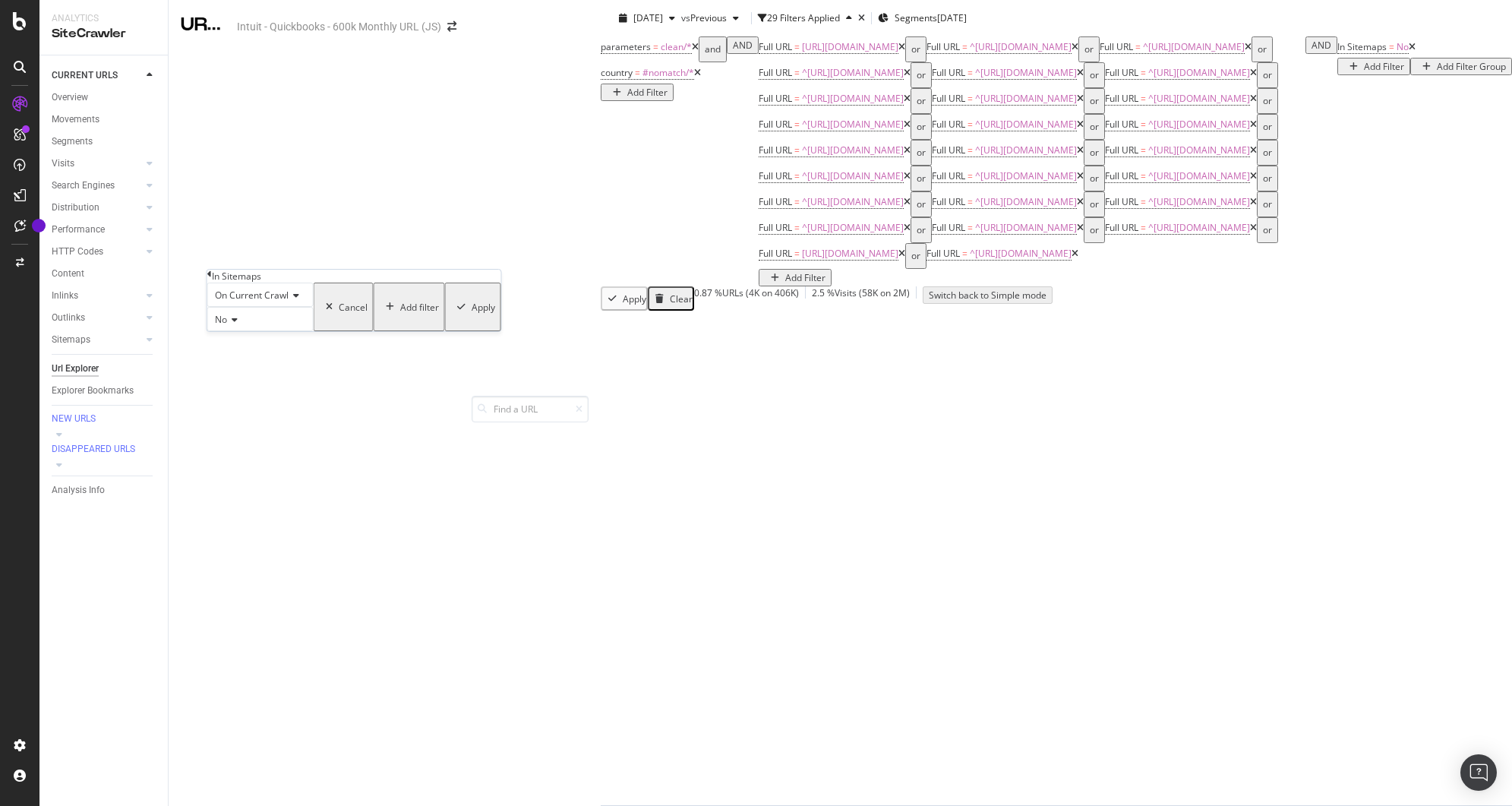
click at [212, 279] on icon at bounding box center [209, 274] width 5 height 9
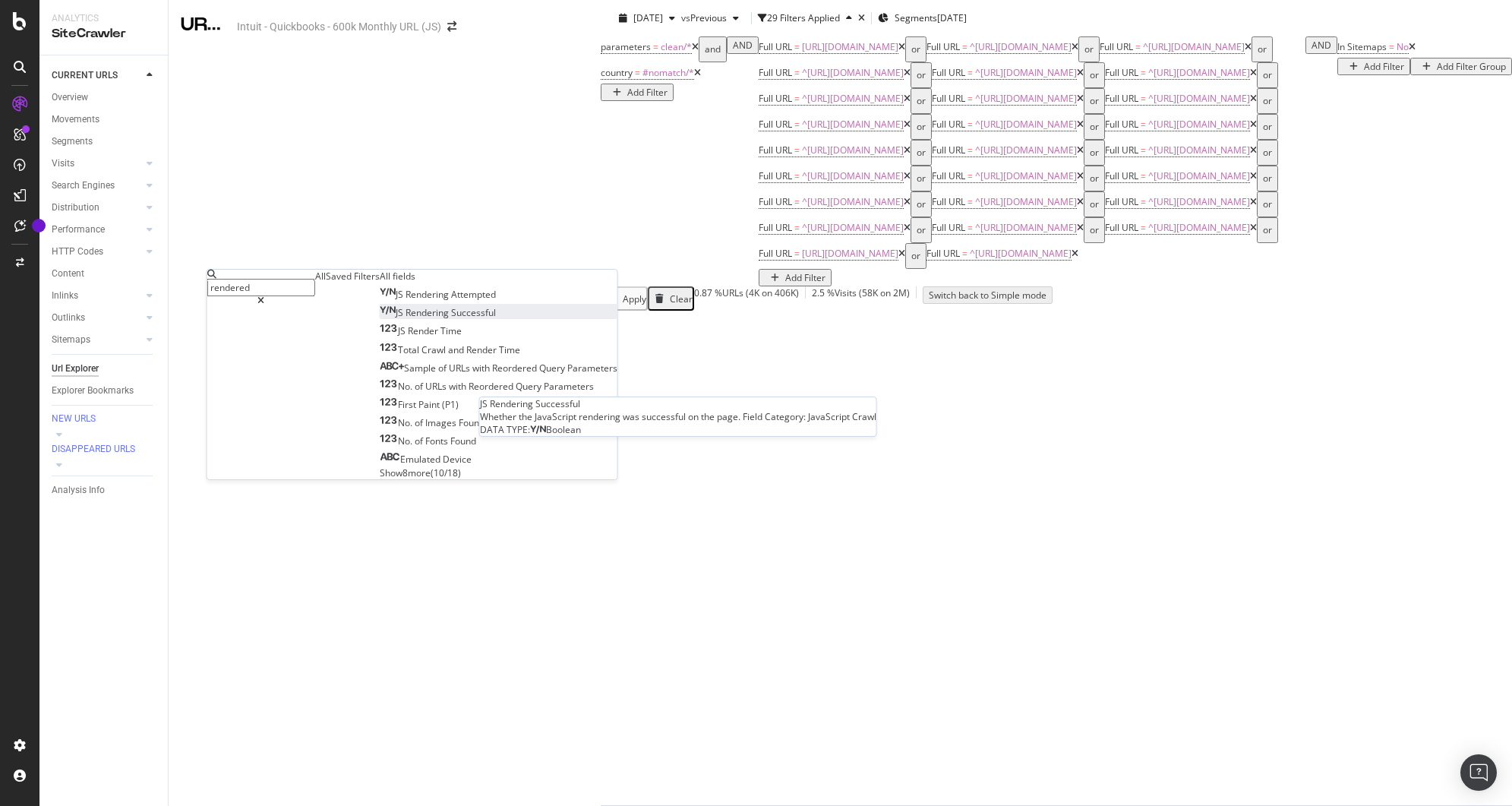
type input "rendered"
click at [451, 319] on span "Successful" at bounding box center [473, 312] width 44 height 13
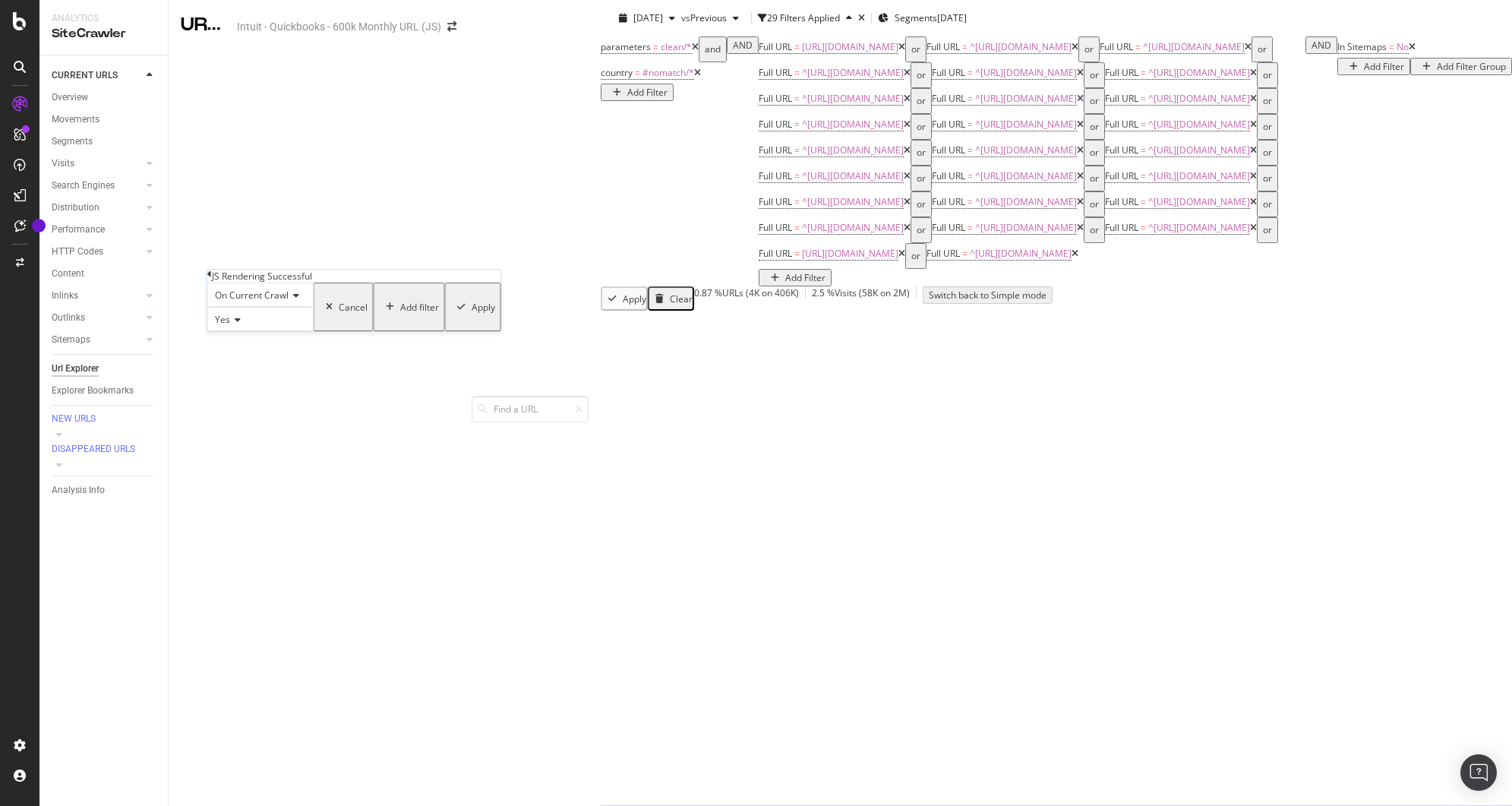
click at [235, 324] on icon at bounding box center [235, 319] width 11 height 9
click at [224, 362] on span "No" at bounding box center [218, 355] width 12 height 13
click at [451, 311] on div "button" at bounding box center [461, 306] width 21 height 9
click at [1460, 51] on icon at bounding box center [1463, 46] width 7 height 9
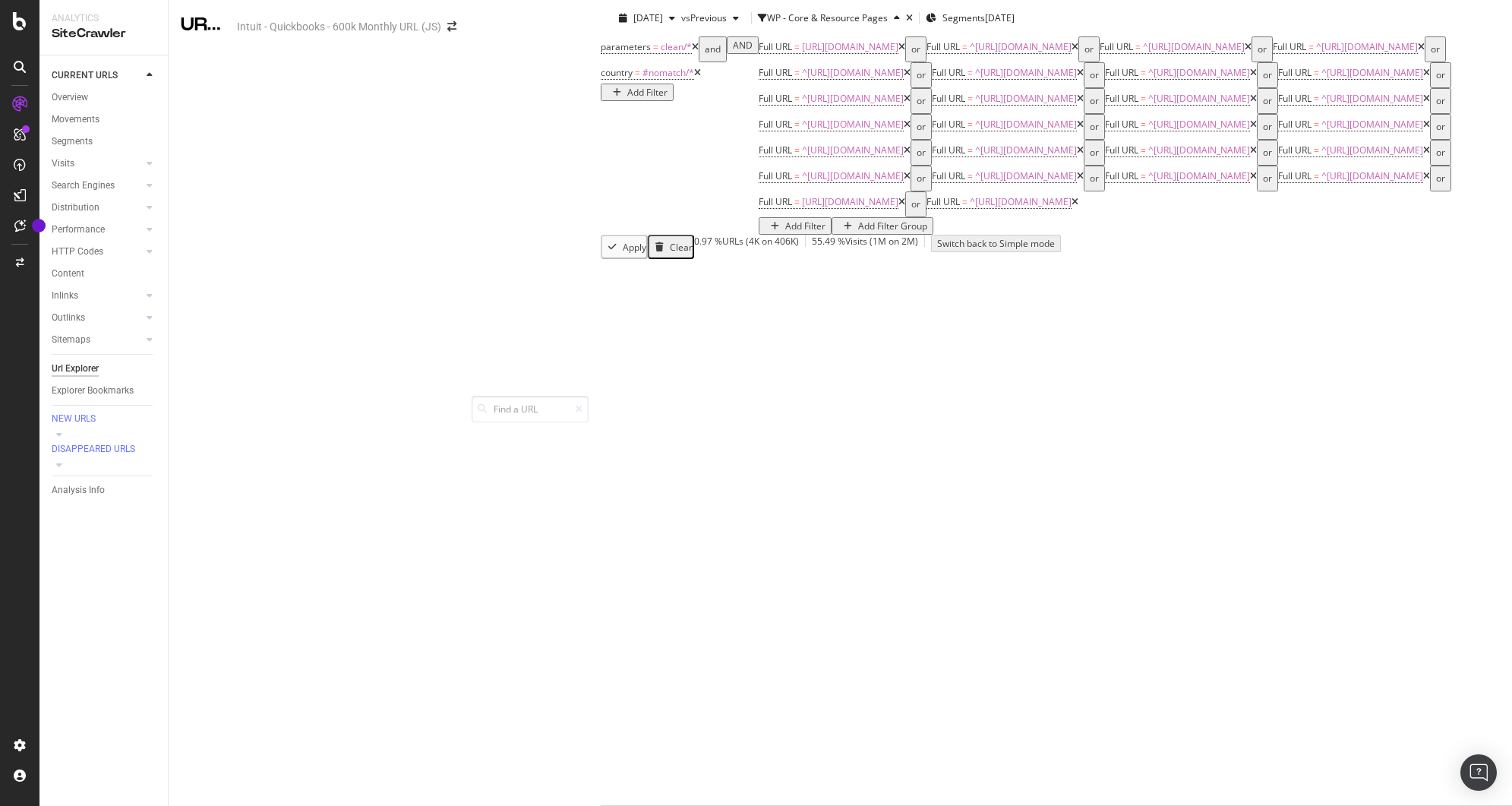
click at [858, 232] on div "Add Filter Group" at bounding box center [893, 225] width 69 height 13
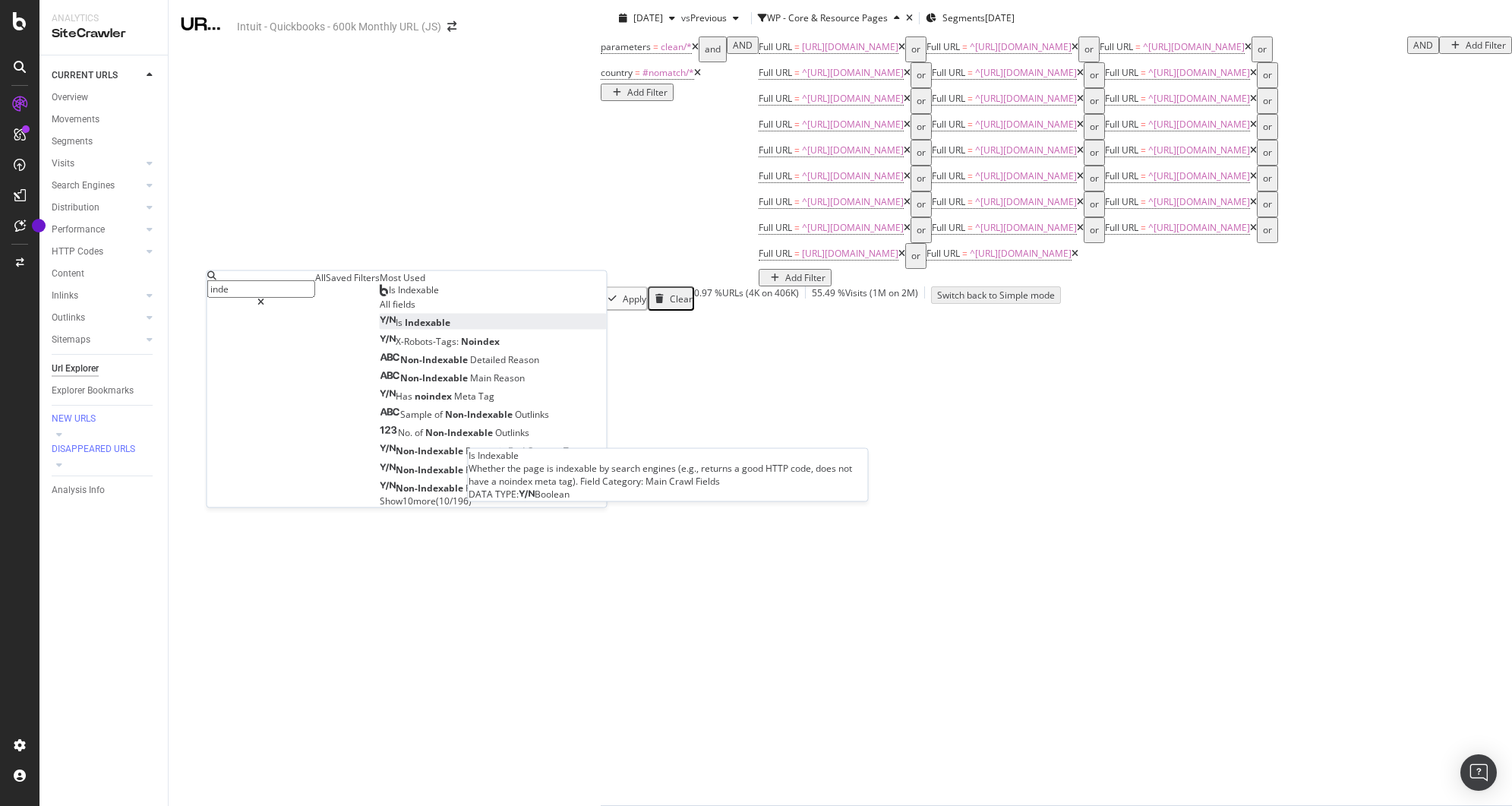
type input "inde"
click at [405, 329] on span "Indexable" at bounding box center [428, 322] width 45 height 13
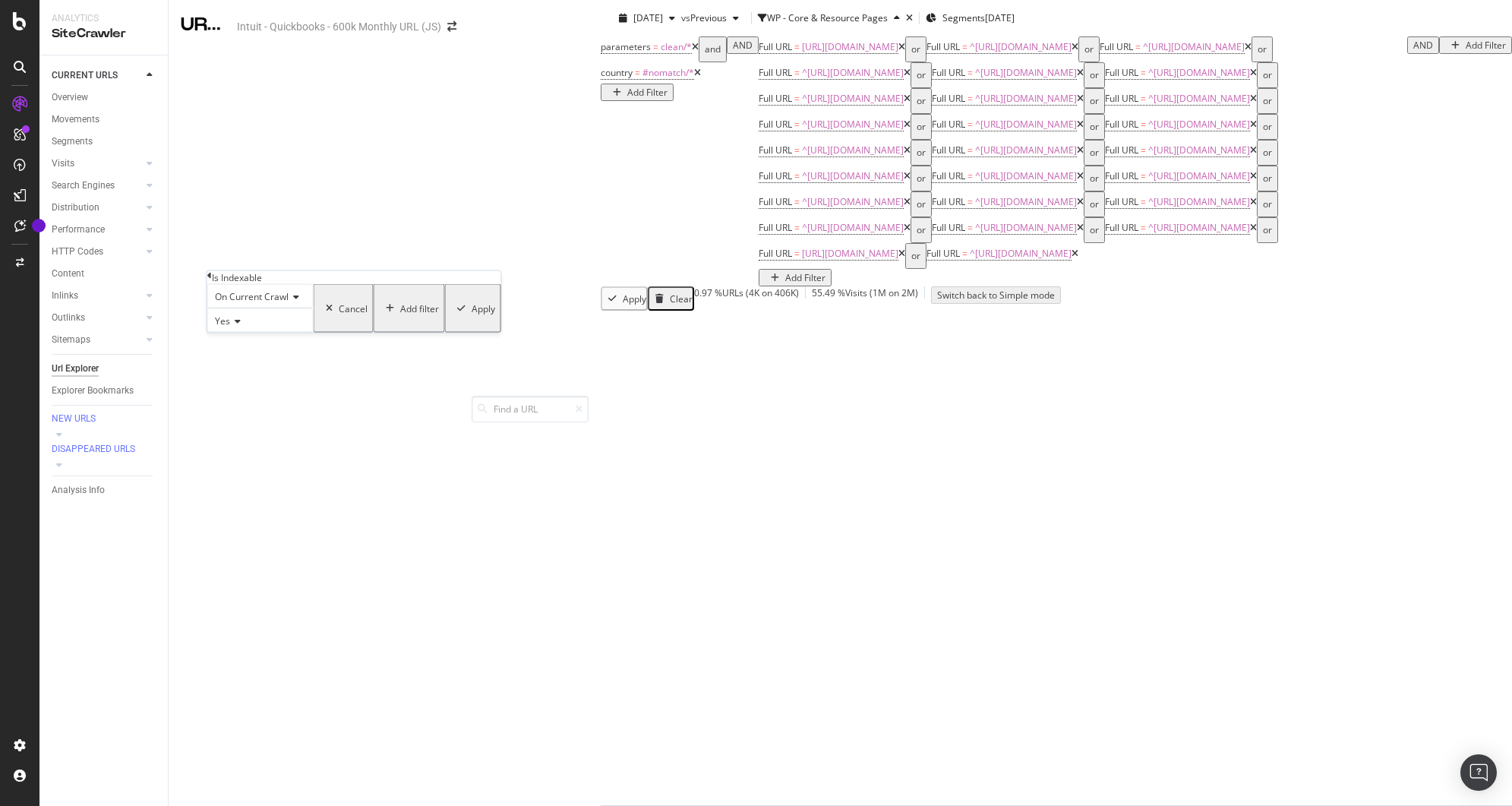
click at [400, 314] on div "Add filter" at bounding box center [419, 307] width 39 height 13
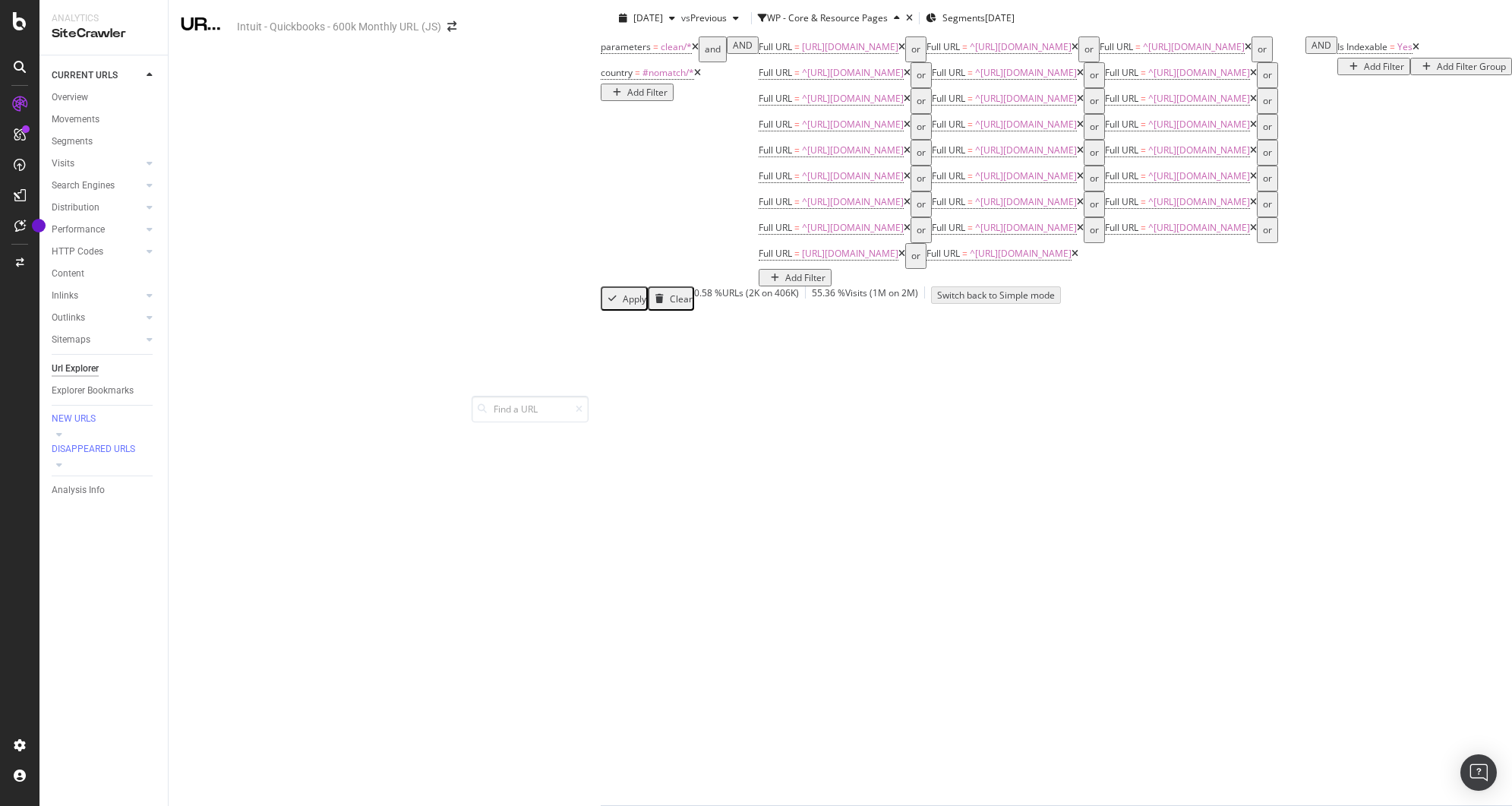
click at [600, 272] on div "parameters = clean/* and country = #nomatch/* Add Filter AND Full URL = [URL][D…" at bounding box center [1056, 161] width 912 height 250
click at [1338, 286] on div "Is Indexable = Yes Add Filter Add Filter Group" at bounding box center [1425, 161] width 175 height 250
click at [1364, 73] on div "Add Filter" at bounding box center [1384, 66] width 40 height 13
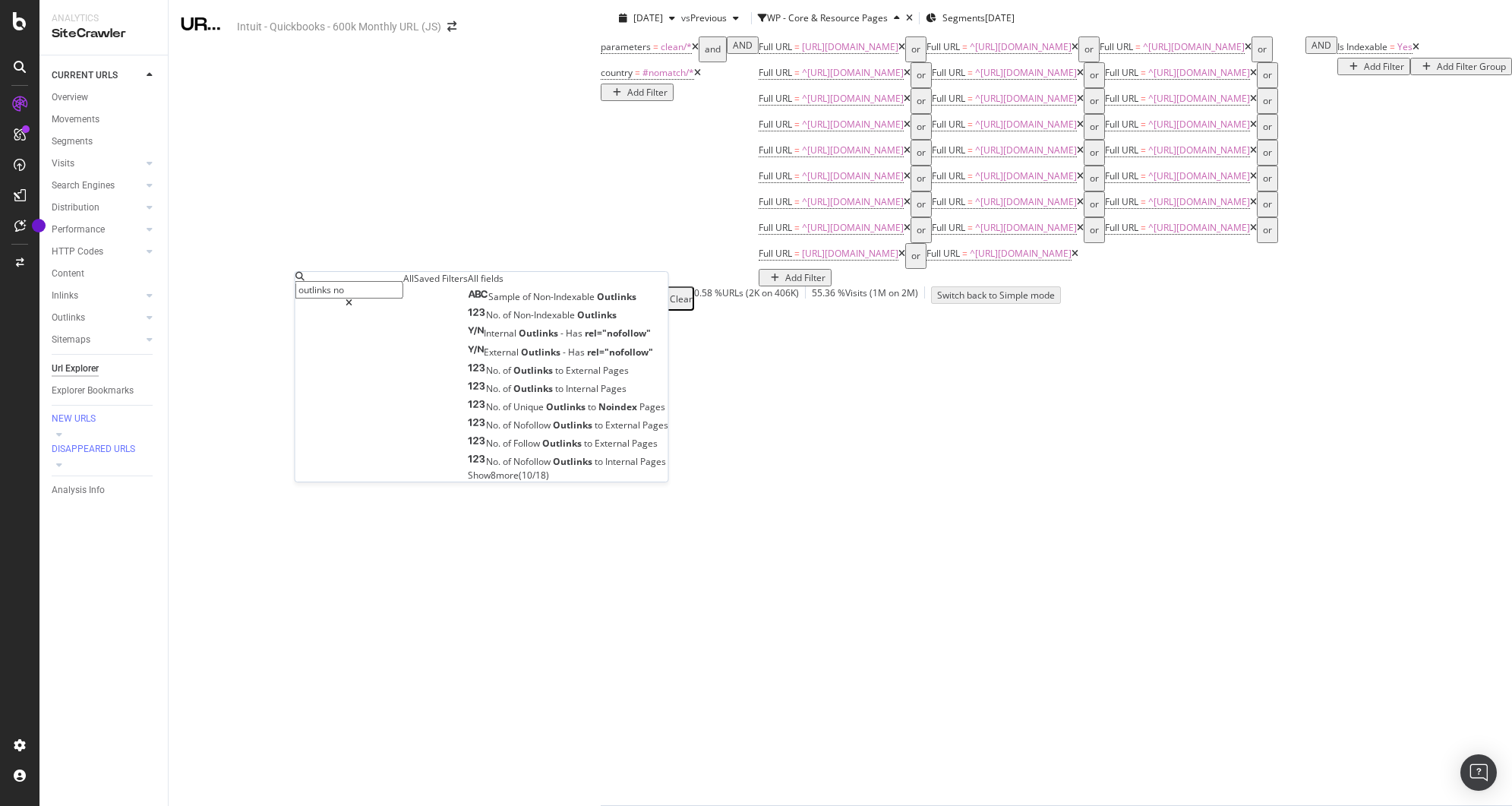
type input "outlinks non"
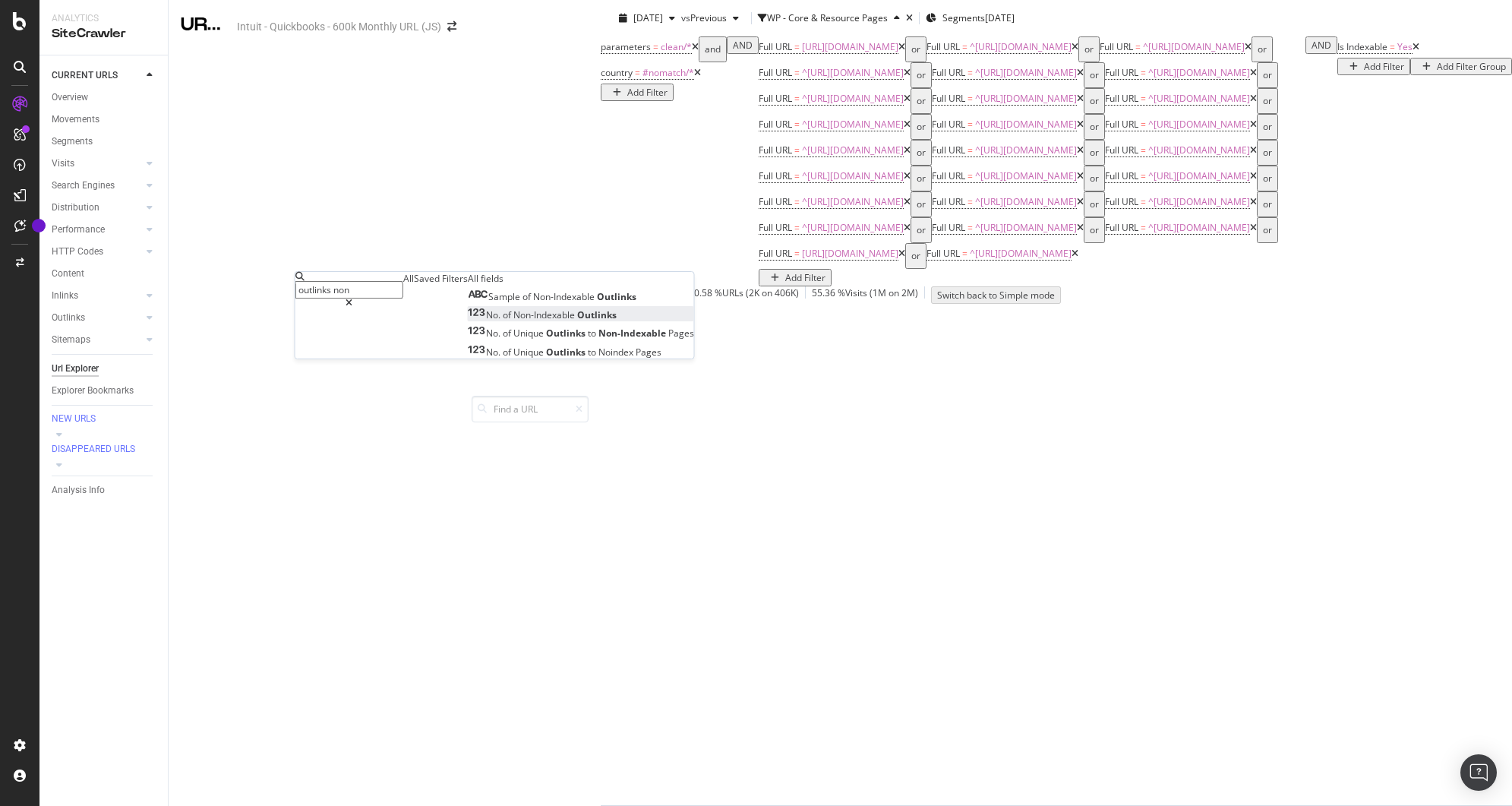
click at [514, 321] on span "Non-Indexable" at bounding box center [545, 314] width 64 height 13
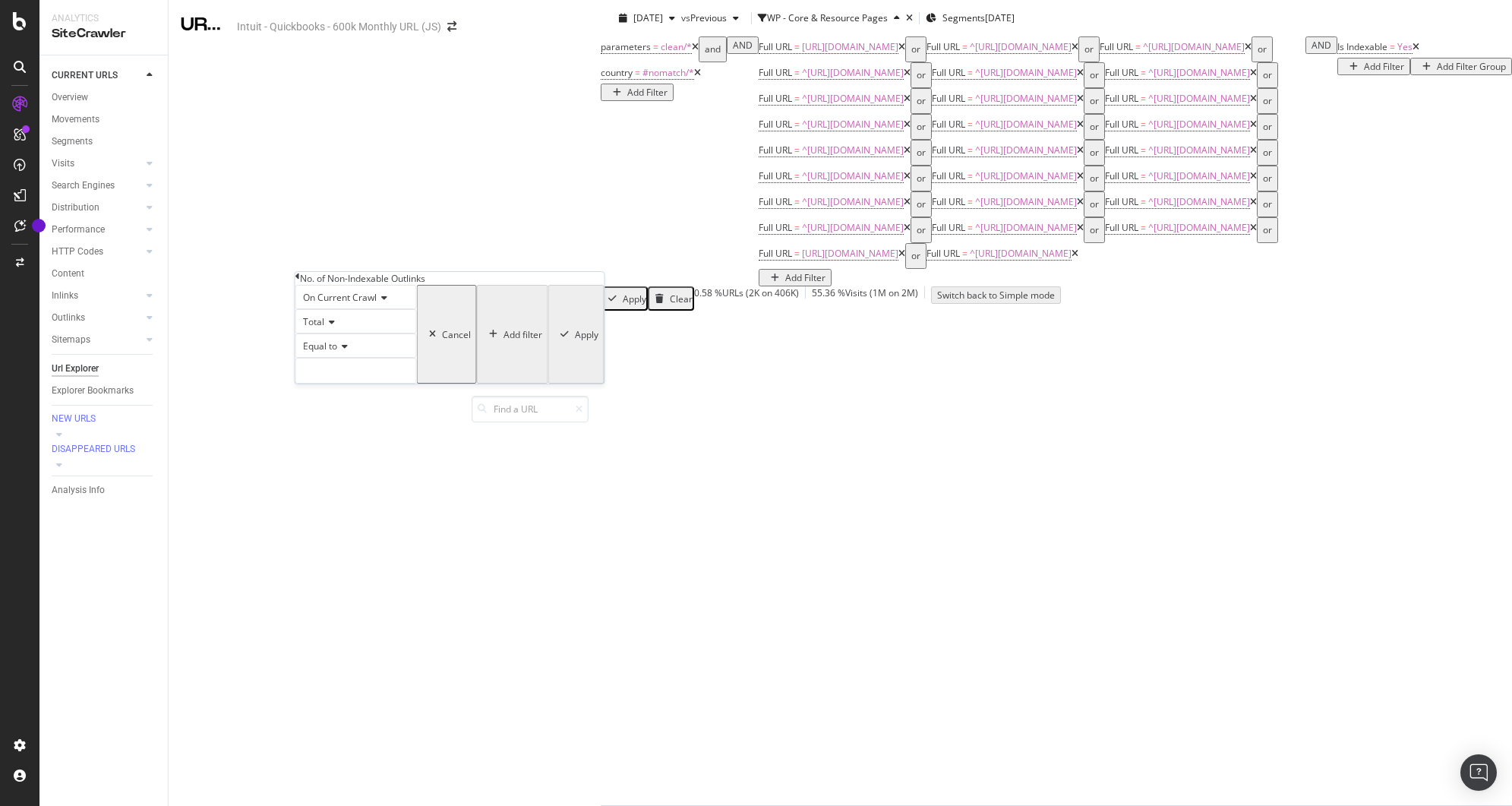
click at [338, 353] on span "Equal to" at bounding box center [320, 346] width 35 height 13
click at [340, 437] on span "Greater than" at bounding box center [327, 430] width 54 height 13
click at [405, 383] on input "number" at bounding box center [356, 370] width 121 height 26
type input "0"
click at [575, 341] on div "Apply" at bounding box center [587, 334] width 24 height 13
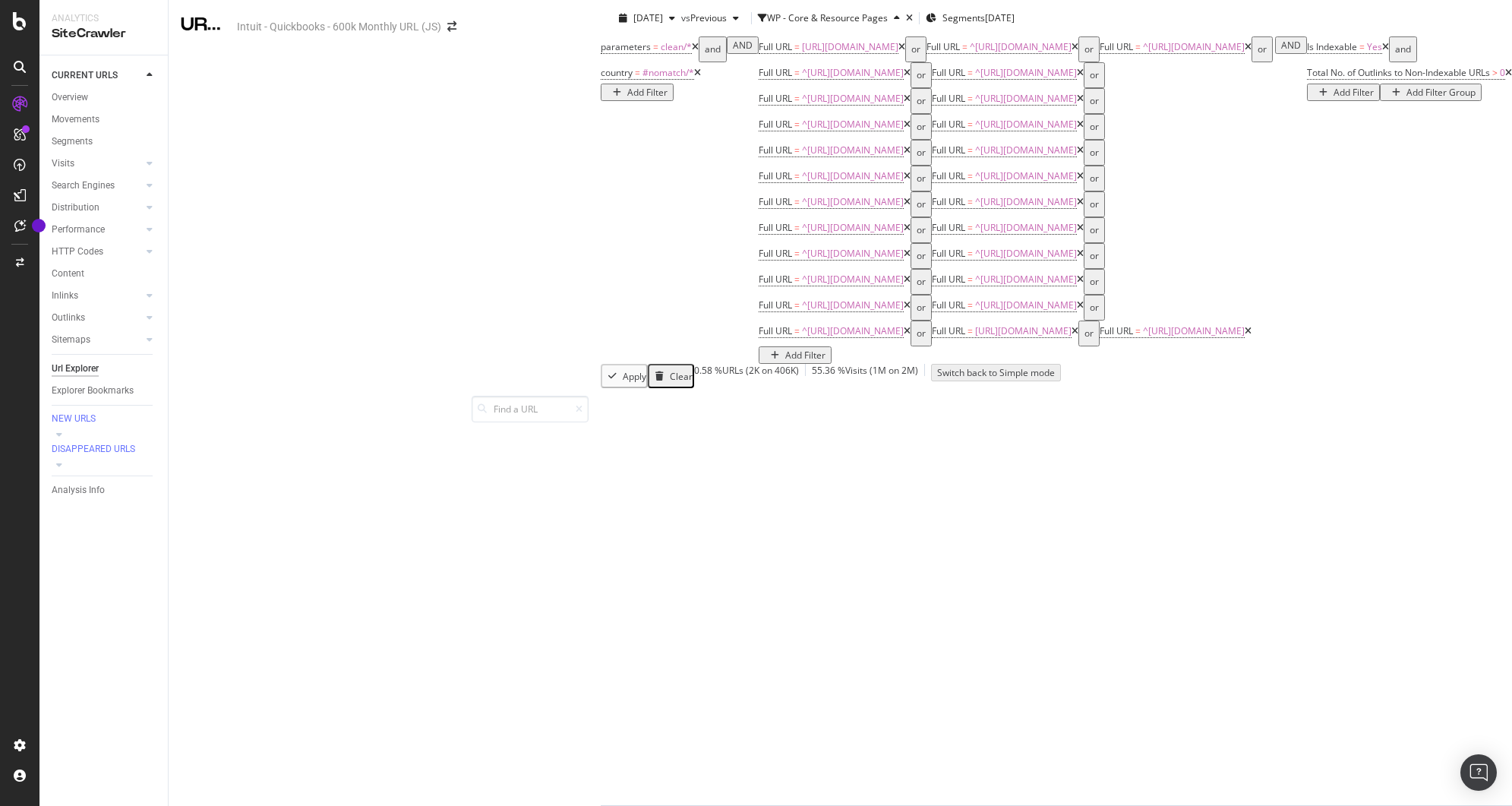
click at [1383, 51] on icon at bounding box center [1386, 46] width 7 height 9
click at [1308, 53] on span "Total No. of Outlinks to Non-Indexable URLs" at bounding box center [1398, 46] width 183 height 13
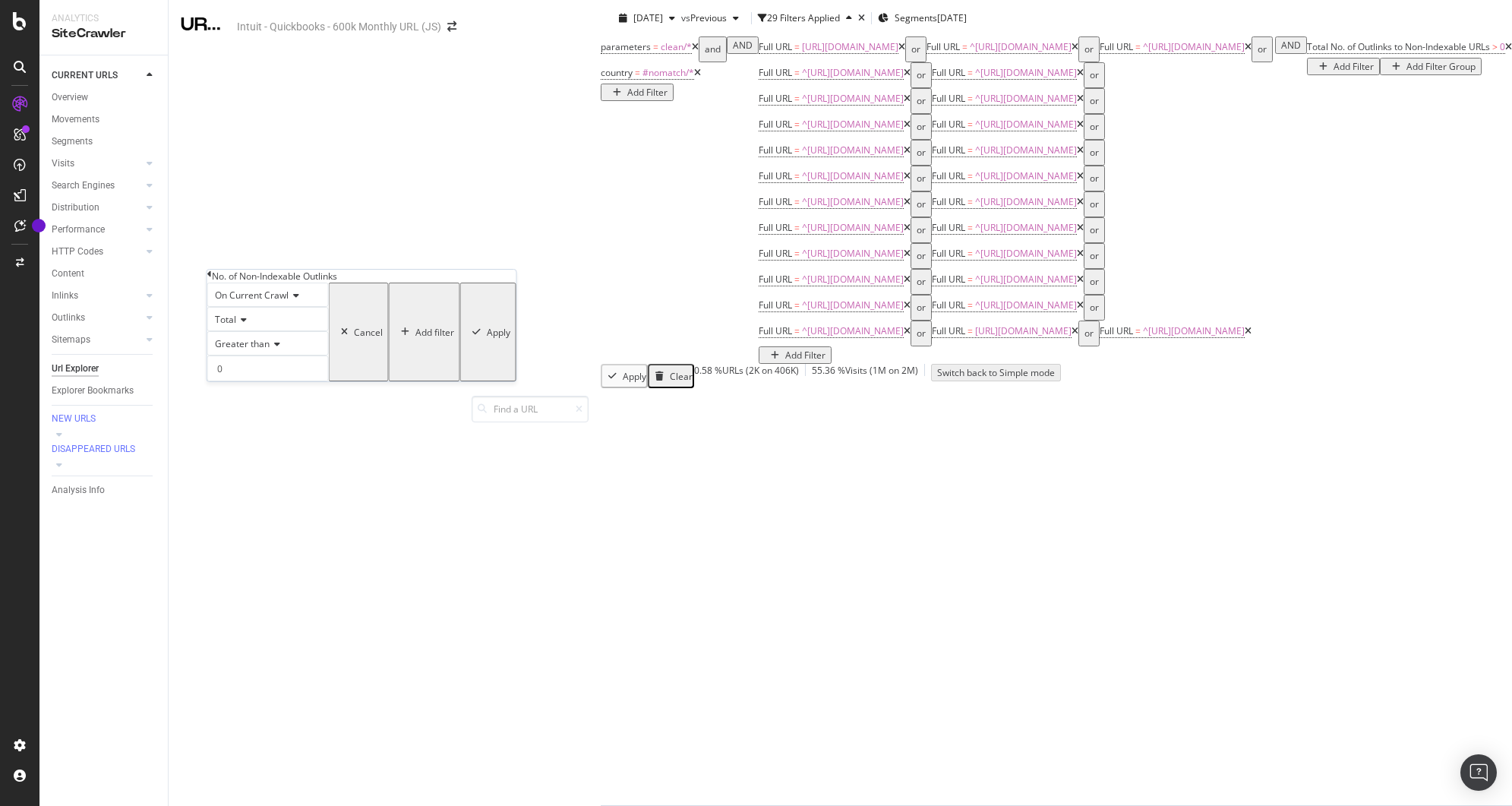
click at [212, 279] on icon at bounding box center [209, 274] width 5 height 9
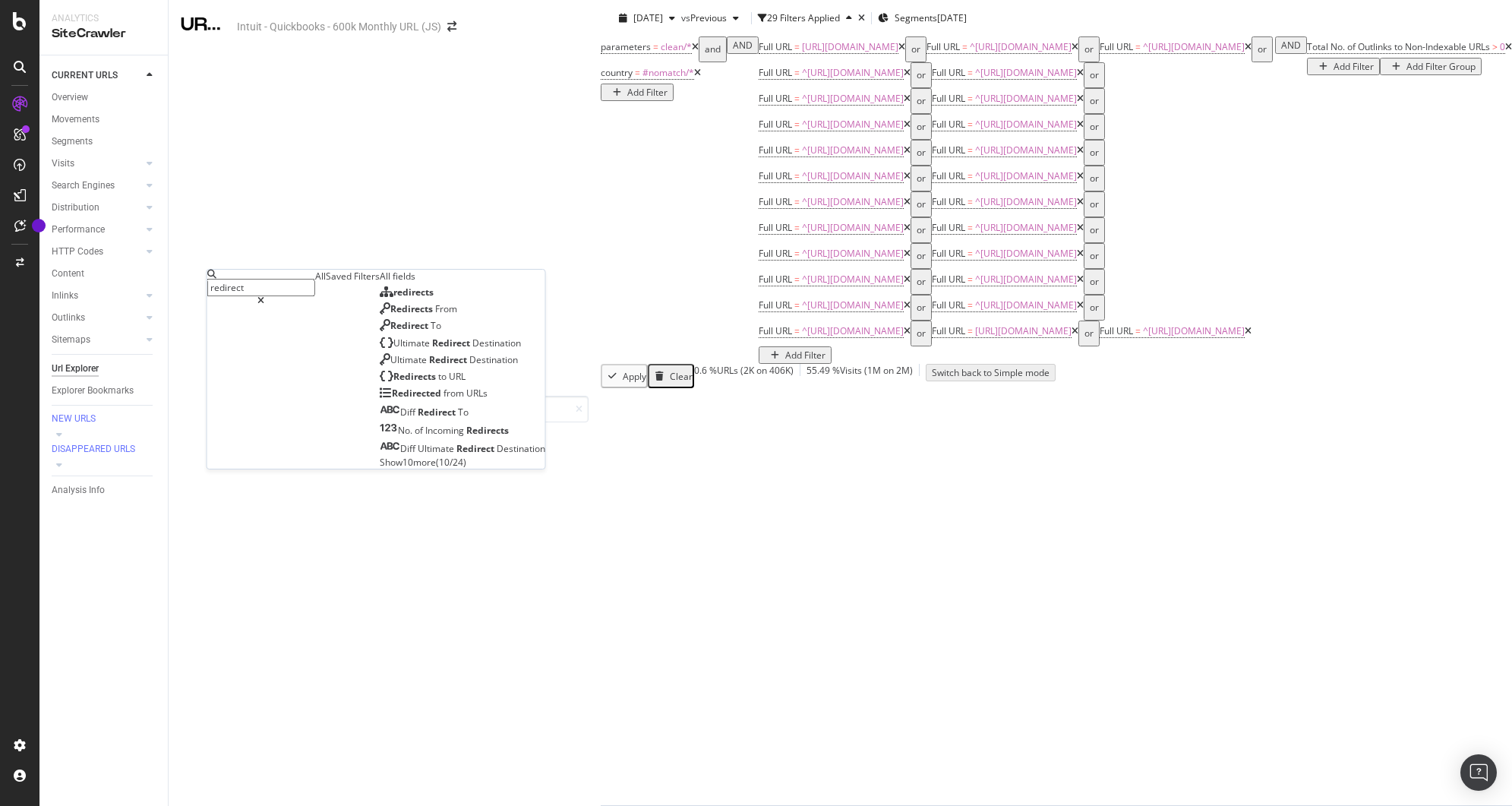
type input "redirect"
click at [380, 469] on span "Show 10 more" at bounding box center [408, 462] width 56 height 13
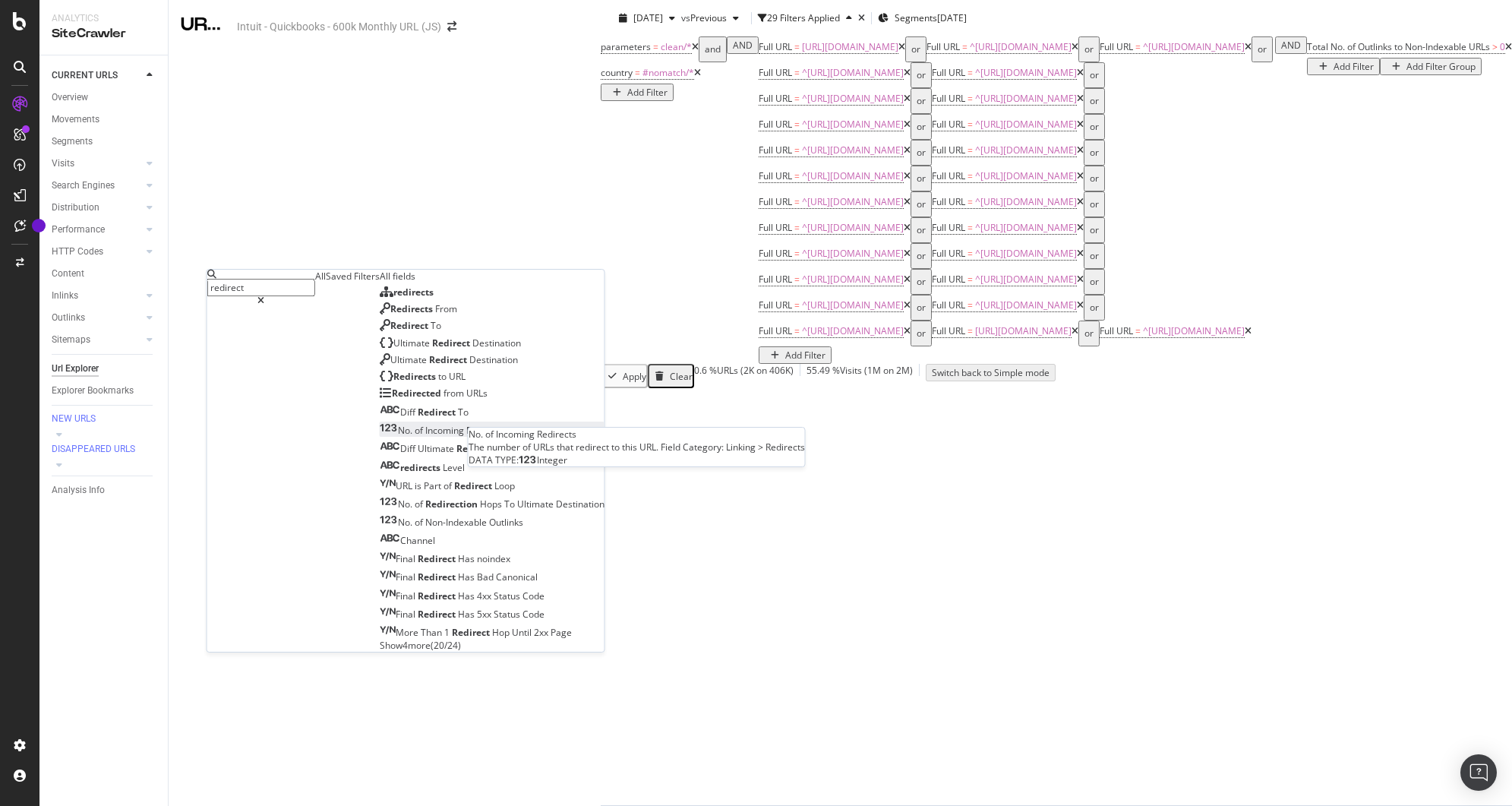
scroll to position [108, 0]
click at [480, 511] on span "Hops" at bounding box center [492, 504] width 25 height 13
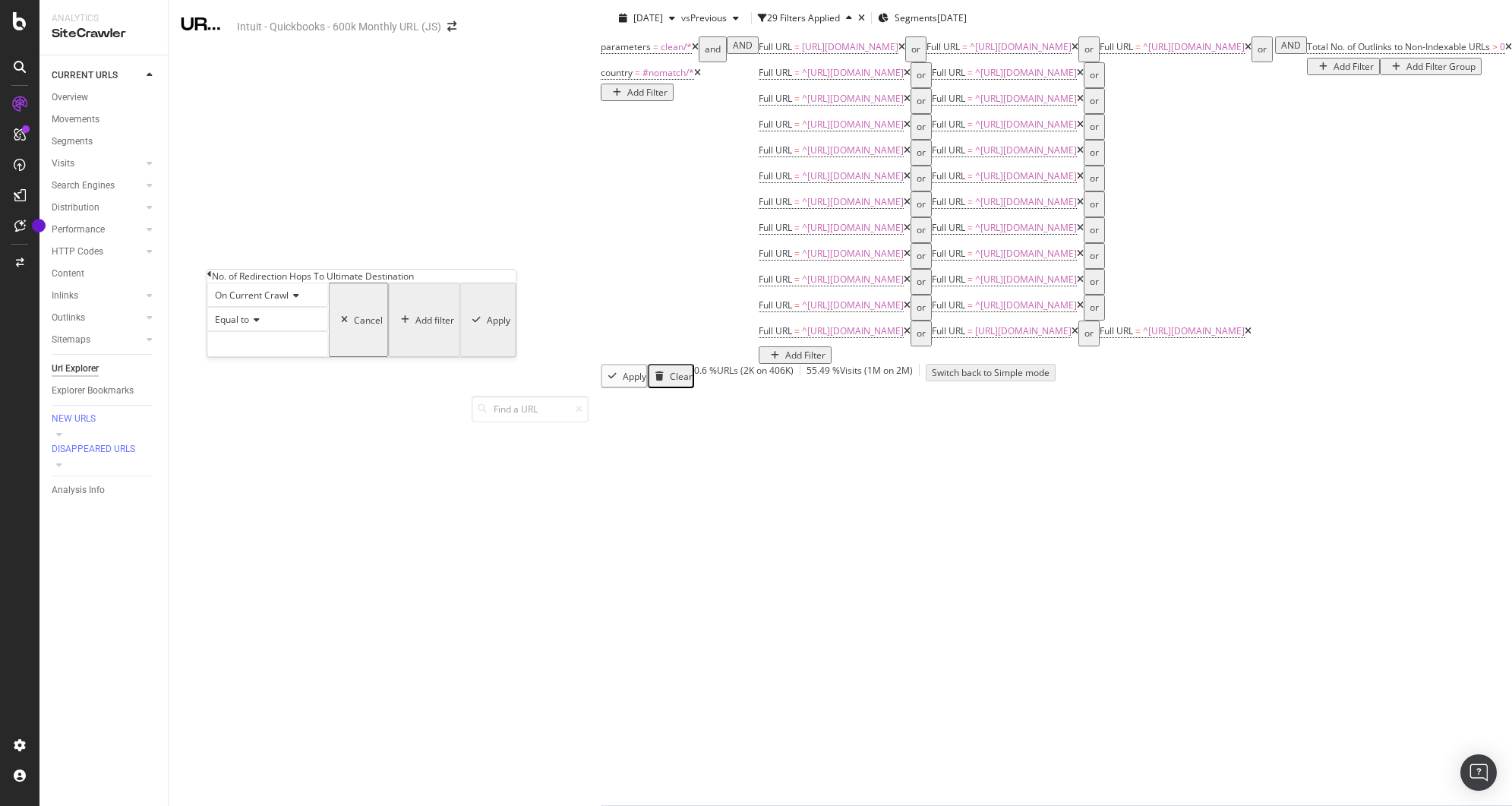
click at [249, 326] on span "Equal to" at bounding box center [232, 319] width 35 height 13
click at [255, 412] on div "Greater than" at bounding box center [269, 404] width 120 height 16
click at [271, 358] on input "number" at bounding box center [268, 344] width 121 height 26
type input "1"
click at [466, 355] on div "Apply" at bounding box center [488, 319] width 44 height 70
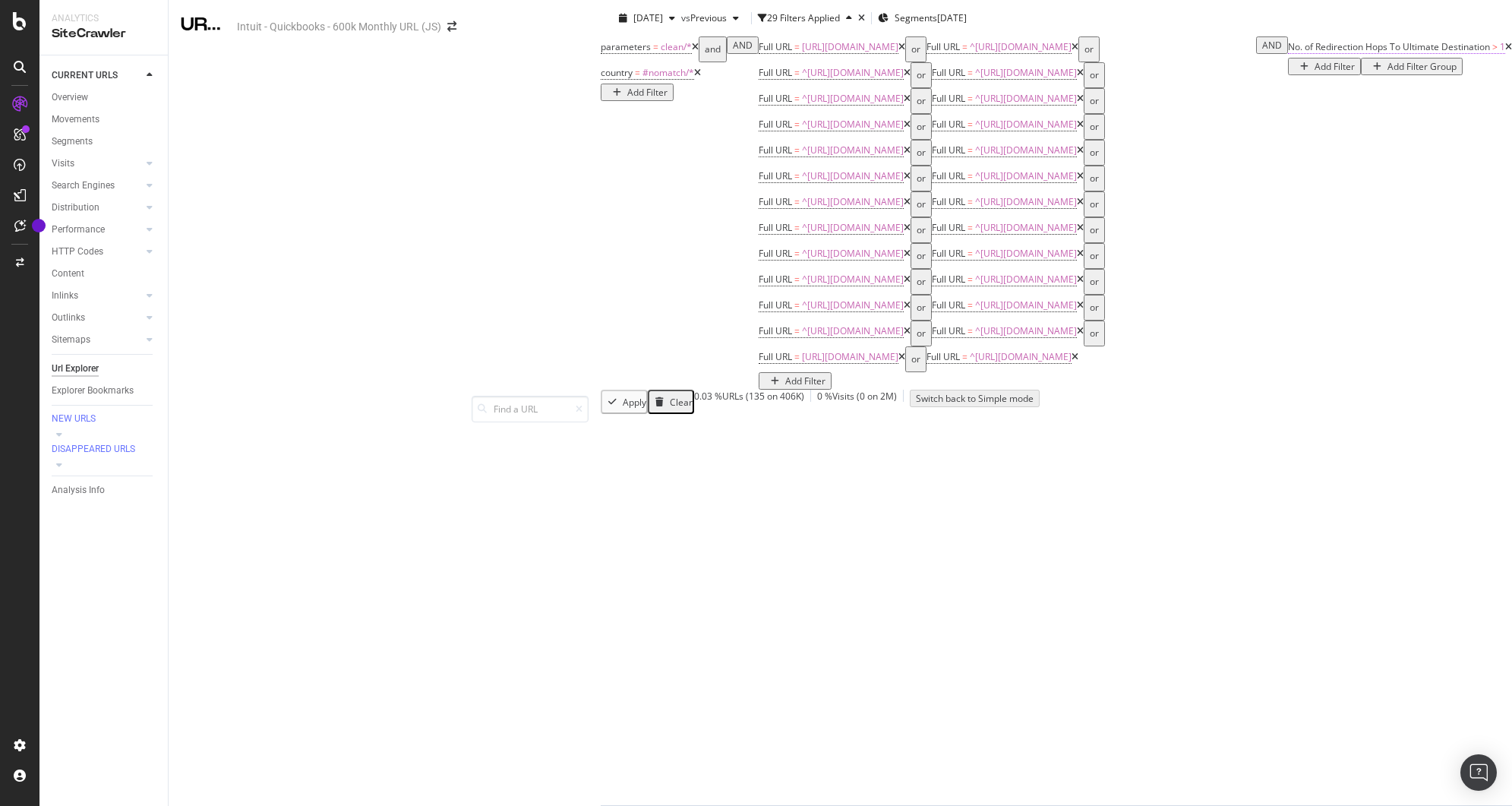
click at [1289, 53] on span "No. of Redirection Hops To Ultimate Destination" at bounding box center [1390, 46] width 202 height 13
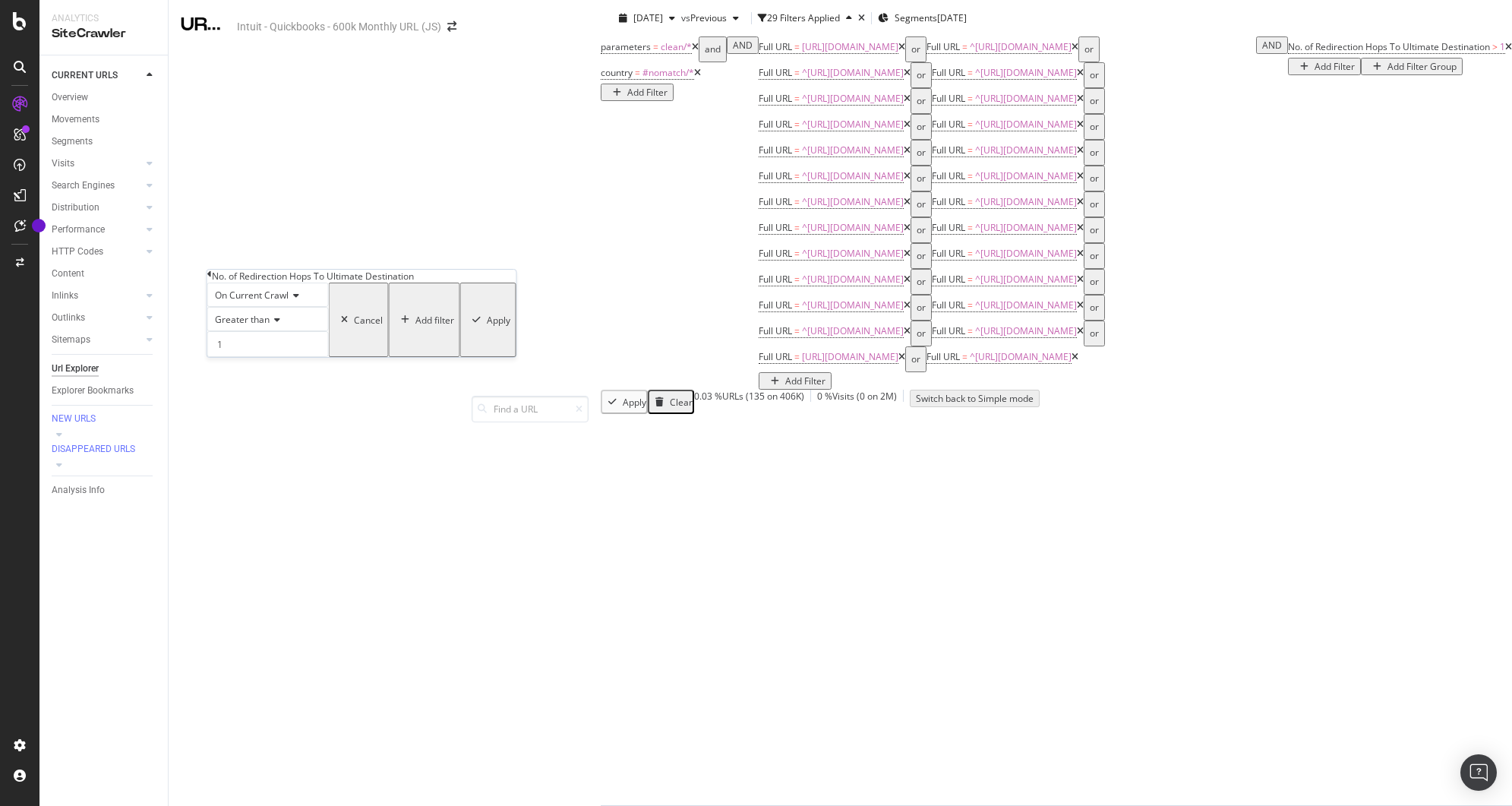
click at [212, 279] on icon at bounding box center [209, 274] width 5 height 9
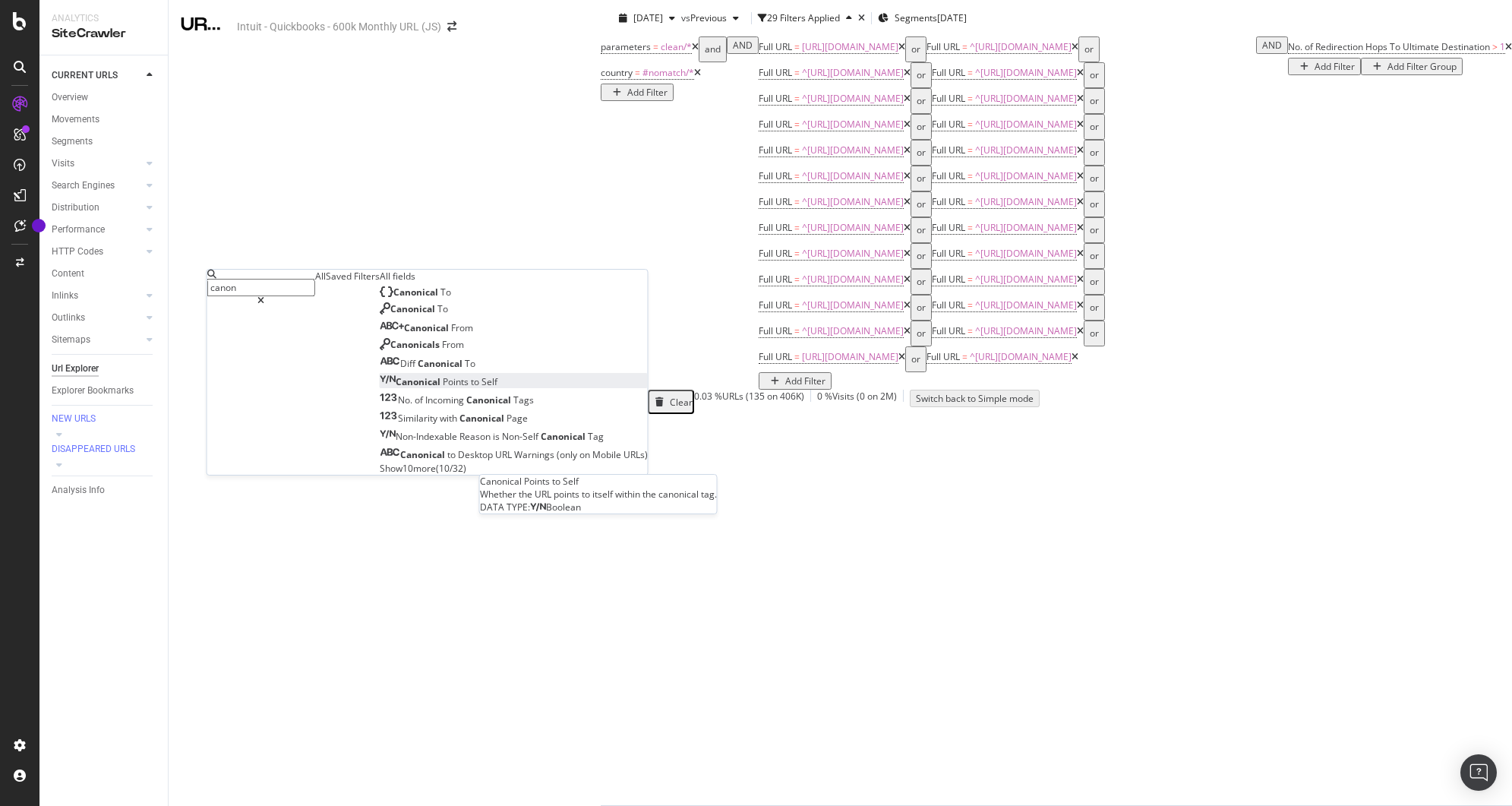
type input "canon"
click at [442, 388] on span "Points" at bounding box center [456, 381] width 28 height 13
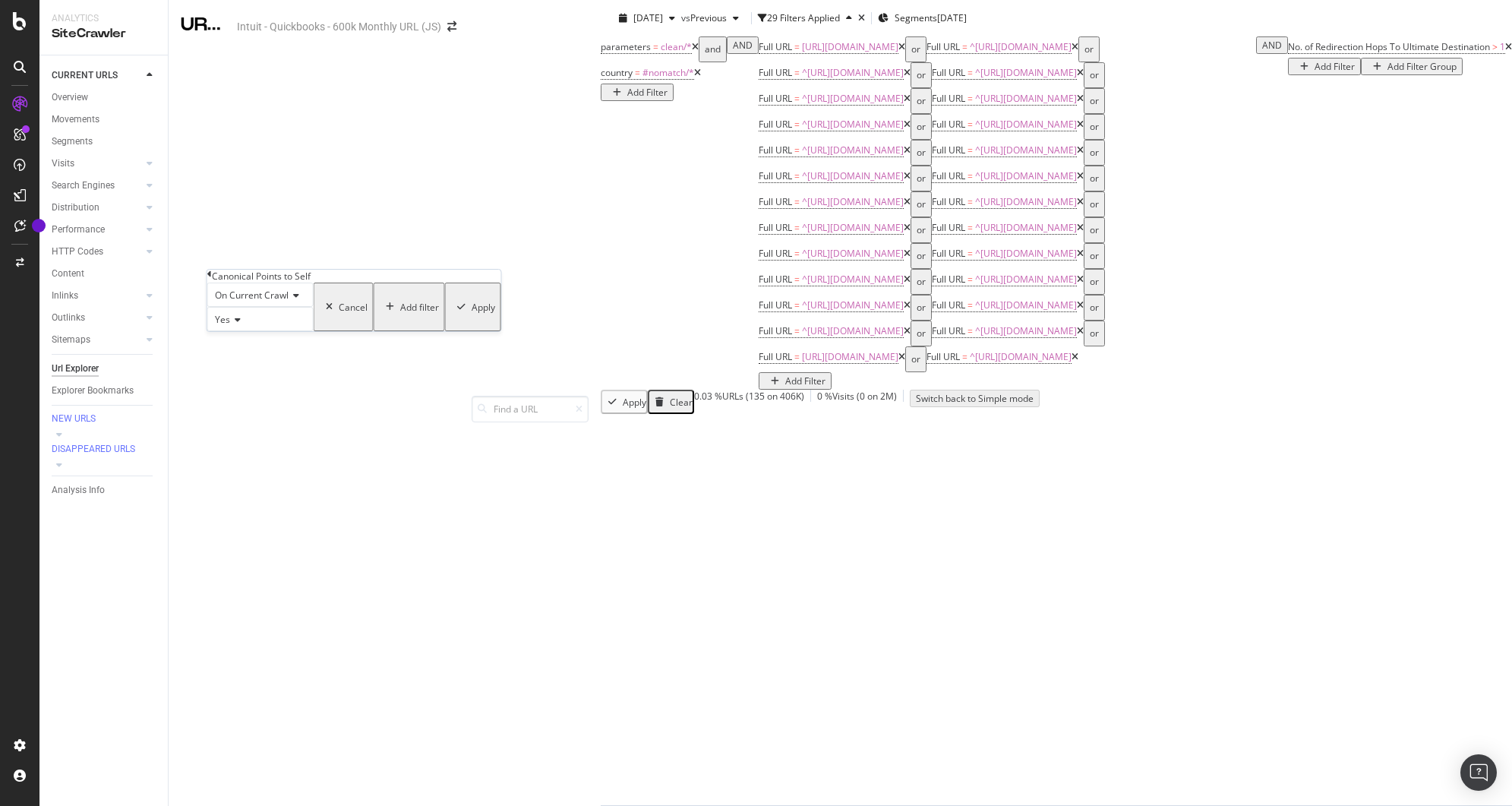
click at [224, 326] on span "Yes" at bounding box center [222, 319] width 15 height 13
click at [245, 363] on div "No" at bounding box center [261, 356] width 105 height 16
click at [457, 311] on icon "button" at bounding box center [461, 306] width 8 height 9
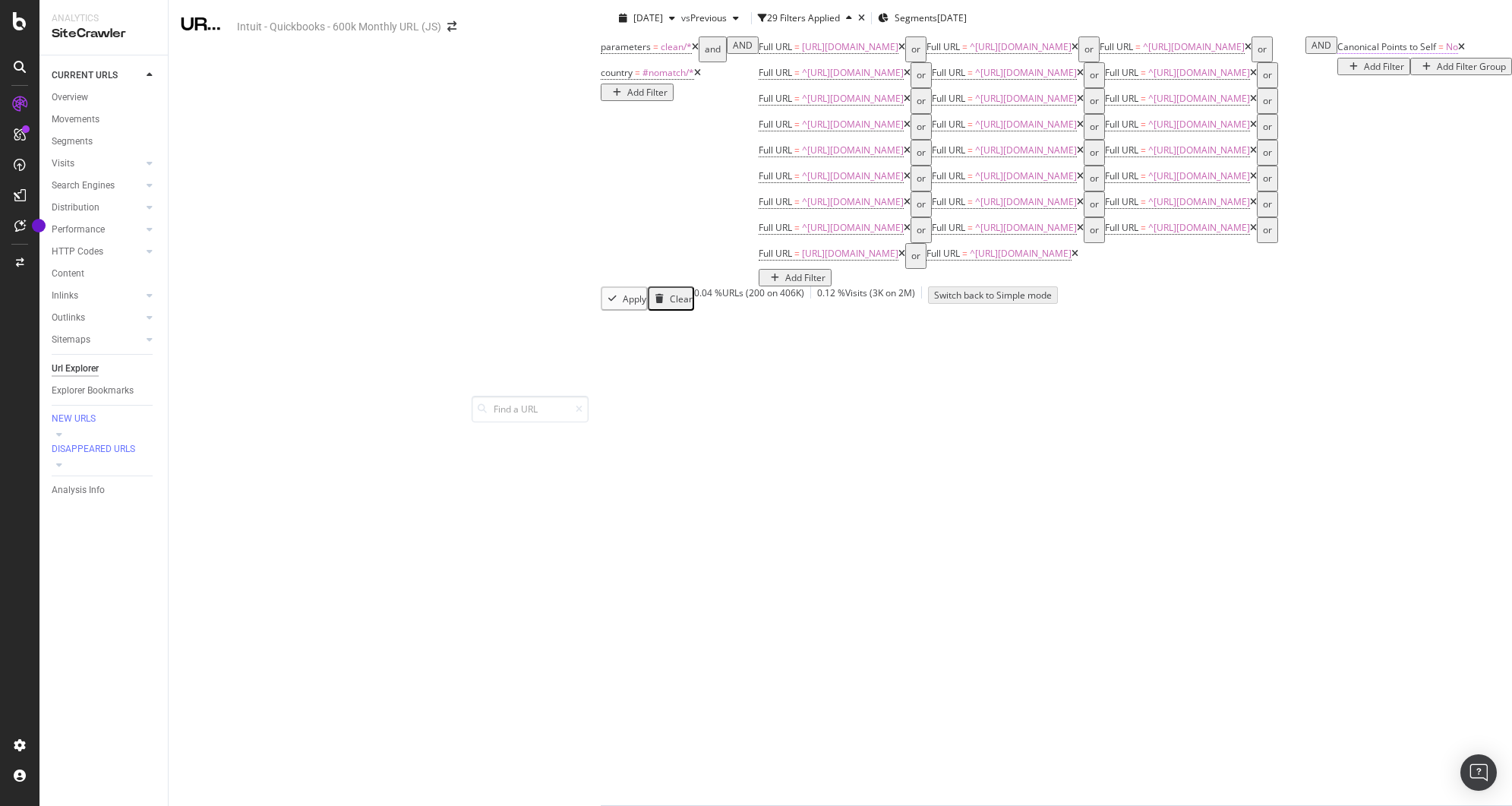
click at [1338, 53] on span "Canonical Points to Self" at bounding box center [1388, 46] width 99 height 13
click at [212, 279] on icon at bounding box center [209, 274] width 5 height 9
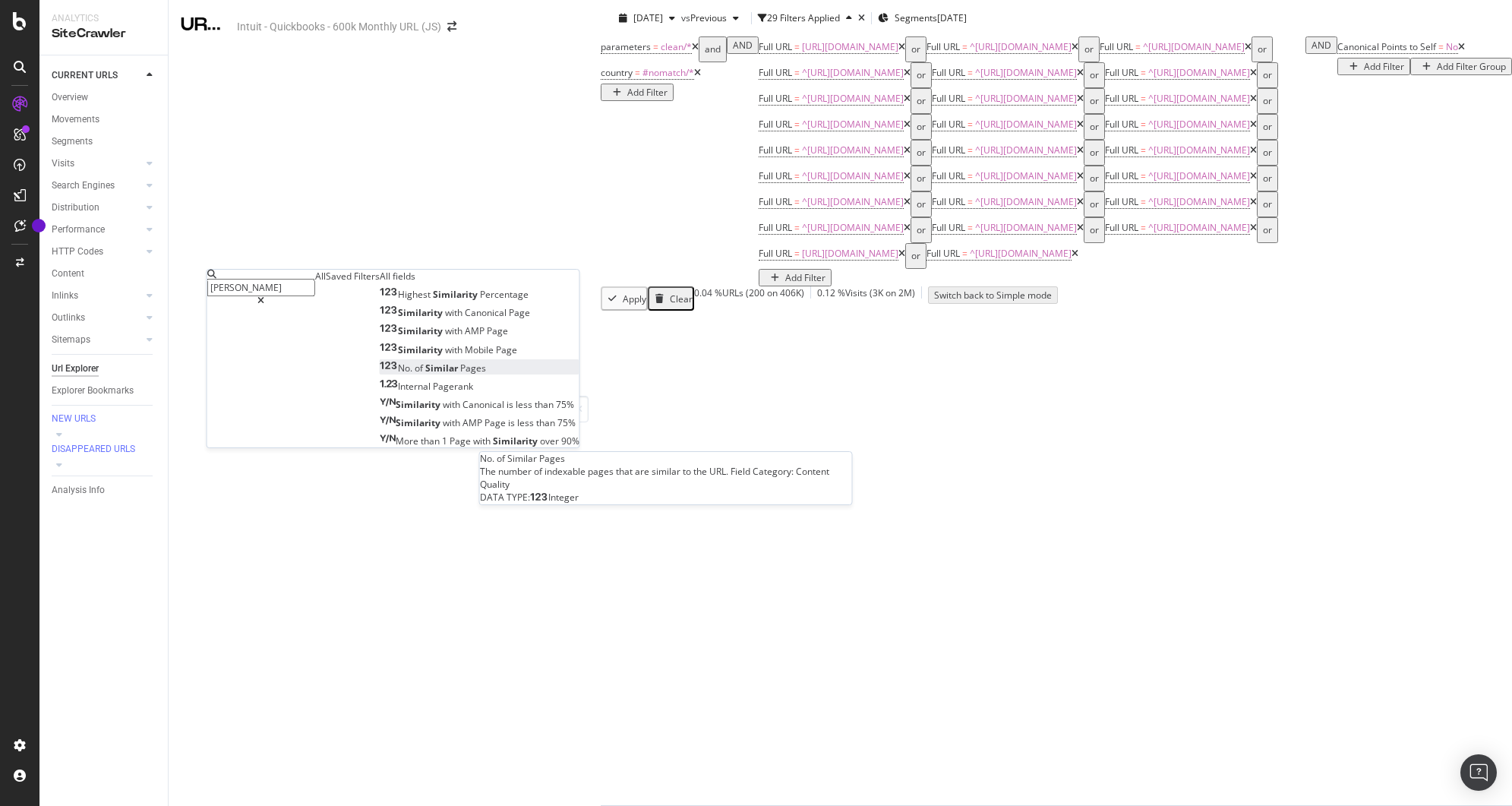
type input "[PERSON_NAME]"
click at [460, 374] on span "Pages" at bounding box center [473, 367] width 26 height 13
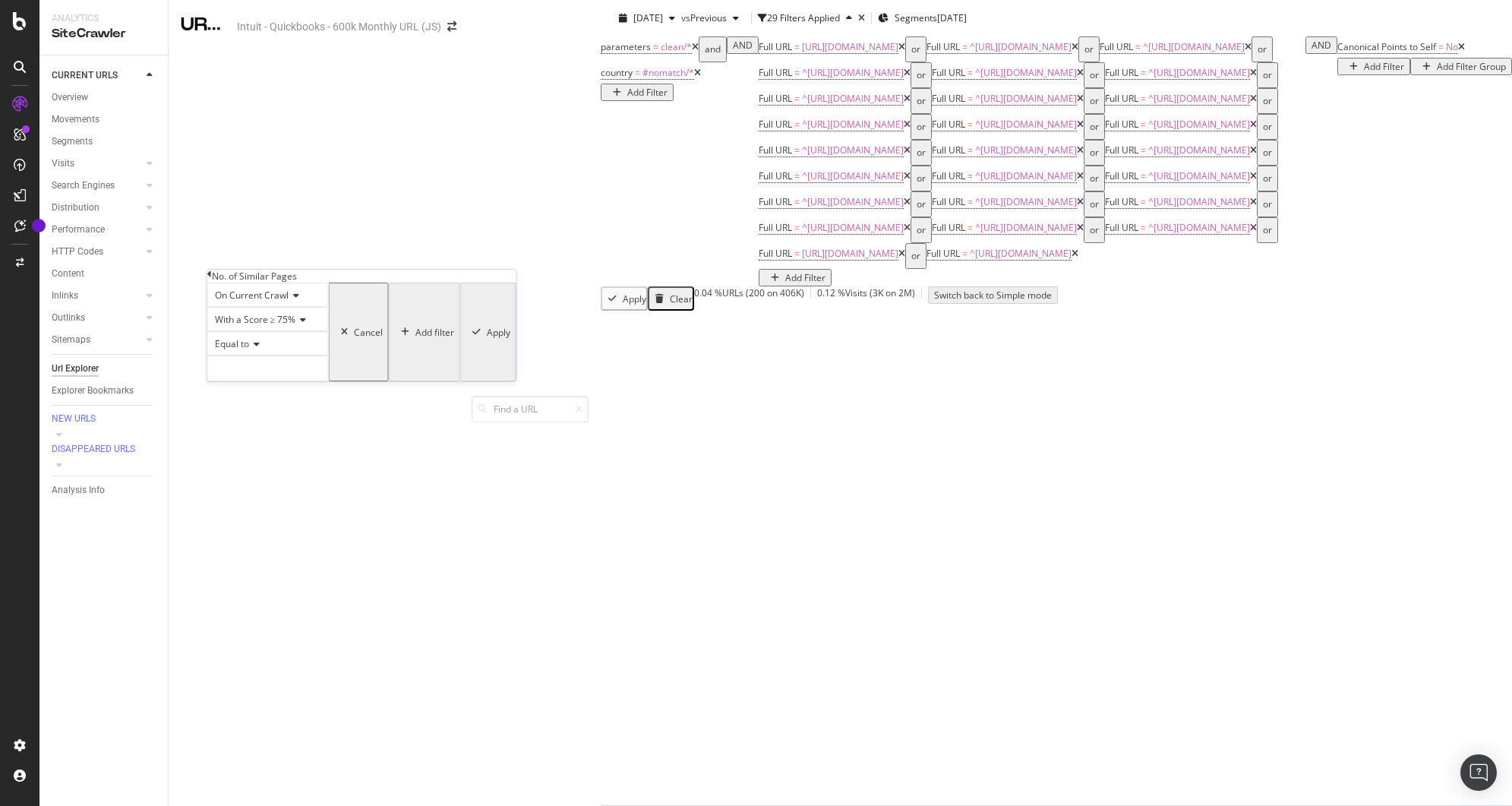
click at [286, 326] on span "With a Score ≥ 75%" at bounding box center [256, 319] width 81 height 13
click at [274, 377] on span "With a Score ≥ 90%" at bounding box center [253, 370] width 81 height 13
click at [255, 349] on icon at bounding box center [254, 344] width 11 height 9
click at [252, 435] on span "Greater than" at bounding box center [239, 428] width 54 height 13
click at [274, 381] on input "number" at bounding box center [268, 368] width 121 height 26
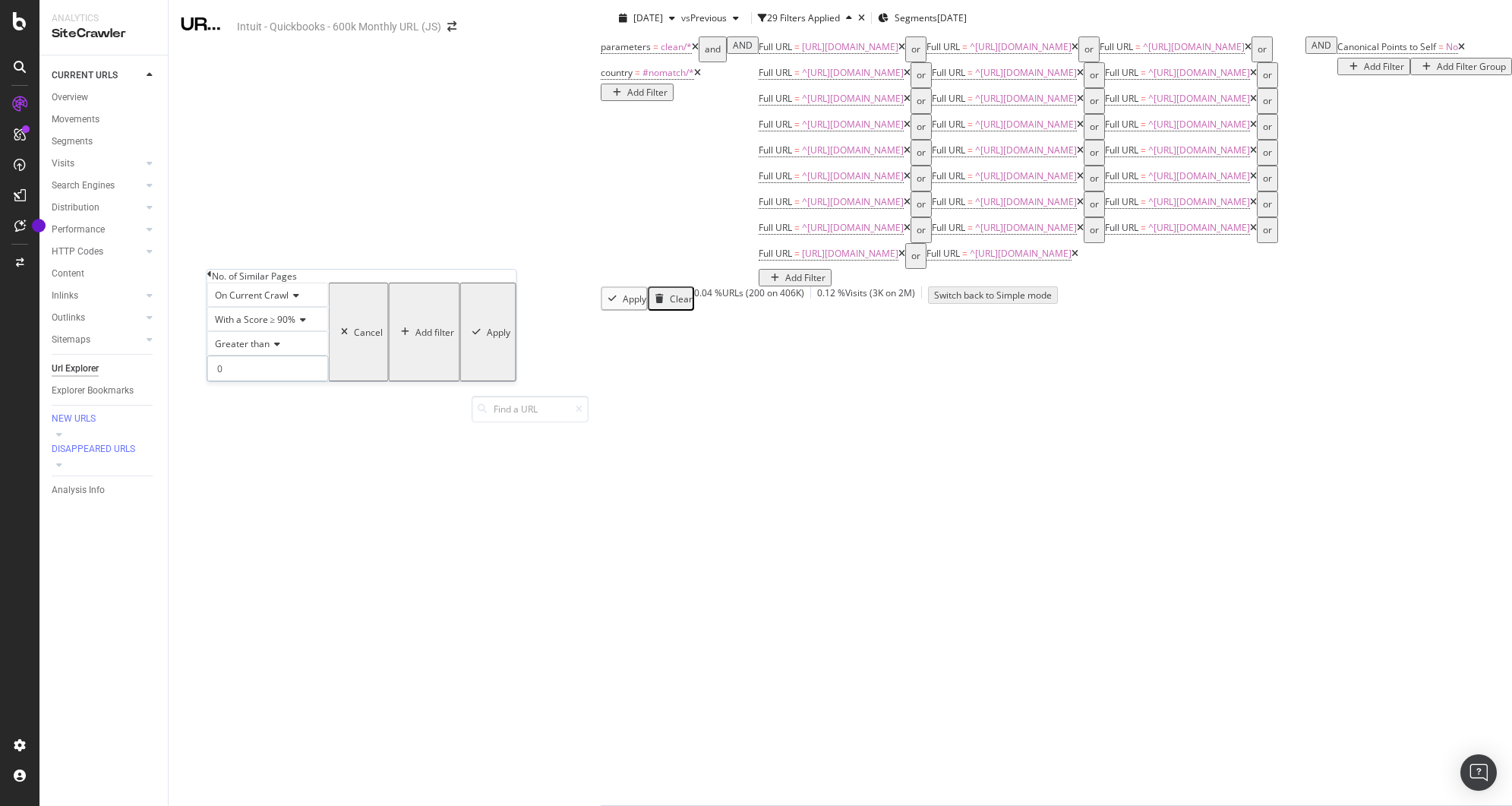
type input "0"
click at [487, 339] on div "Apply" at bounding box center [499, 332] width 24 height 13
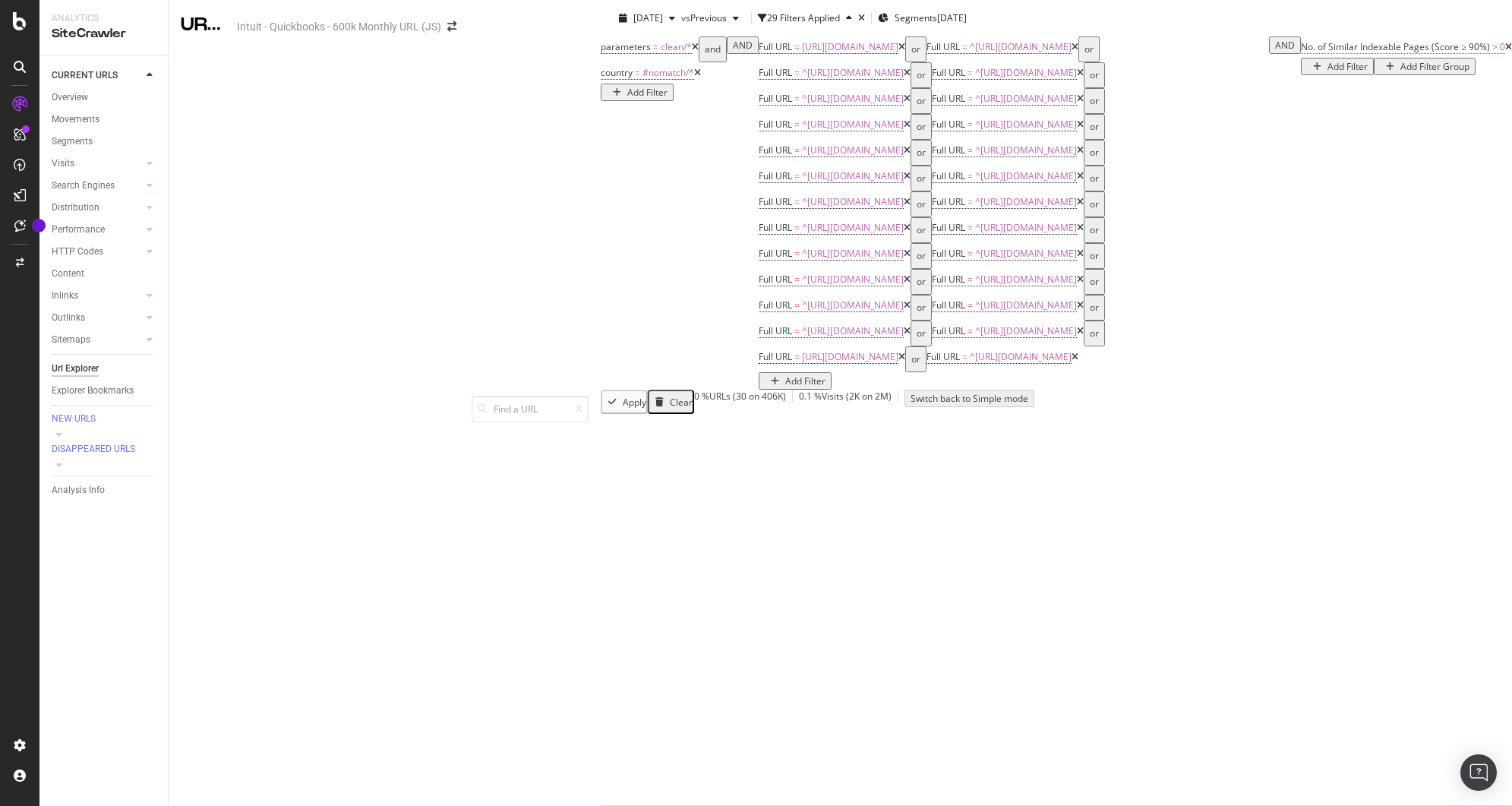
click at [1302, 53] on span "No. of Similar Indexable Pages (Score ≥ 90%)" at bounding box center [1396, 46] width 190 height 13
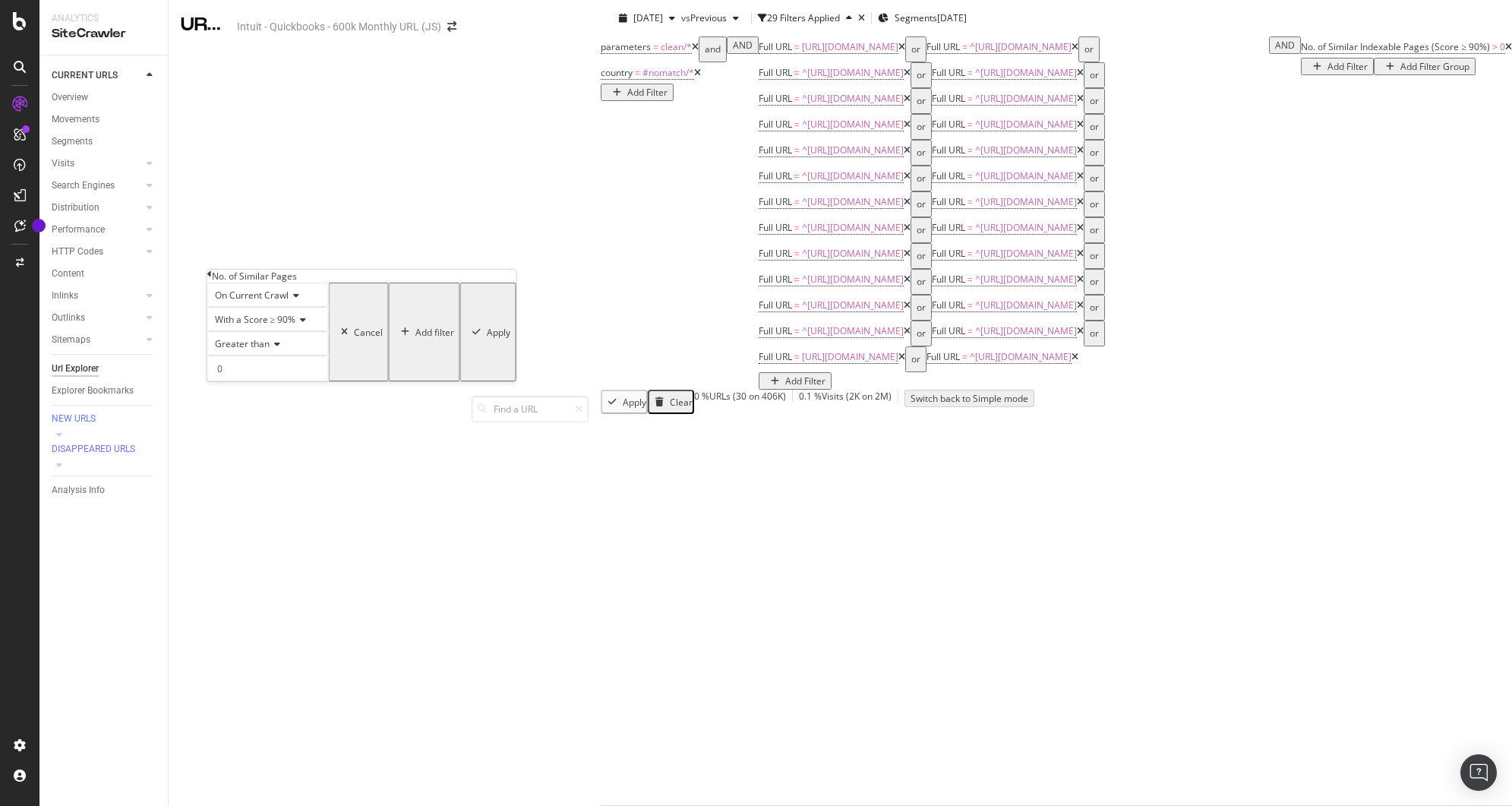
click at [212, 279] on icon at bounding box center [209, 274] width 5 height 9
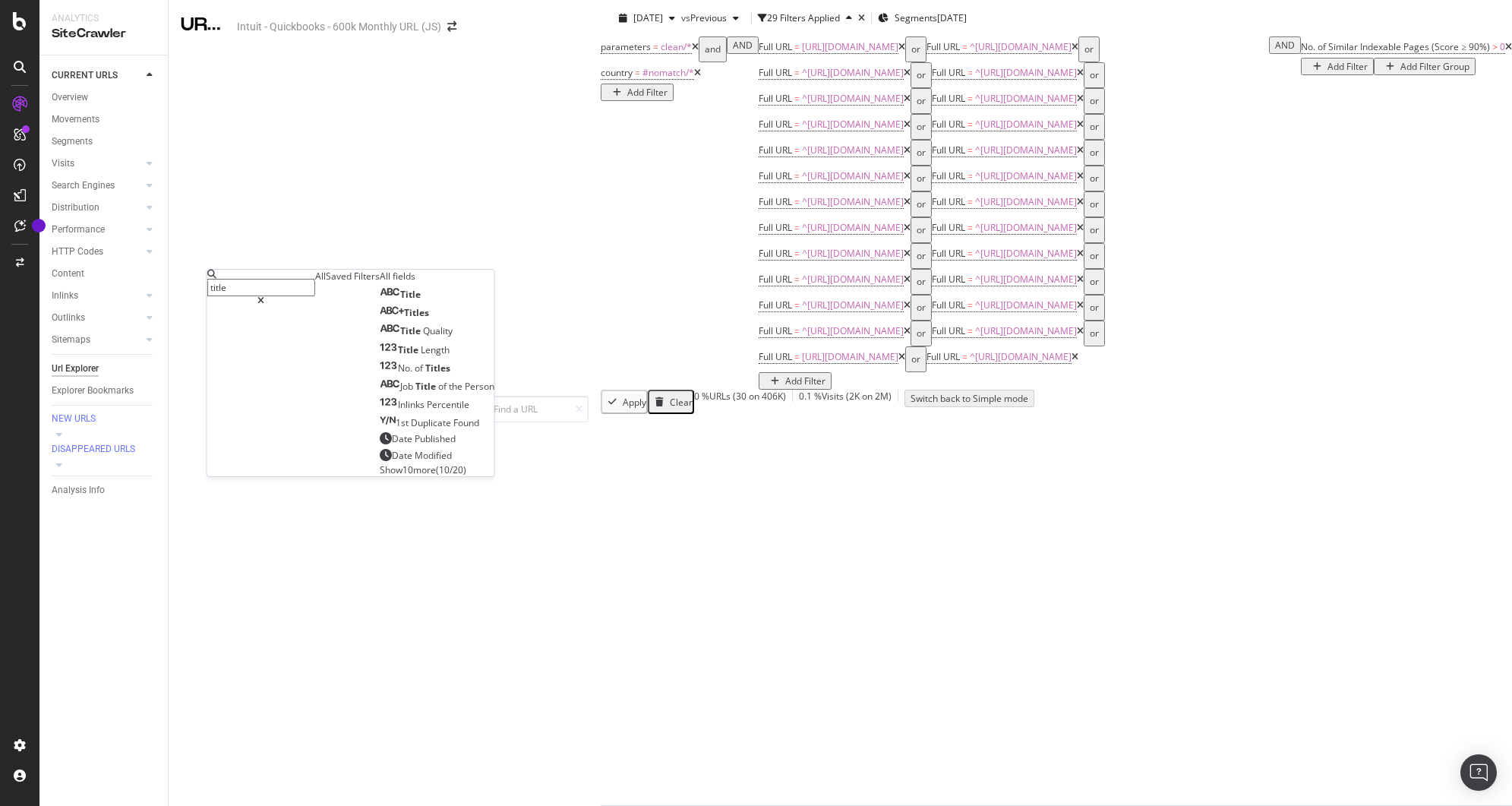
type input "title"
click at [380, 476] on span "Show 10 more" at bounding box center [408, 469] width 56 height 13
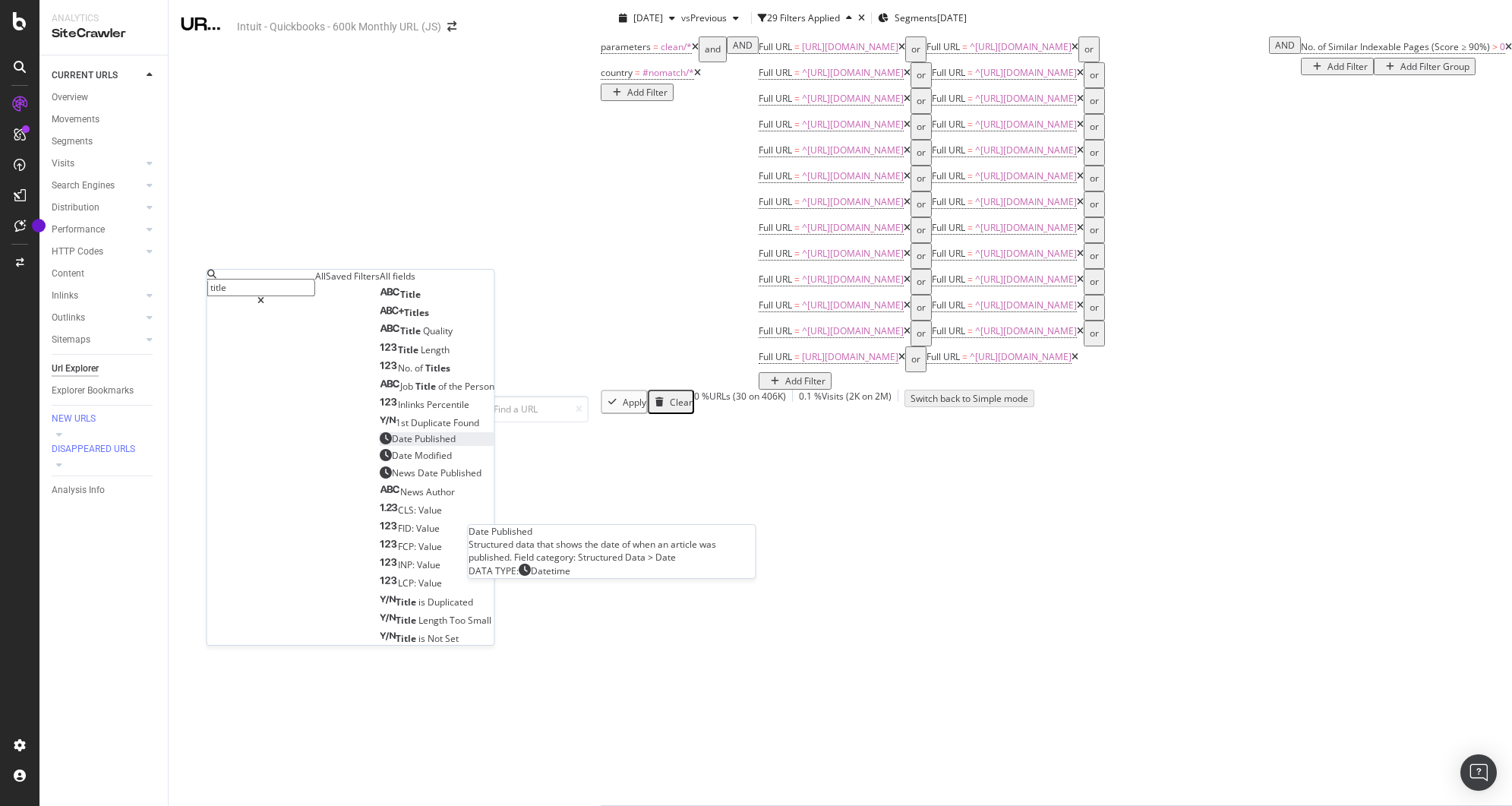
scroll to position [107, 0]
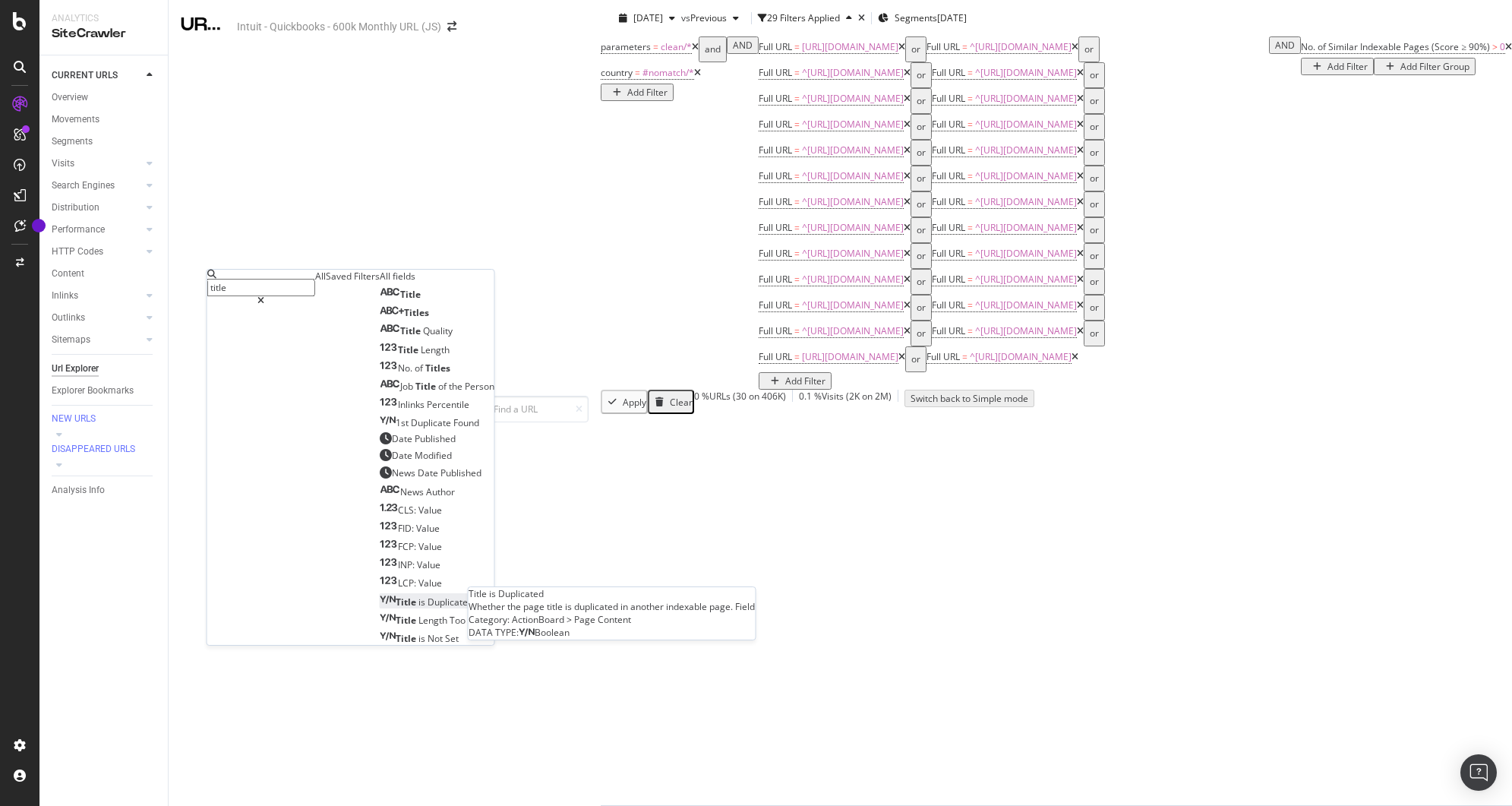
click at [428, 596] on span "Duplicated" at bounding box center [450, 602] width 45 height 13
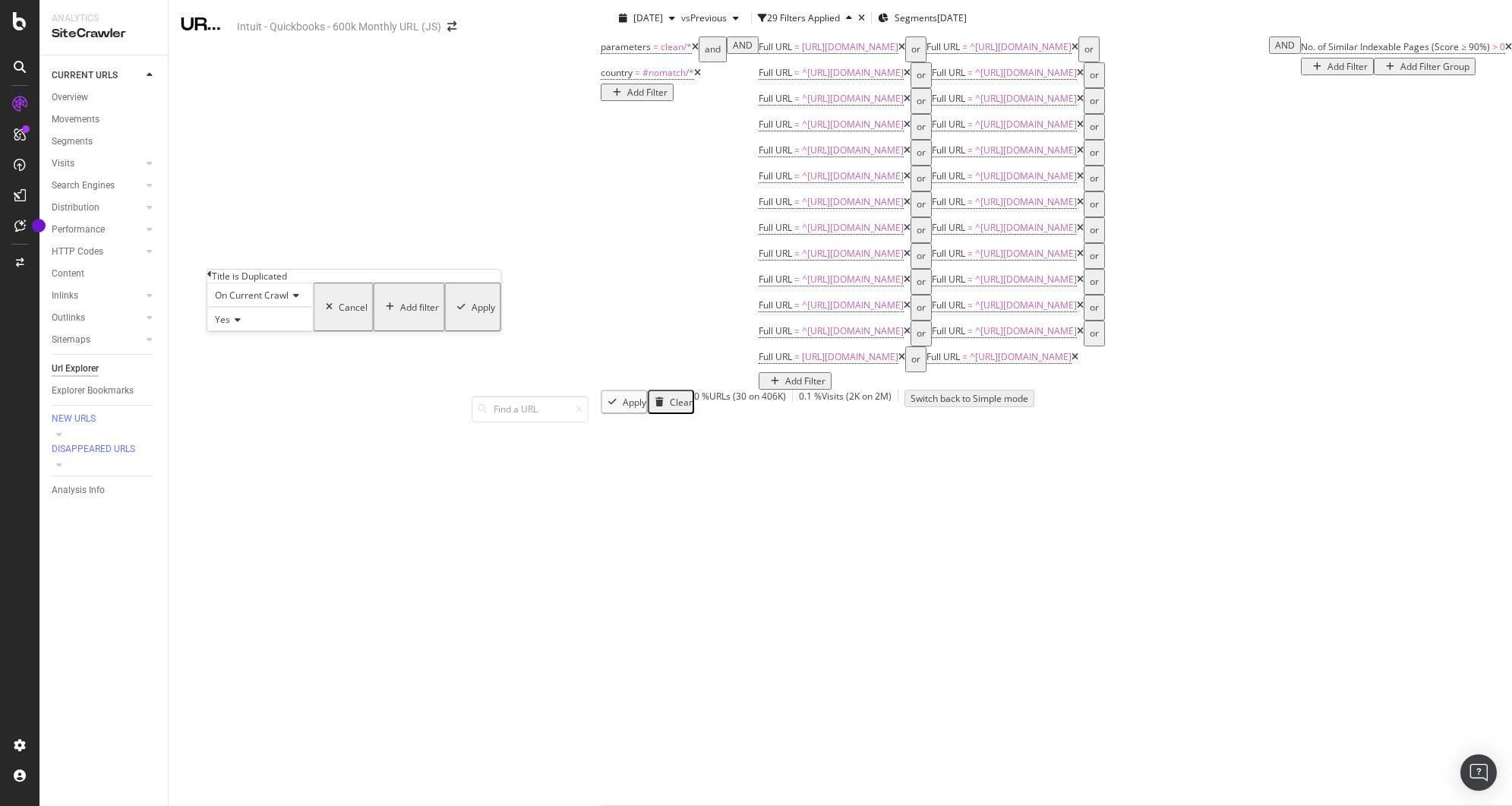
click at [400, 314] on div "Add filter" at bounding box center [419, 307] width 39 height 13
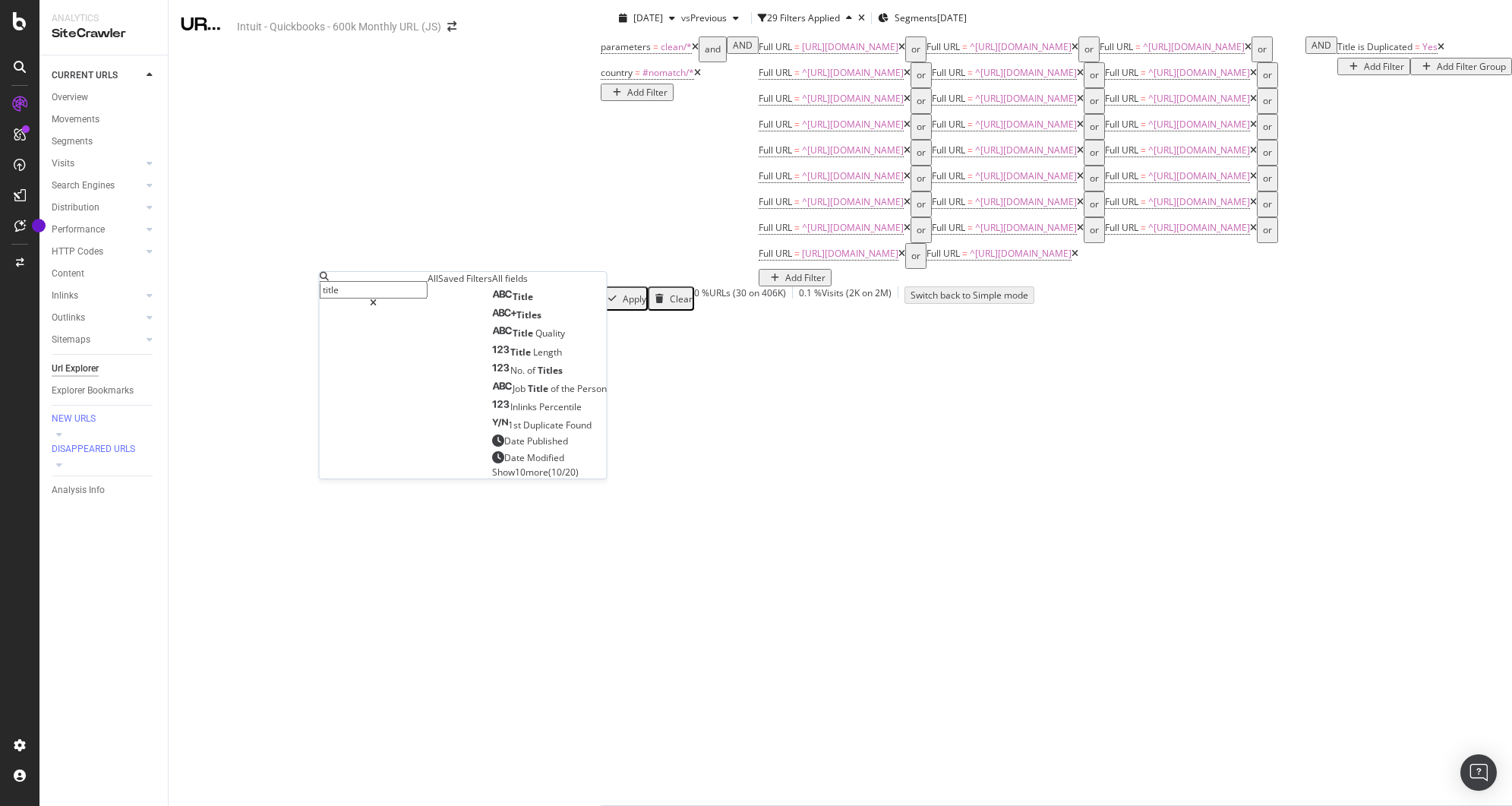
click at [492, 479] on span "Show 10 more" at bounding box center [519, 472] width 56 height 13
click at [492, 636] on div "Title is Not Set" at bounding box center [531, 640] width 79 height 13
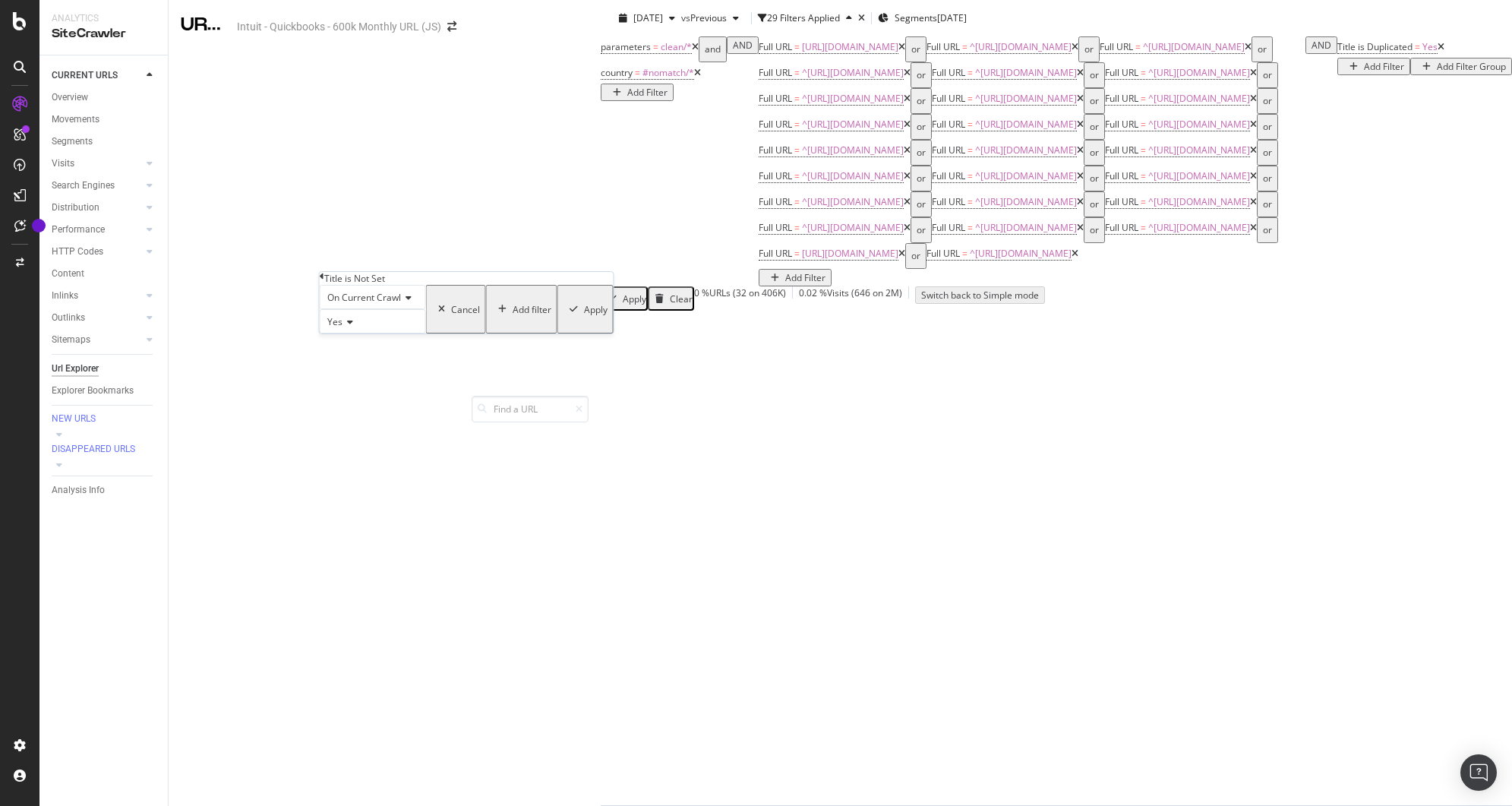
click at [570, 314] on icon "button" at bounding box center [574, 308] width 8 height 9
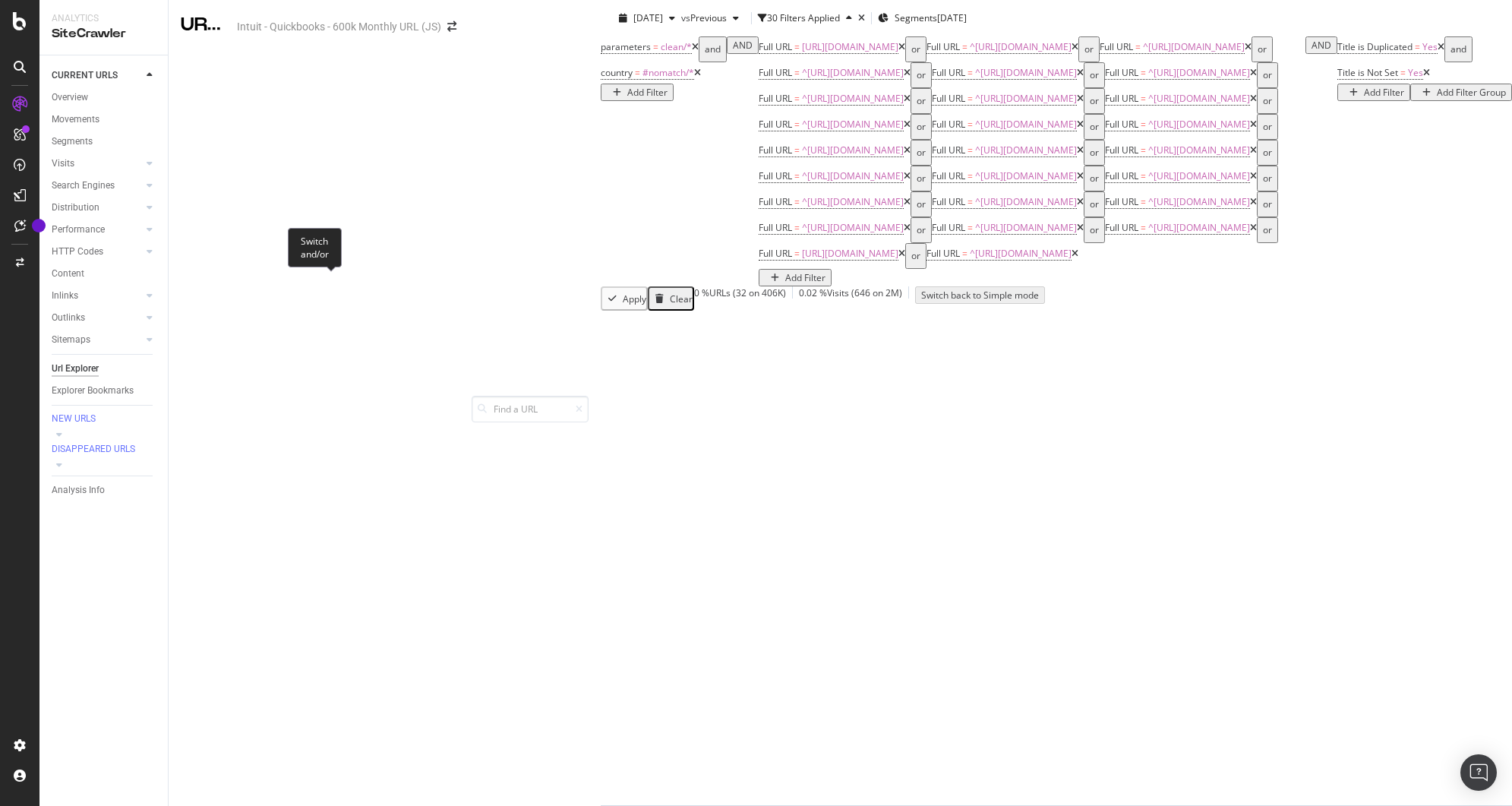
click at [1451, 60] on div "and" at bounding box center [1459, 49] width 16 height 22
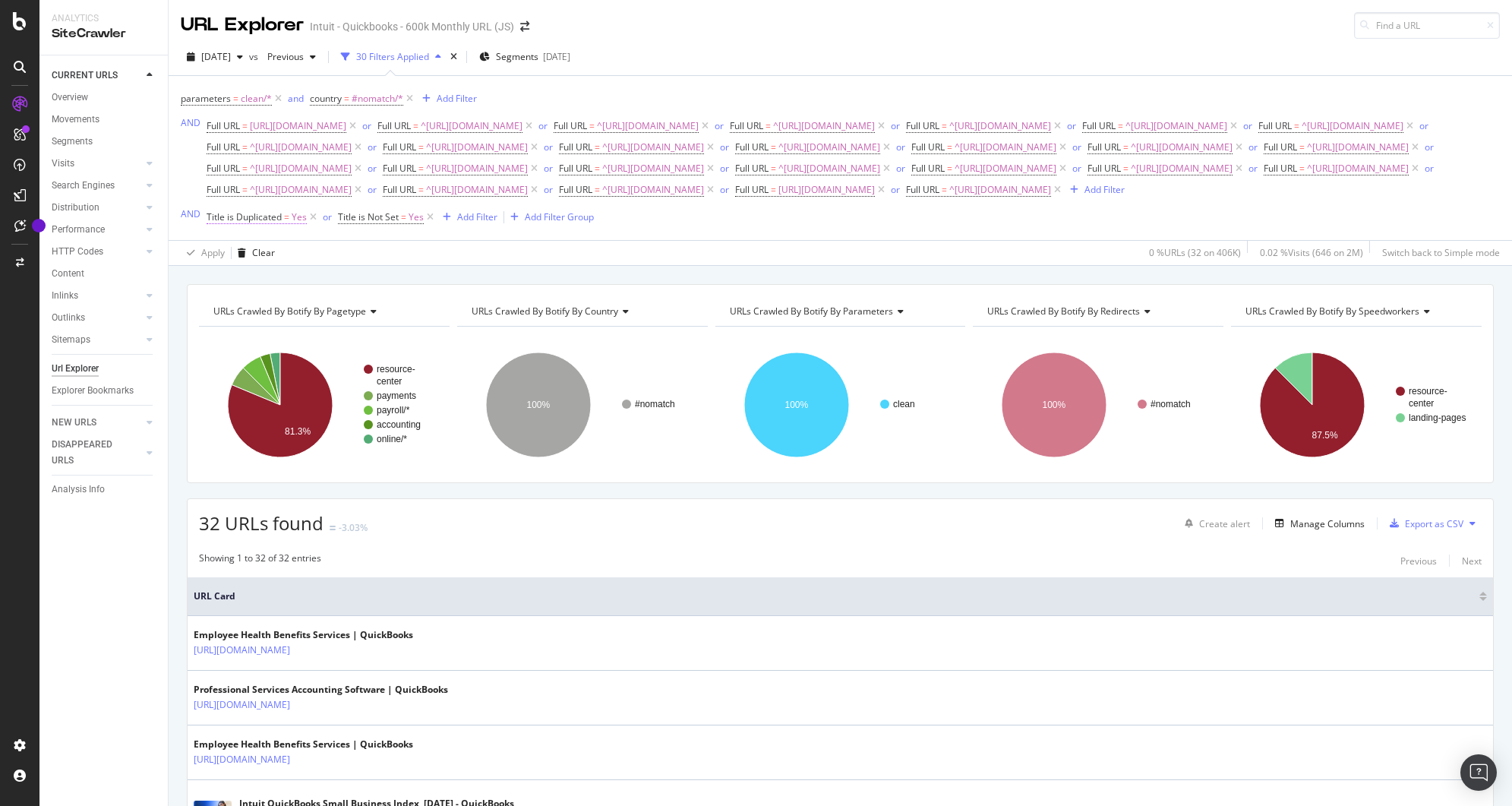
click at [248, 223] on span "Title is Duplicated" at bounding box center [244, 216] width 75 height 13
click at [216, 282] on icon at bounding box center [215, 282] width 5 height 9
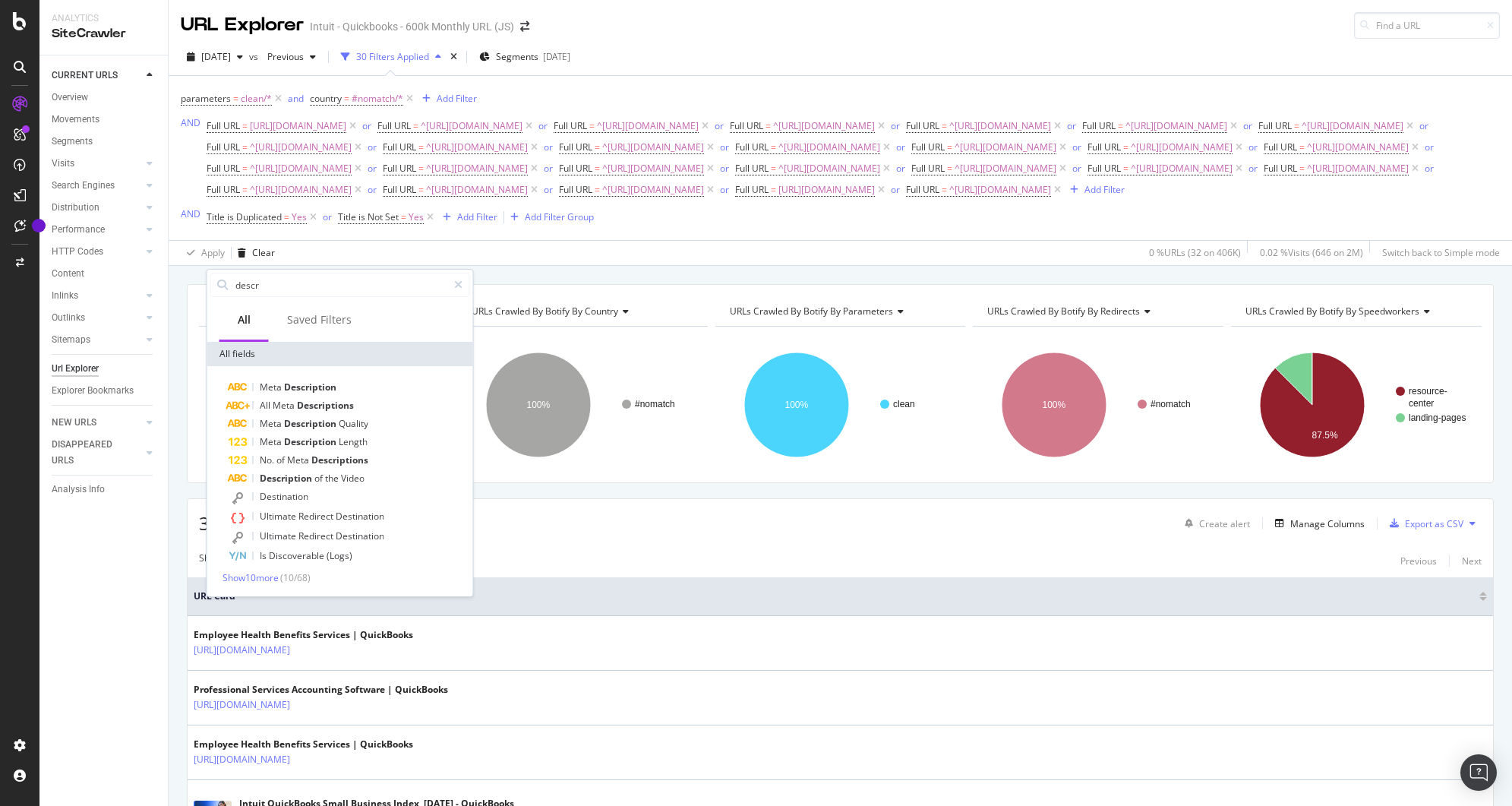
type input "descri"
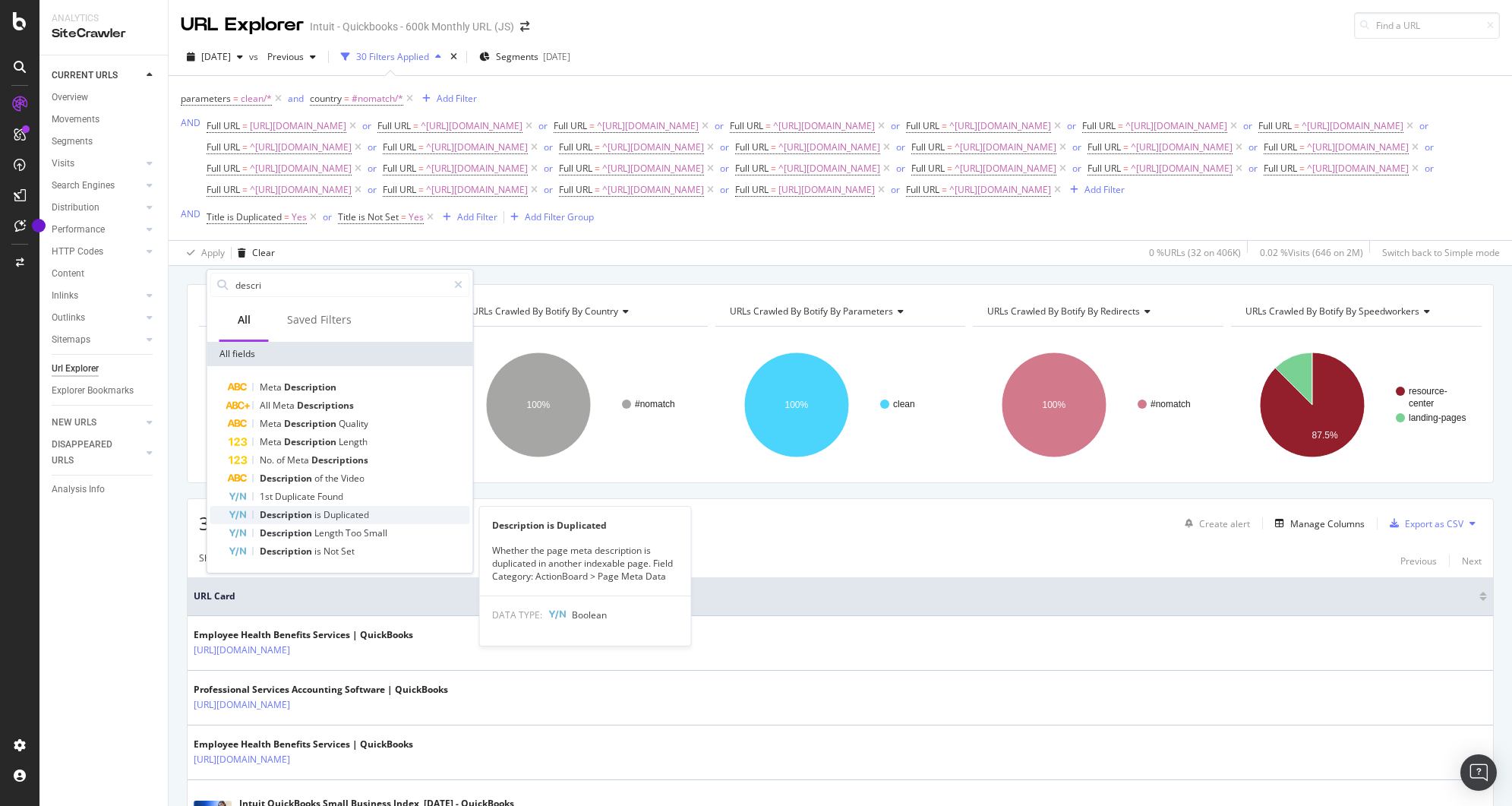
click at [328, 509] on span "Duplicated" at bounding box center [347, 515] width 45 height 13
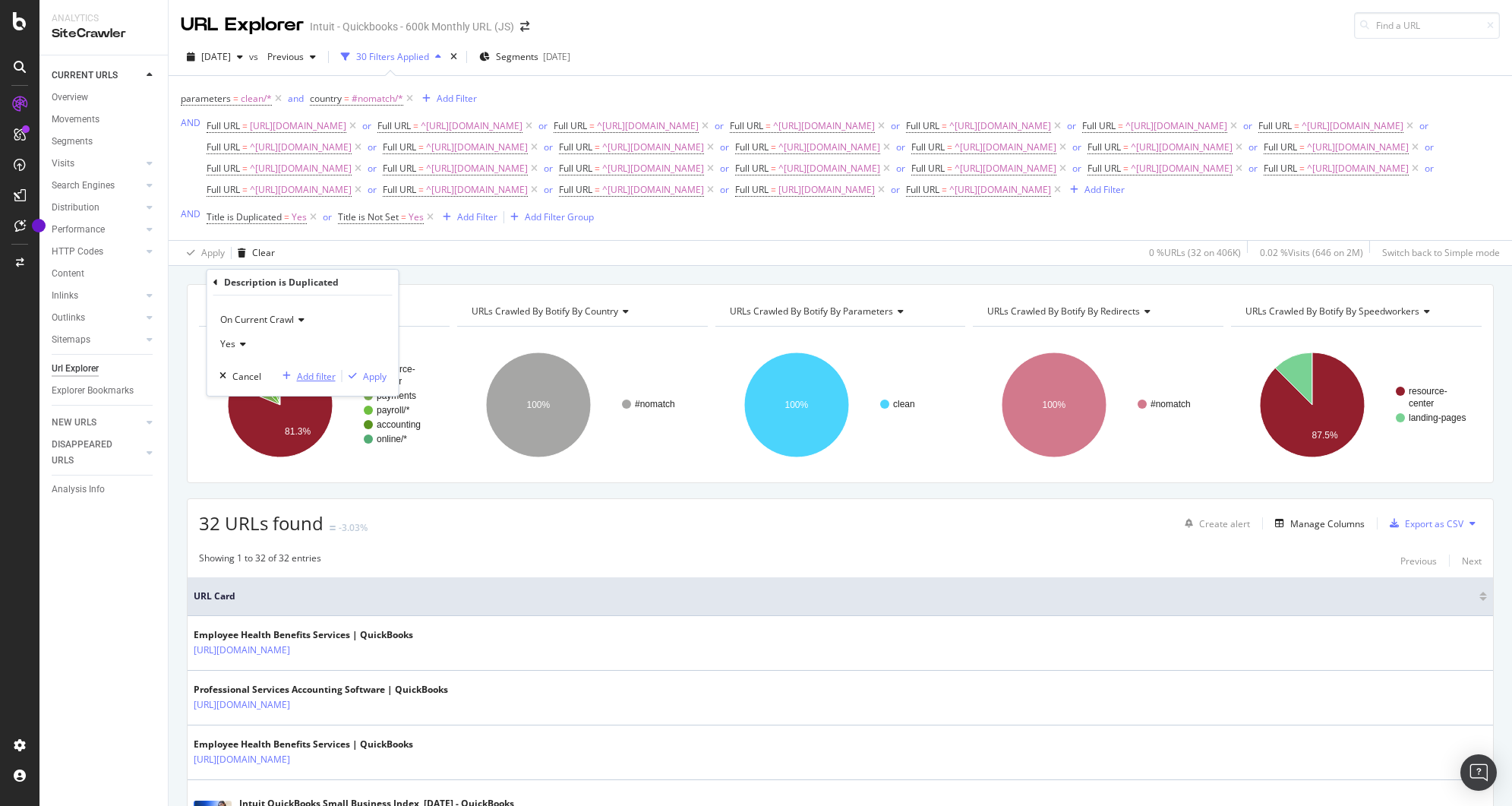
click at [322, 380] on div "Add filter" at bounding box center [316, 376] width 39 height 13
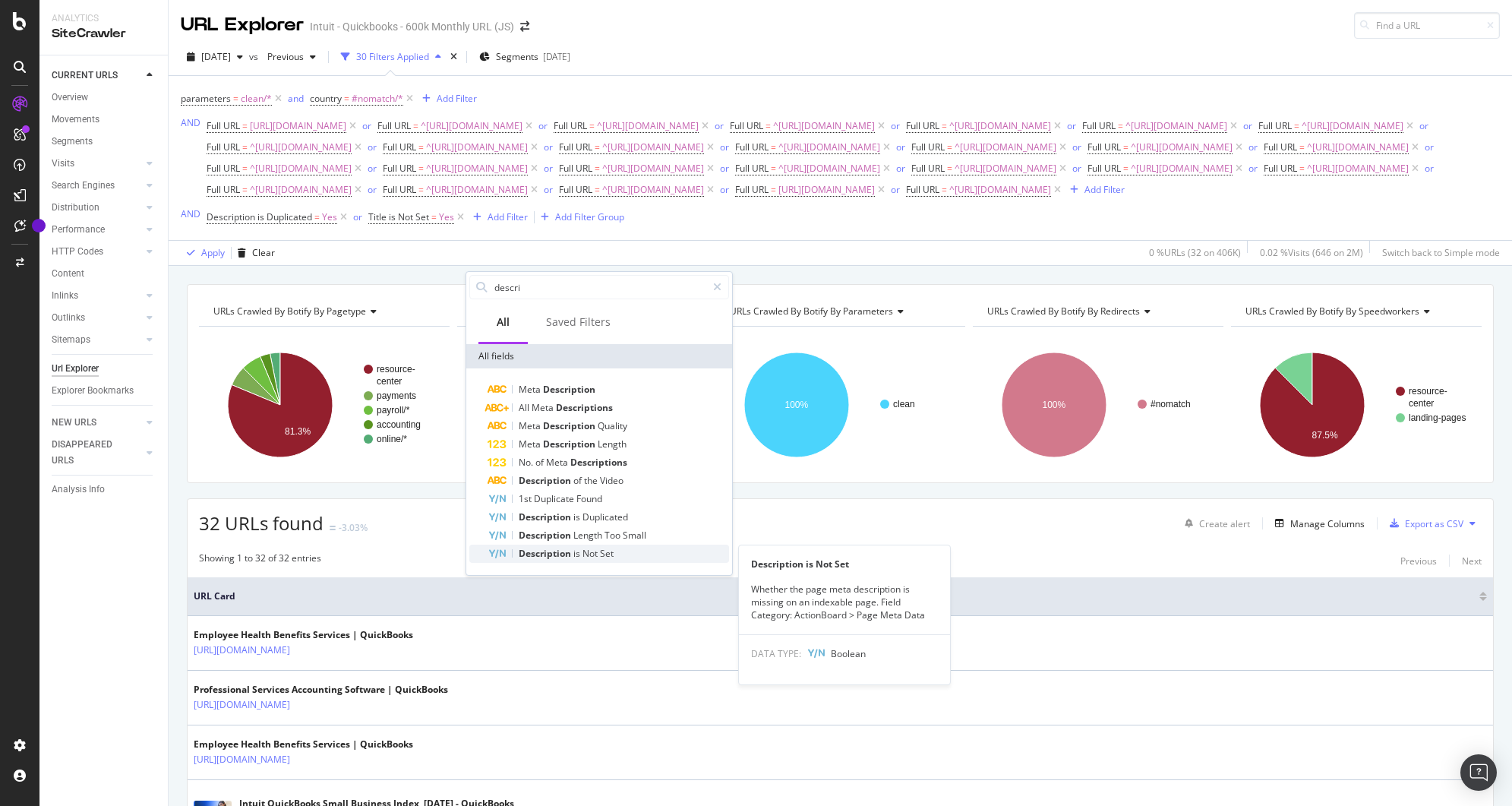
click at [586, 547] on span "Not" at bounding box center [592, 553] width 18 height 13
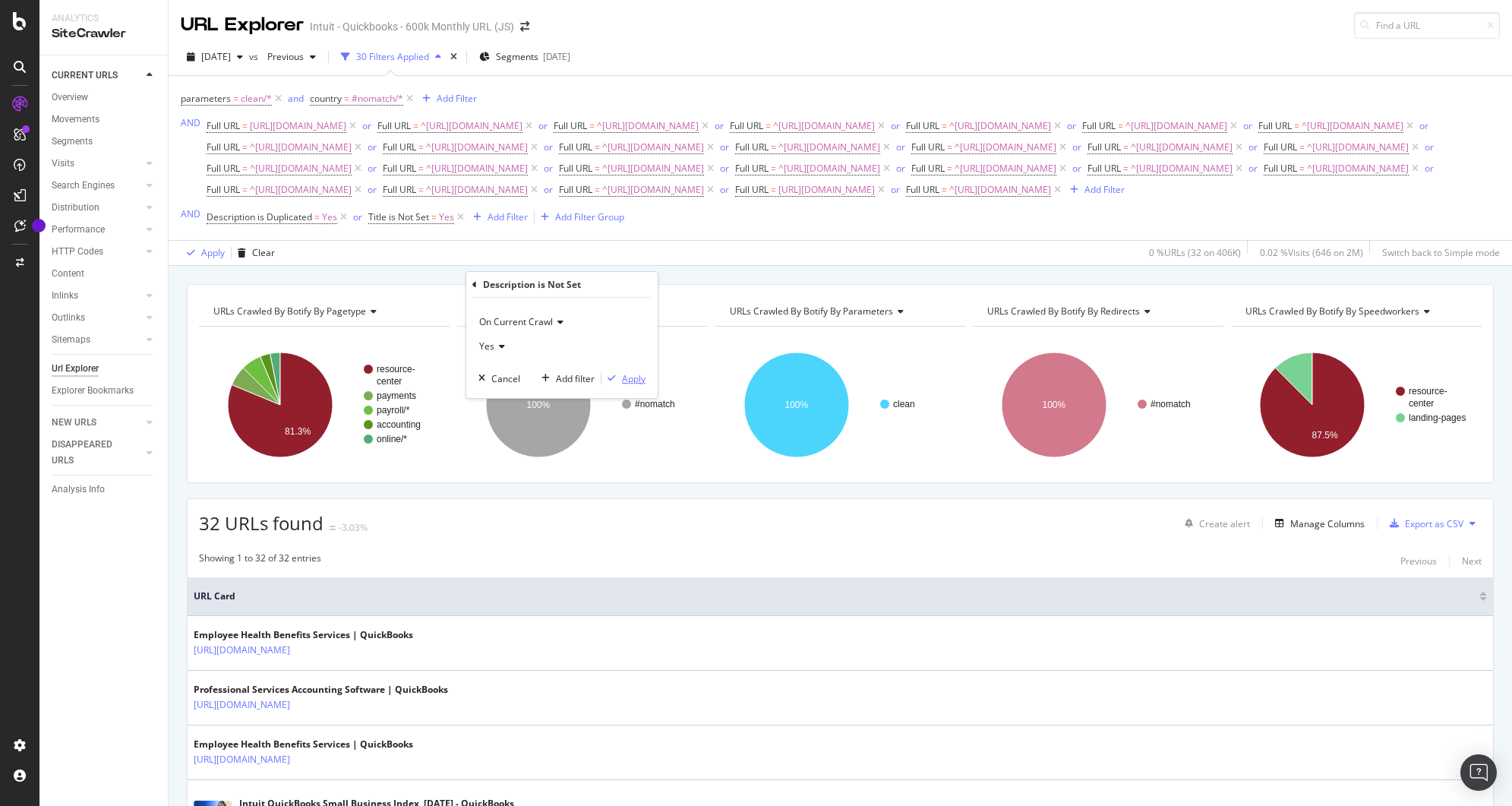
click at [624, 379] on div "Apply" at bounding box center [634, 378] width 24 height 13
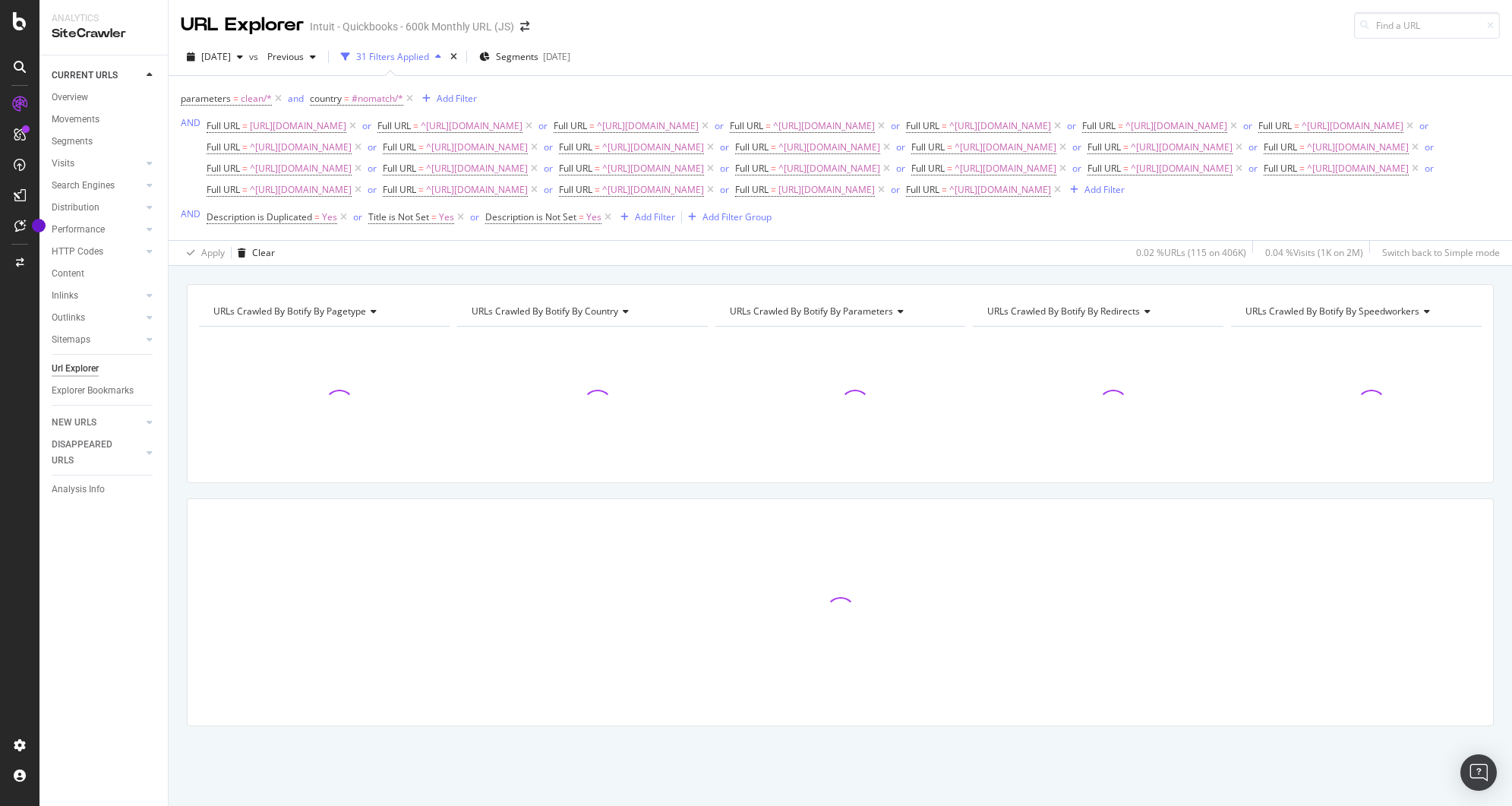
click at [461, 225] on icon at bounding box center [460, 216] width 13 height 15
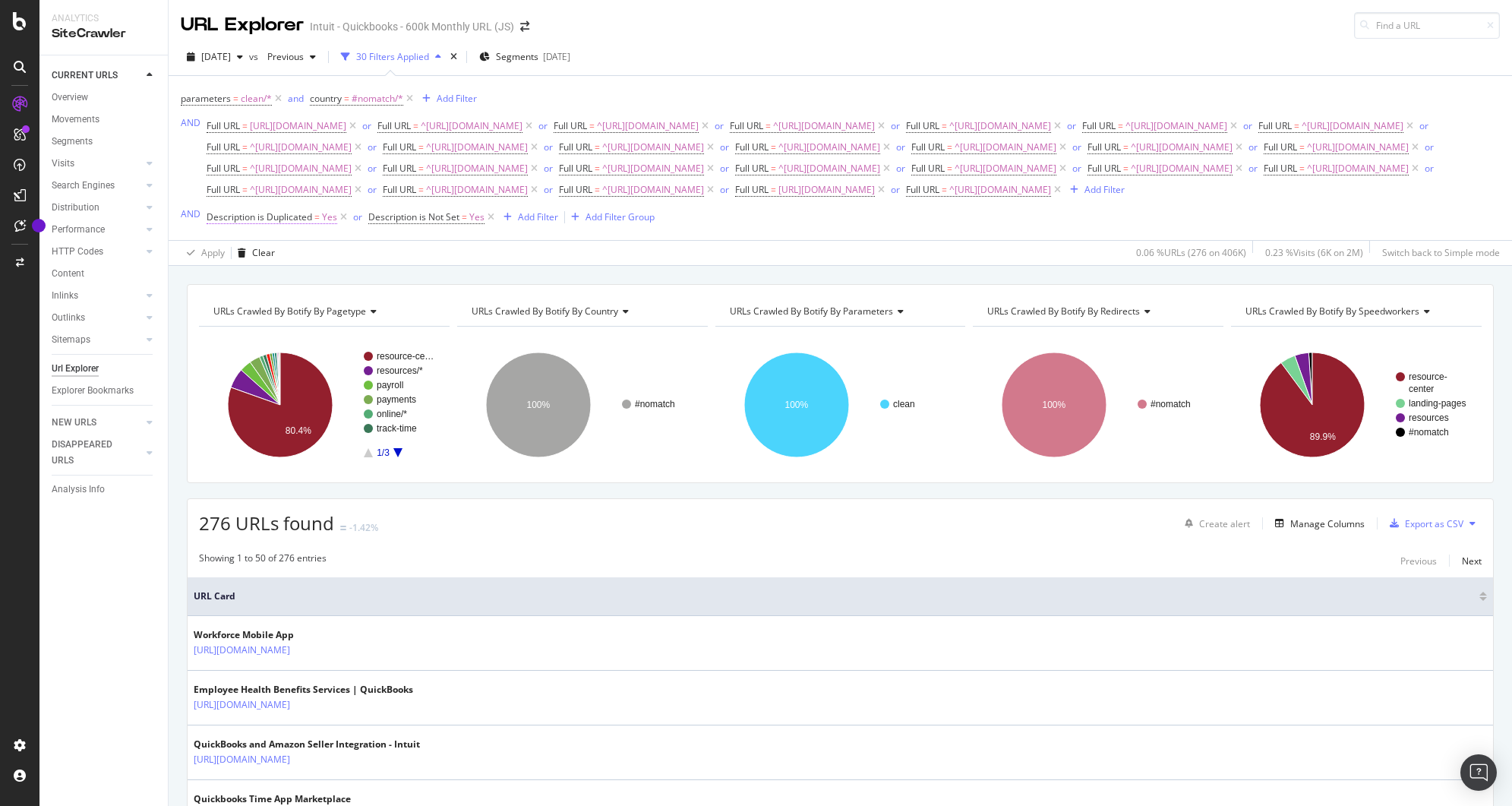
click at [262, 223] on span "Description is Duplicated" at bounding box center [259, 216] width 106 height 13
click at [215, 282] on icon at bounding box center [215, 282] width 5 height 9
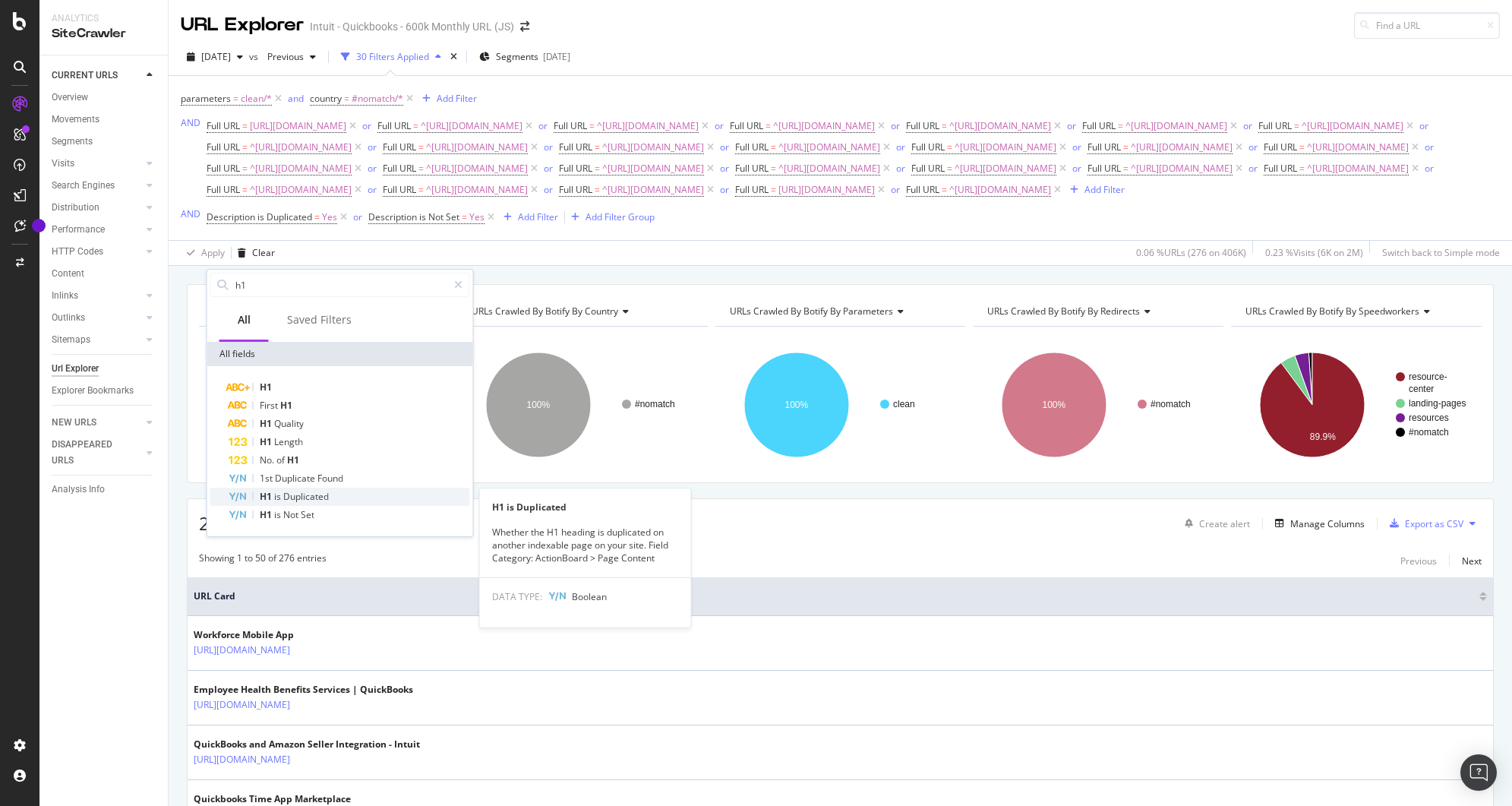
type input "h1"
click at [315, 492] on span "Duplicated" at bounding box center [306, 496] width 45 height 13
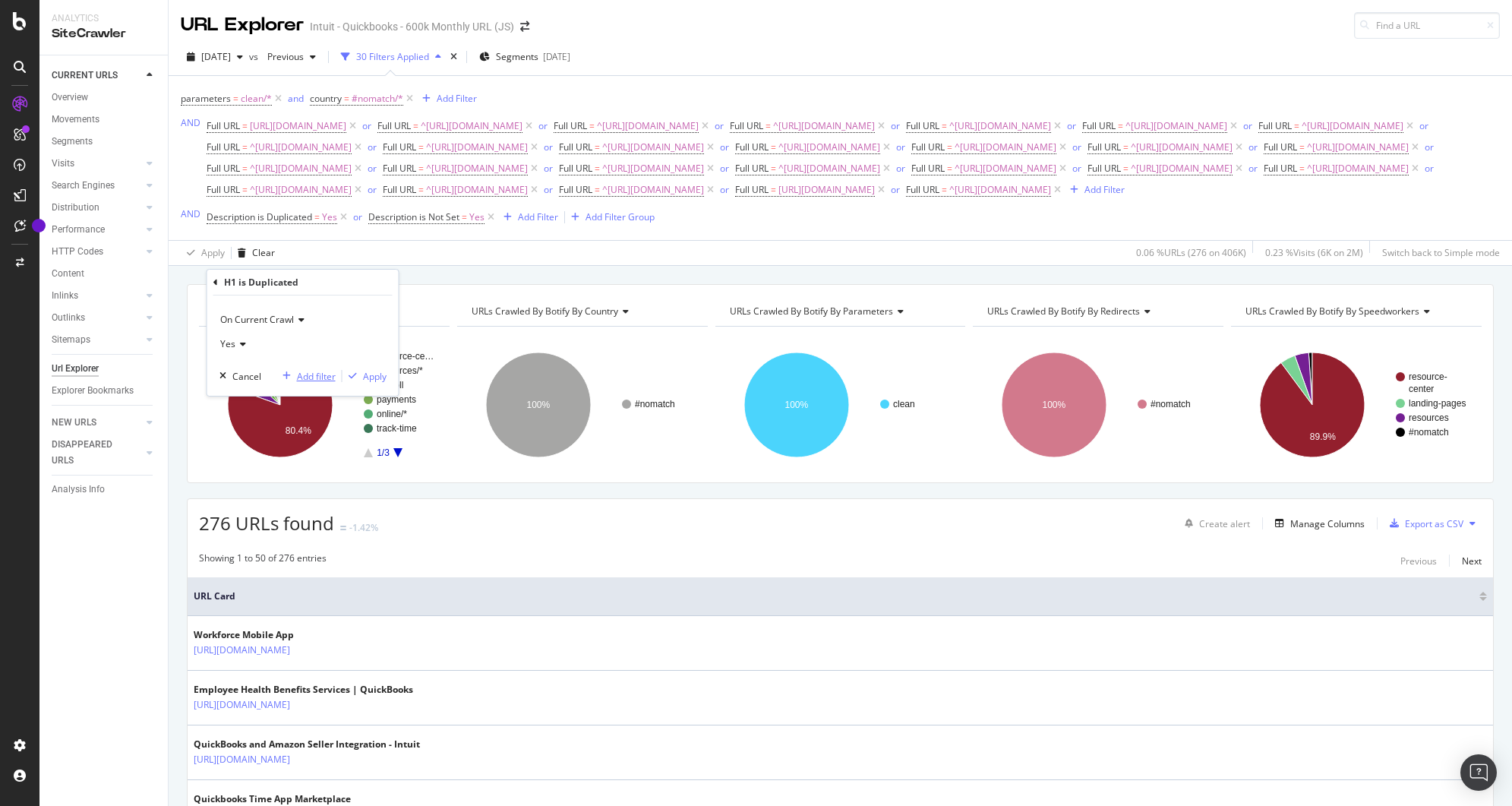
click at [321, 375] on div "Add filter" at bounding box center [316, 376] width 39 height 13
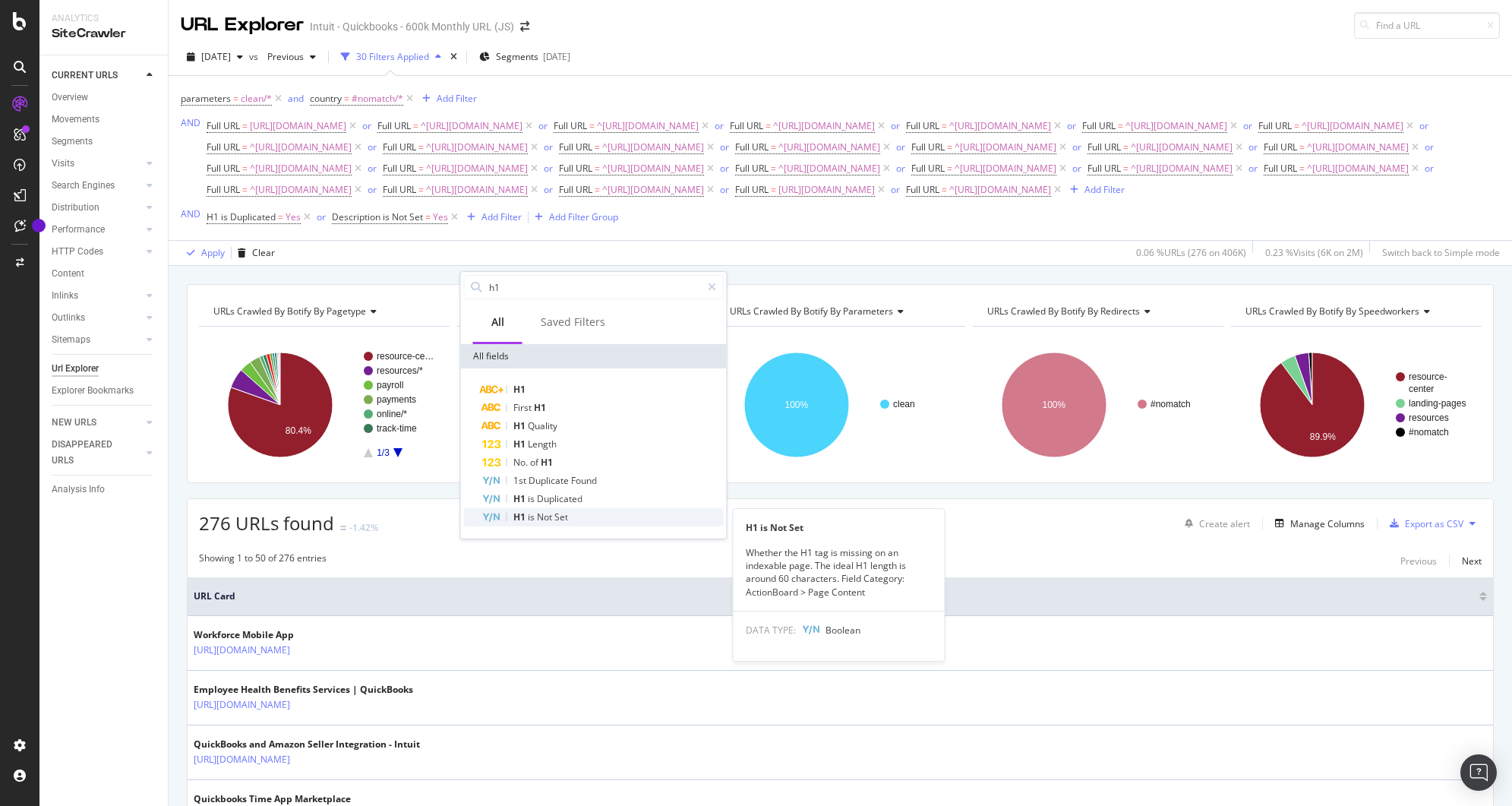
click at [580, 513] on div "H1 is Not Set" at bounding box center [602, 518] width 242 height 18
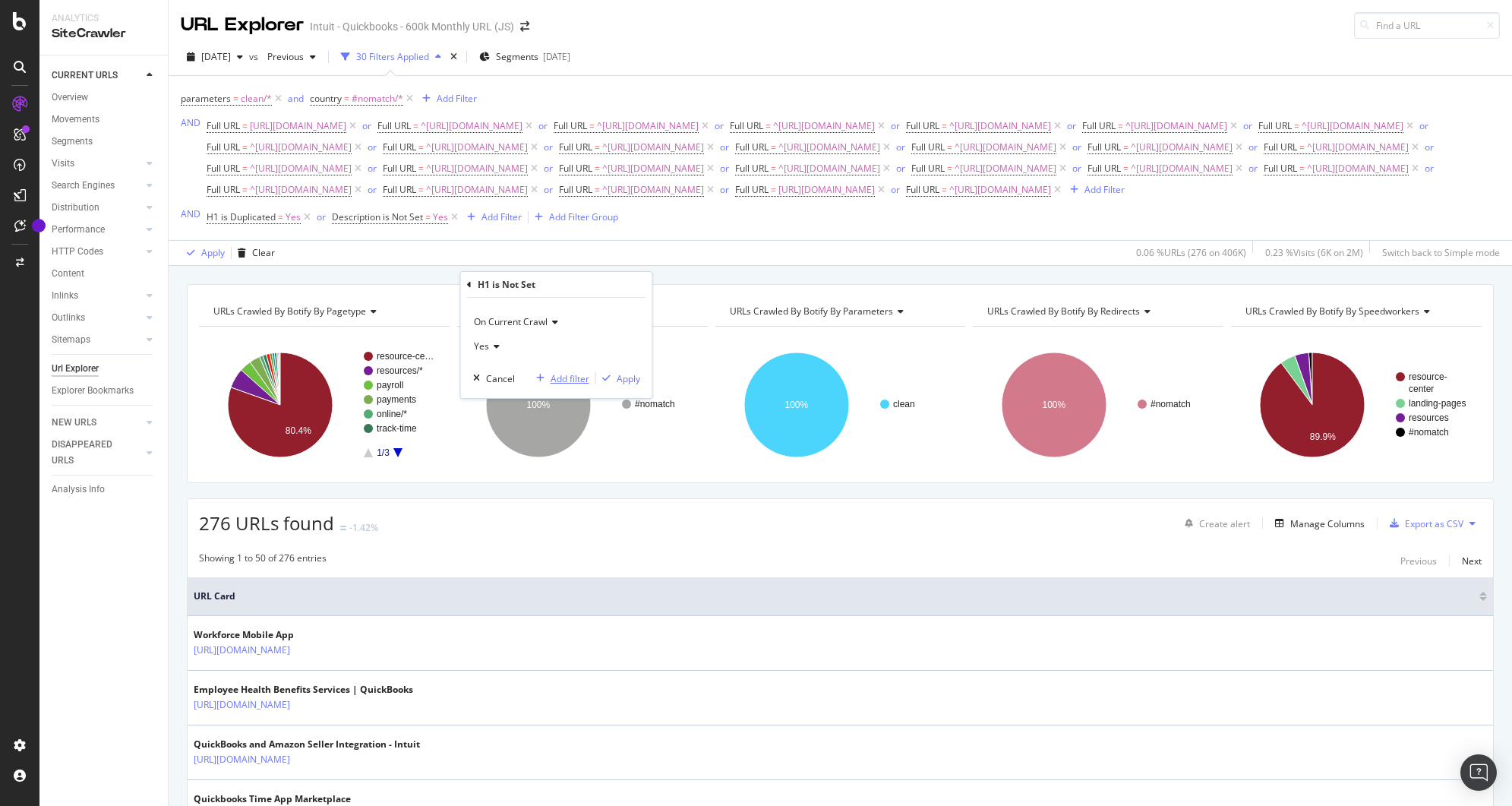
click at [561, 381] on div "Add filter" at bounding box center [570, 378] width 39 height 13
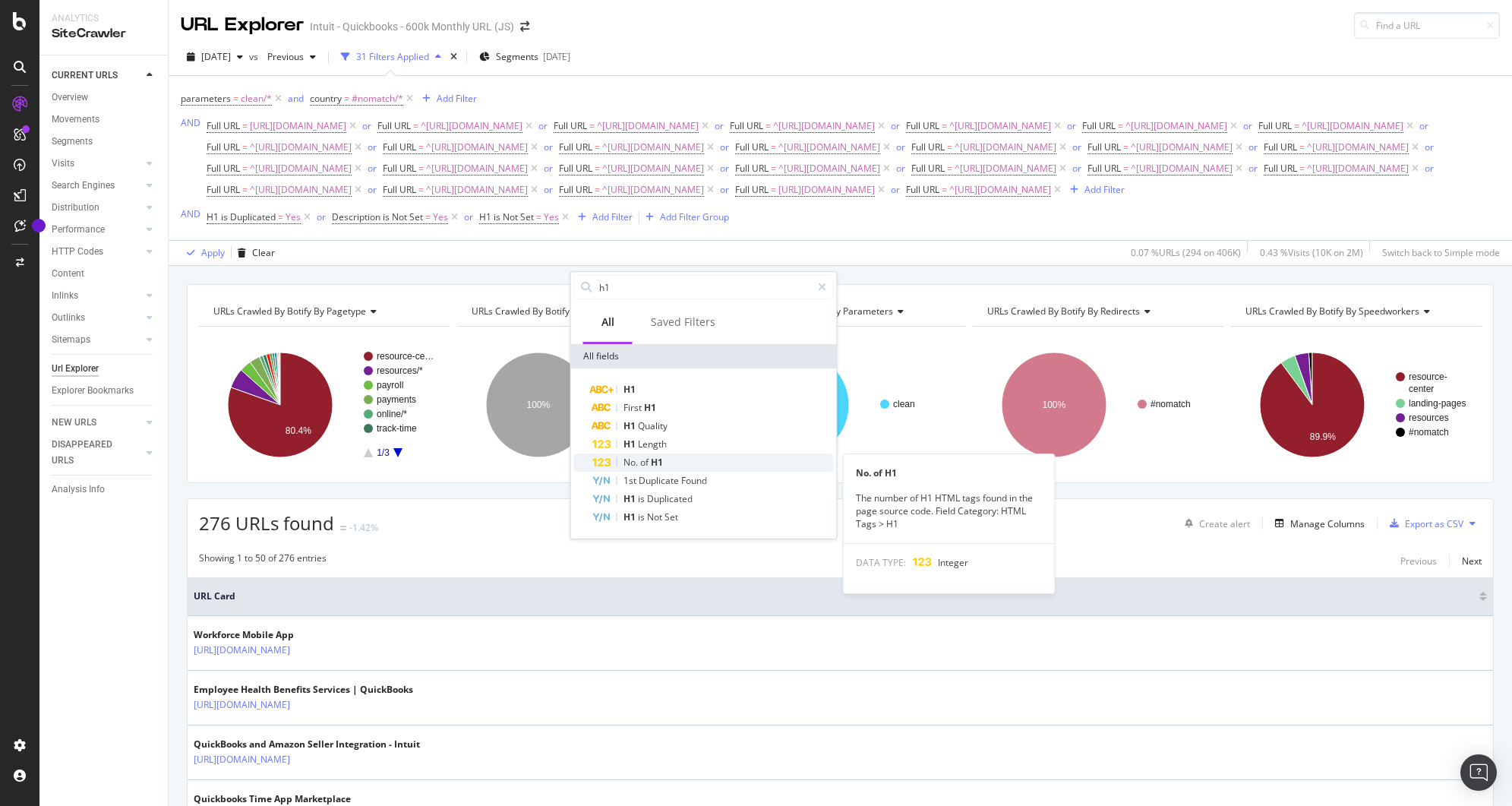
click at [658, 460] on span "H1" at bounding box center [657, 462] width 12 height 13
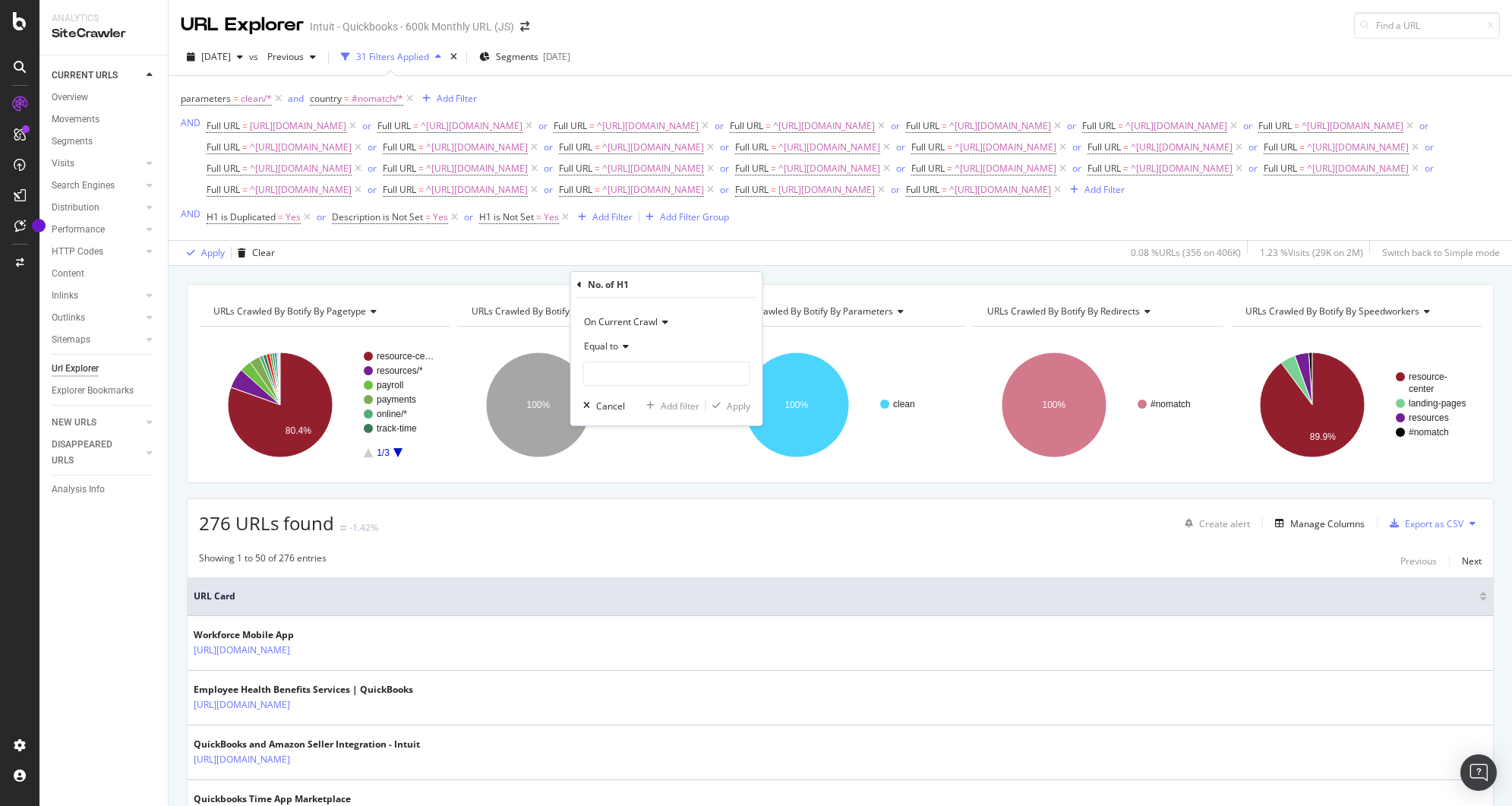
click at [625, 354] on div "Equal to" at bounding box center [667, 346] width 167 height 25
click at [627, 452] on span "Greater than" at bounding box center [617, 456] width 54 height 13
click at [621, 380] on input "number" at bounding box center [667, 373] width 167 height 25
type input "1"
click at [732, 407] on div "Apply" at bounding box center [739, 406] width 24 height 13
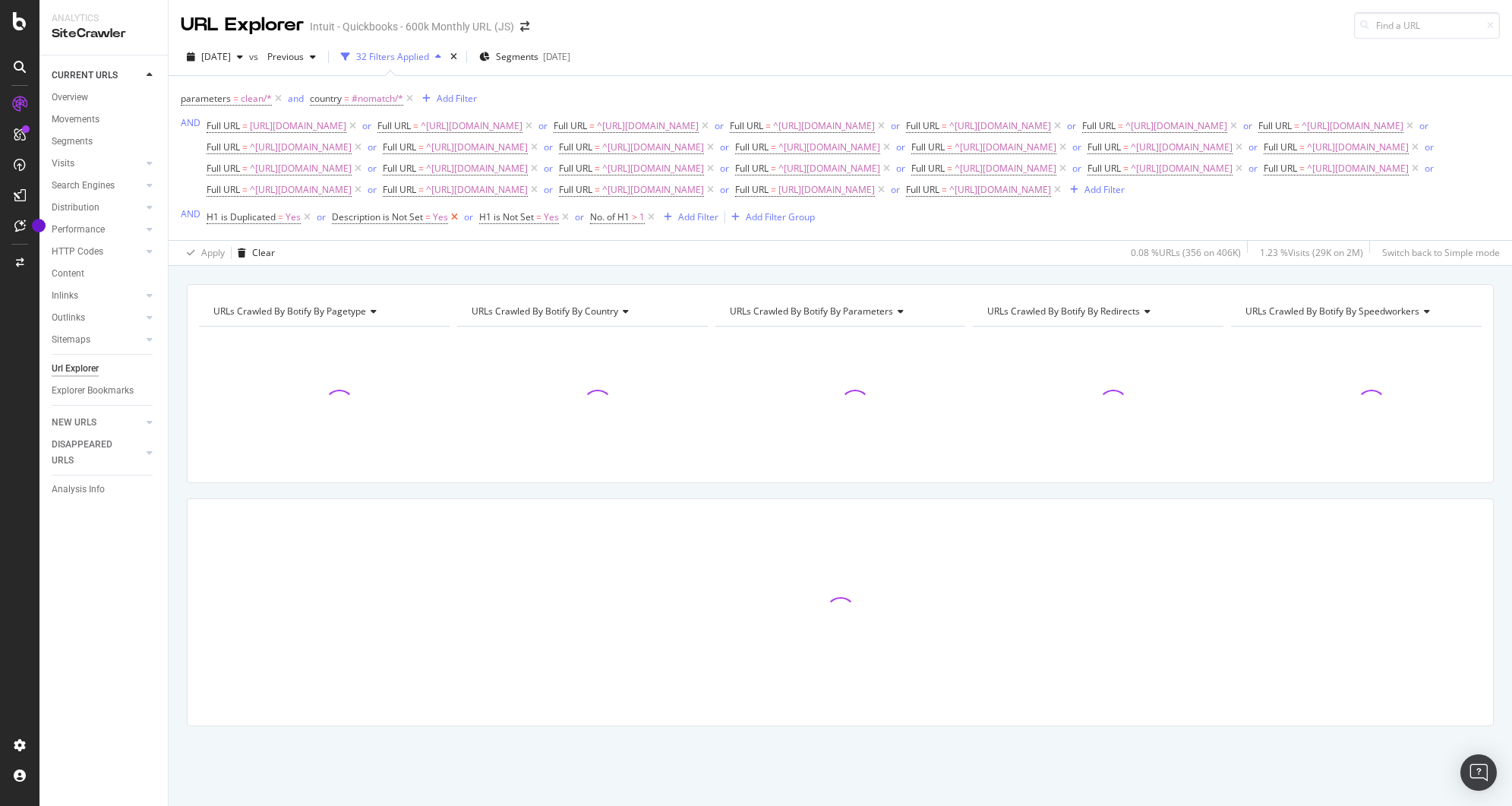
click at [449, 225] on icon at bounding box center [454, 216] width 13 height 15
